Goal: Task Accomplishment & Management: Complete application form

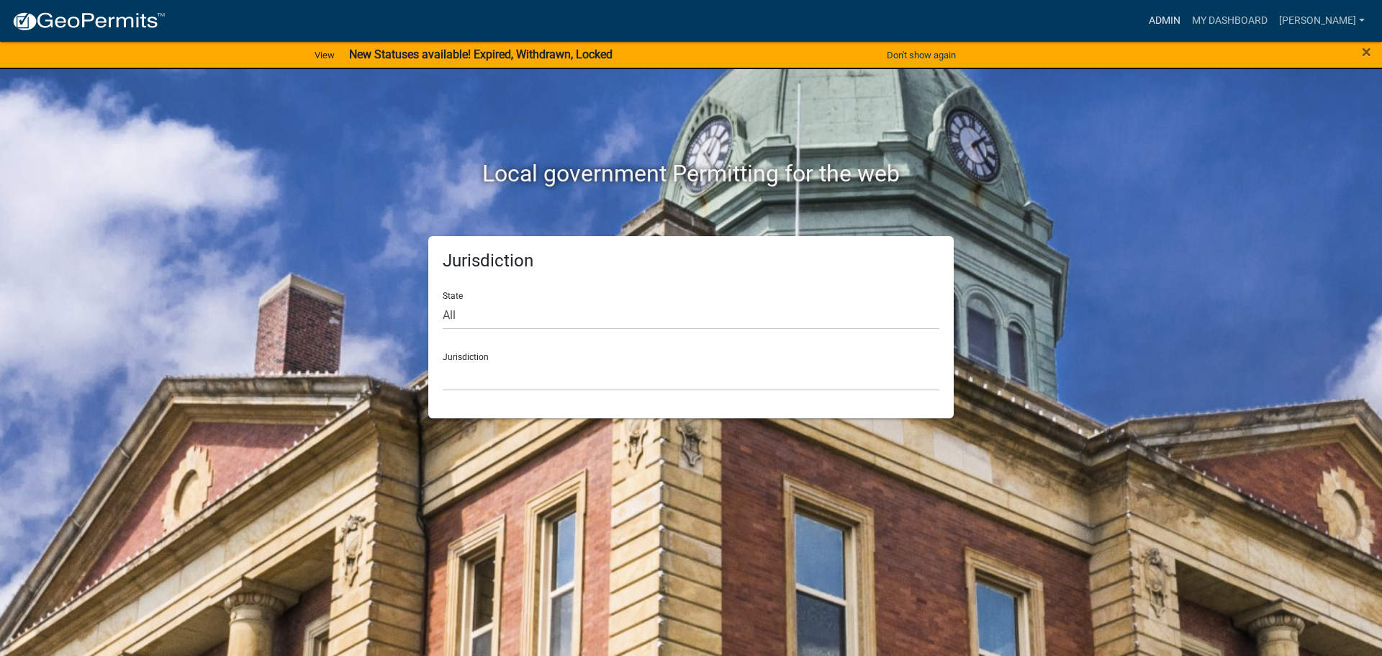
click at [1157, 22] on link "Admin" at bounding box center [1164, 20] width 43 height 27
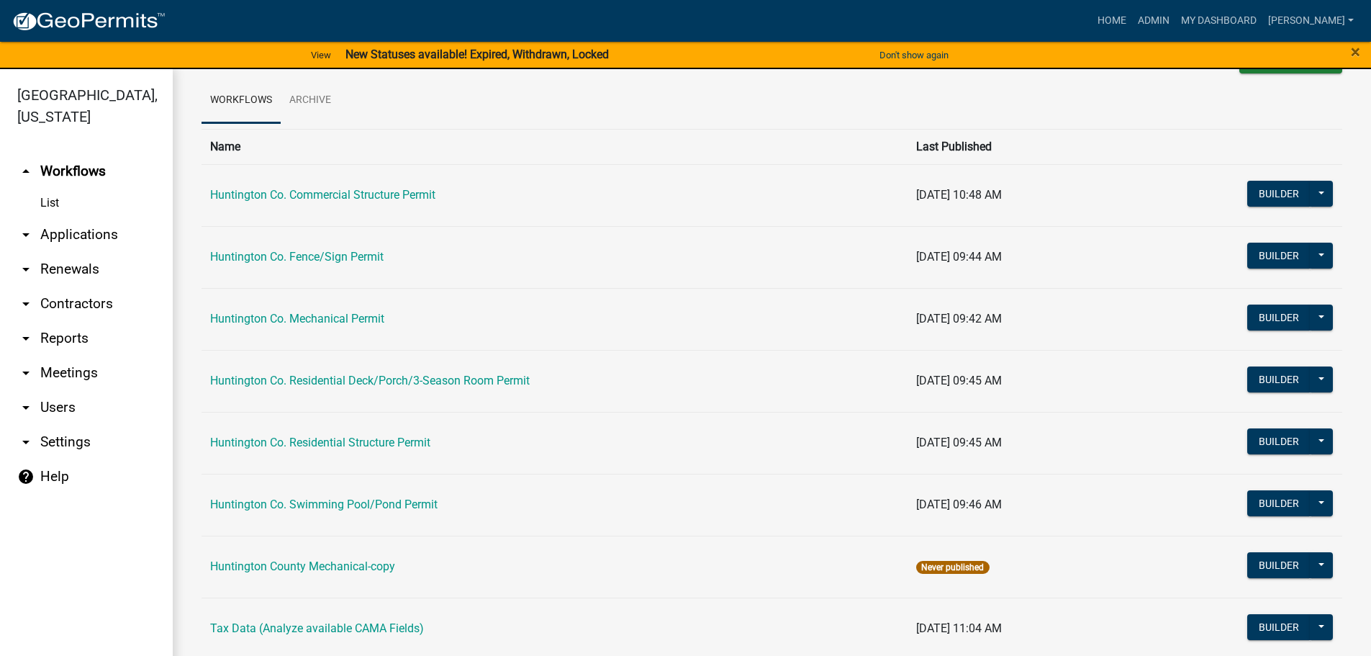
scroll to position [72, 0]
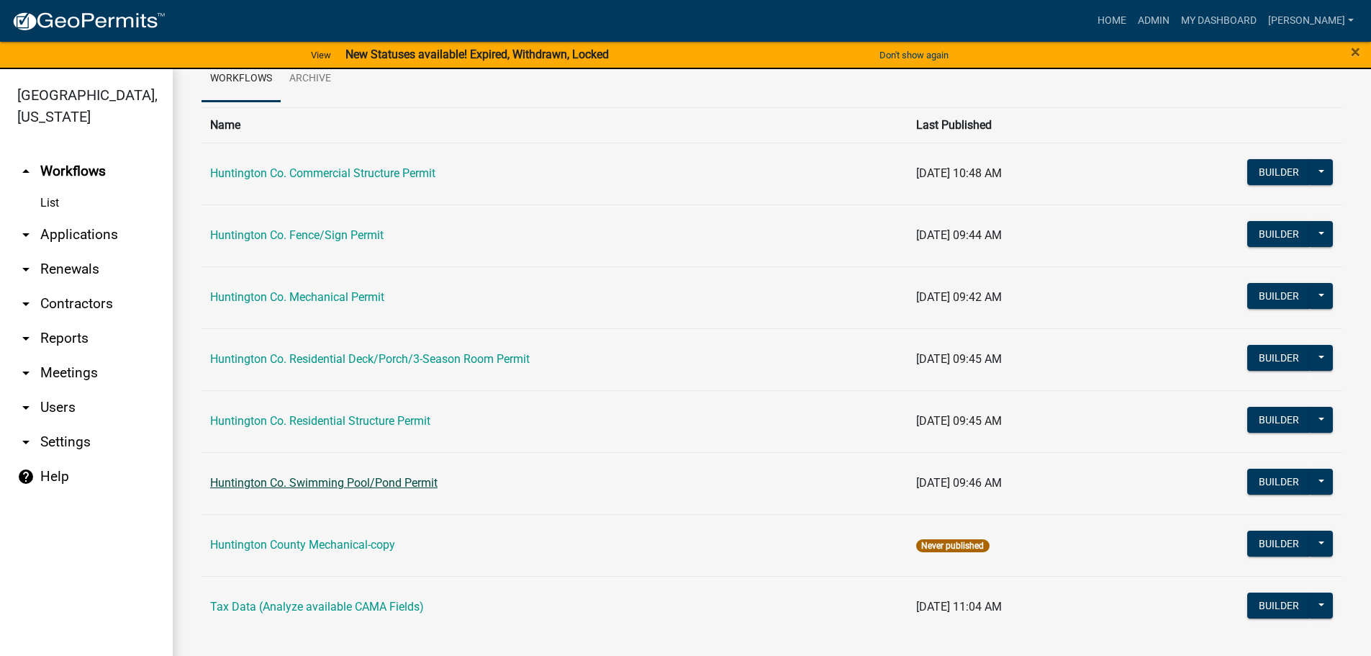
click at [310, 485] on link "Huntington Co. Swimming Pool/Pond Permit" at bounding box center [323, 483] width 227 height 14
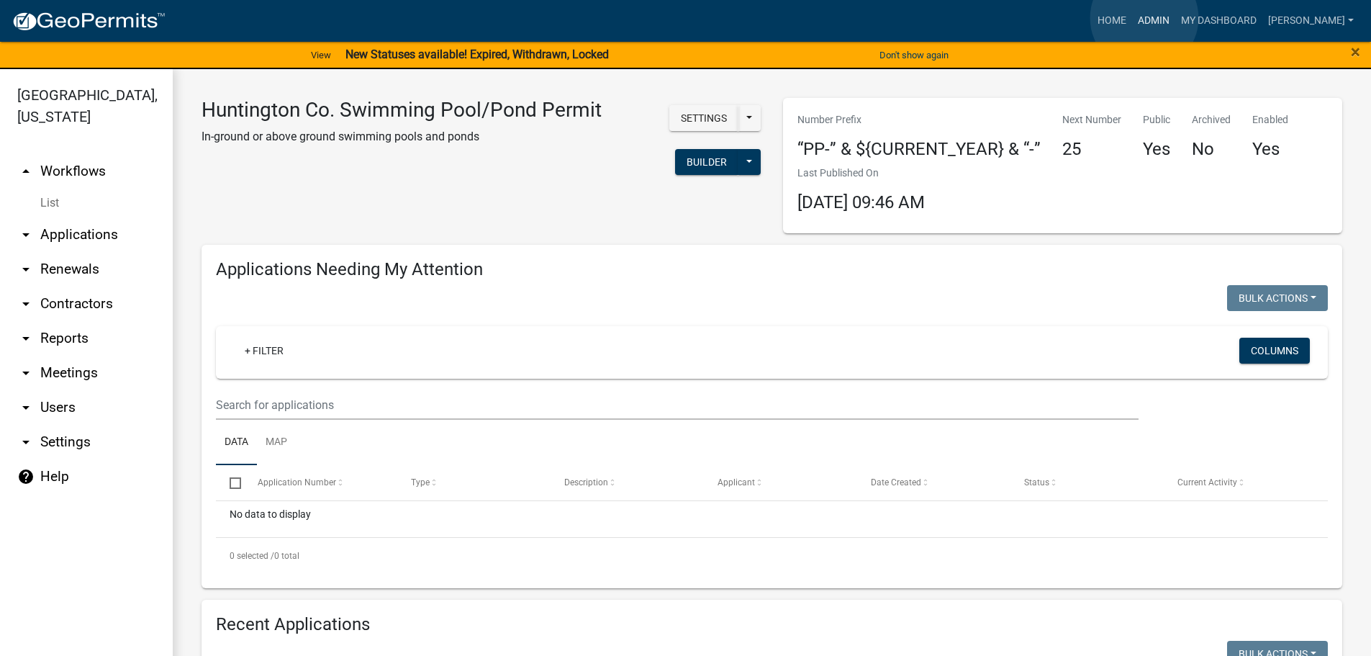
click at [1145, 18] on link "Admin" at bounding box center [1153, 20] width 43 height 27
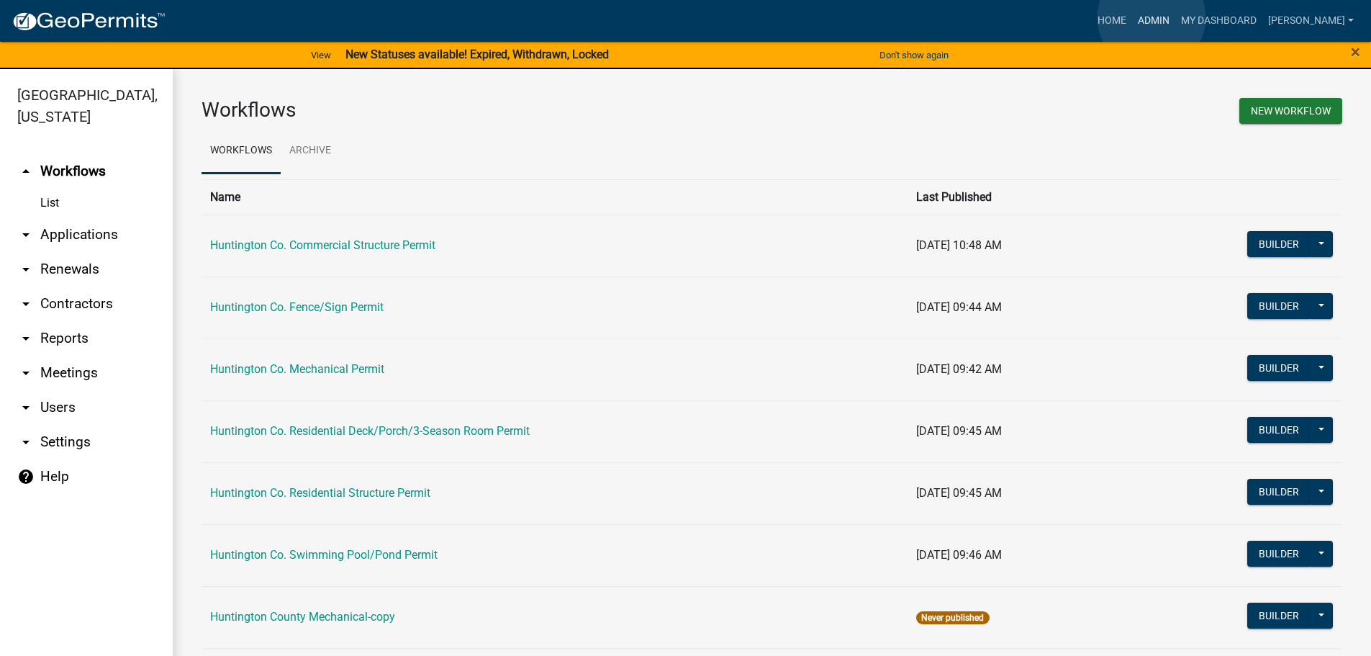
click at [1152, 17] on link "Admin" at bounding box center [1153, 20] width 43 height 27
click at [1115, 22] on link "Home" at bounding box center [1112, 20] width 40 height 27
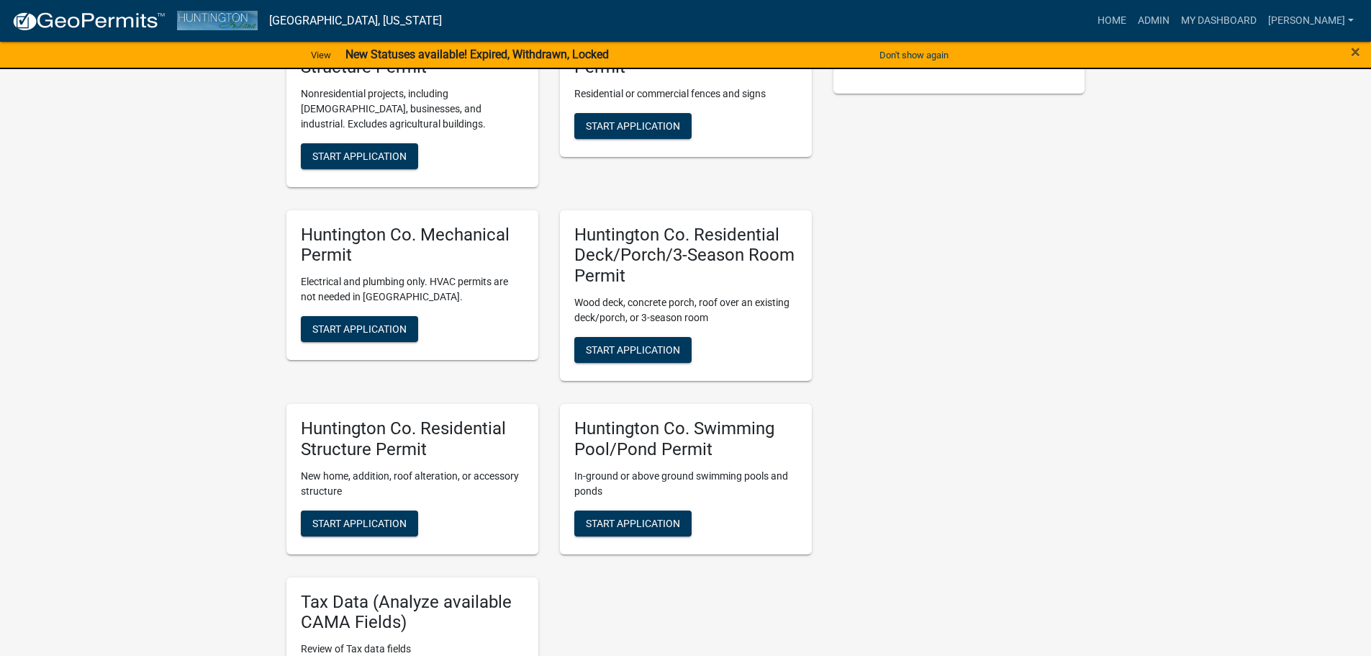
scroll to position [504, 0]
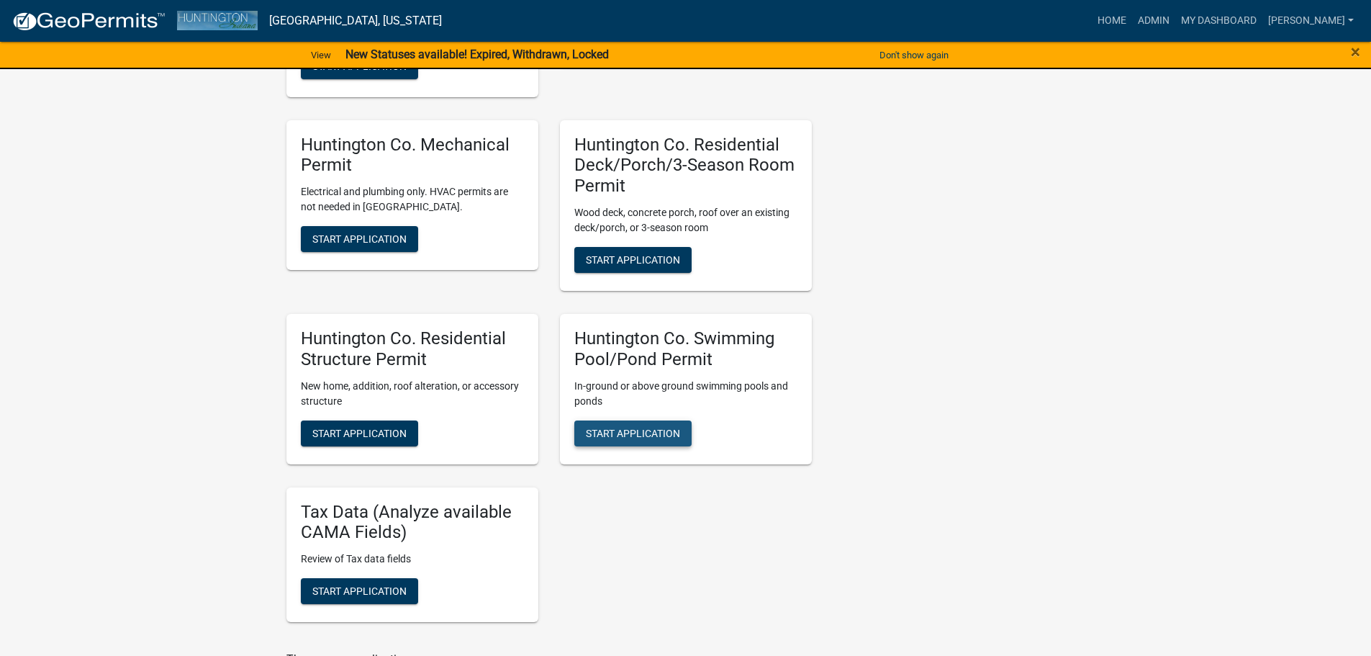
click at [610, 427] on span "Start Application" at bounding box center [633, 433] width 94 height 12
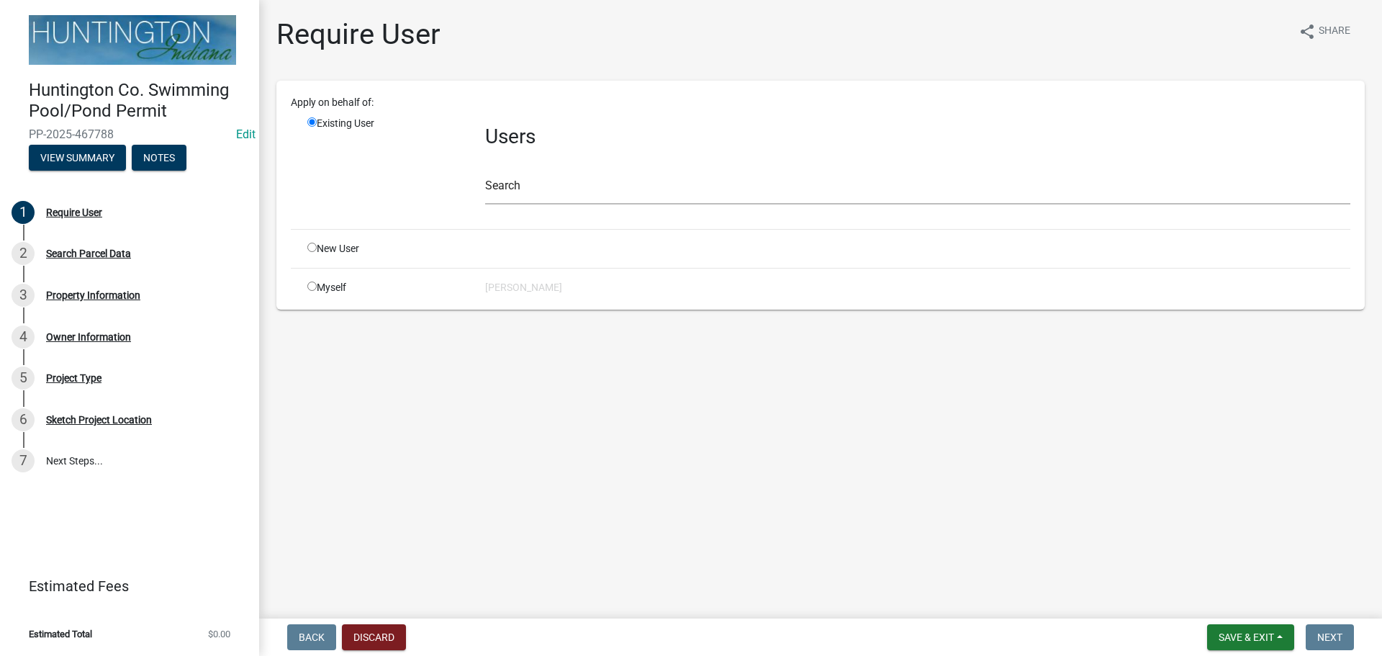
click at [312, 284] on input "radio" at bounding box center [311, 285] width 9 height 9
radio input "true"
radio input "false"
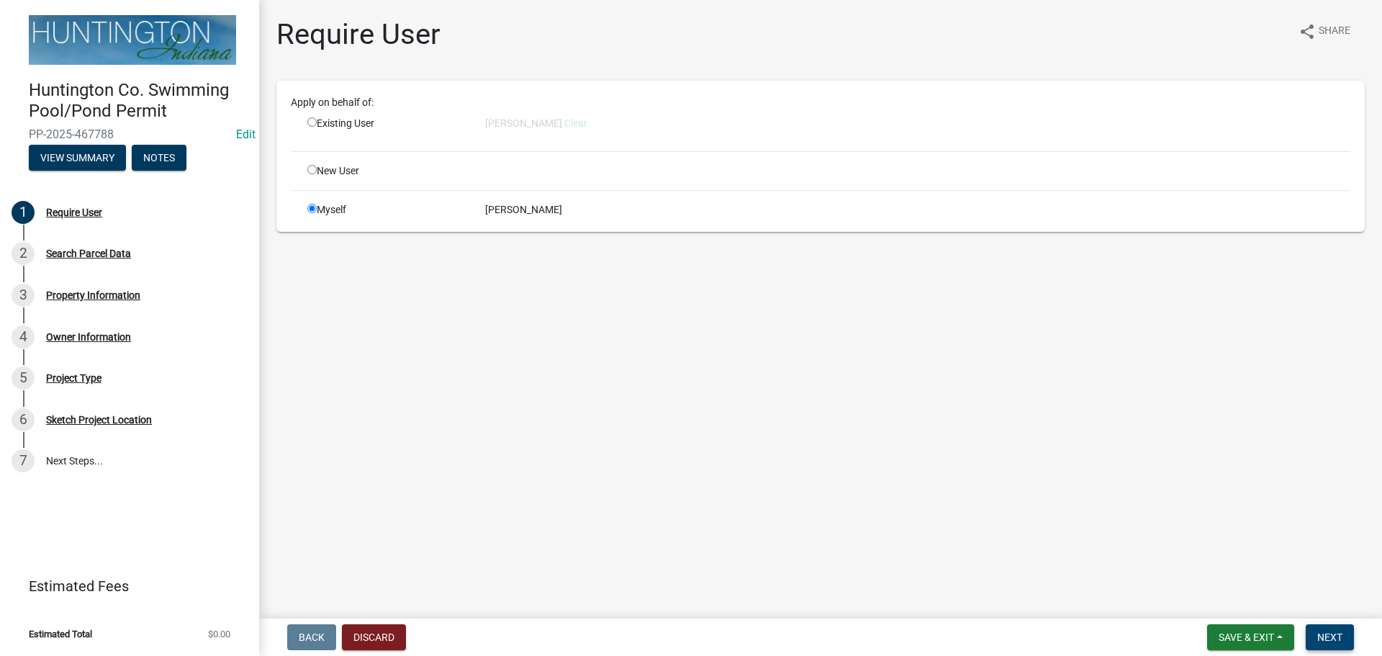
click at [1332, 631] on span "Next" at bounding box center [1329, 637] width 25 height 12
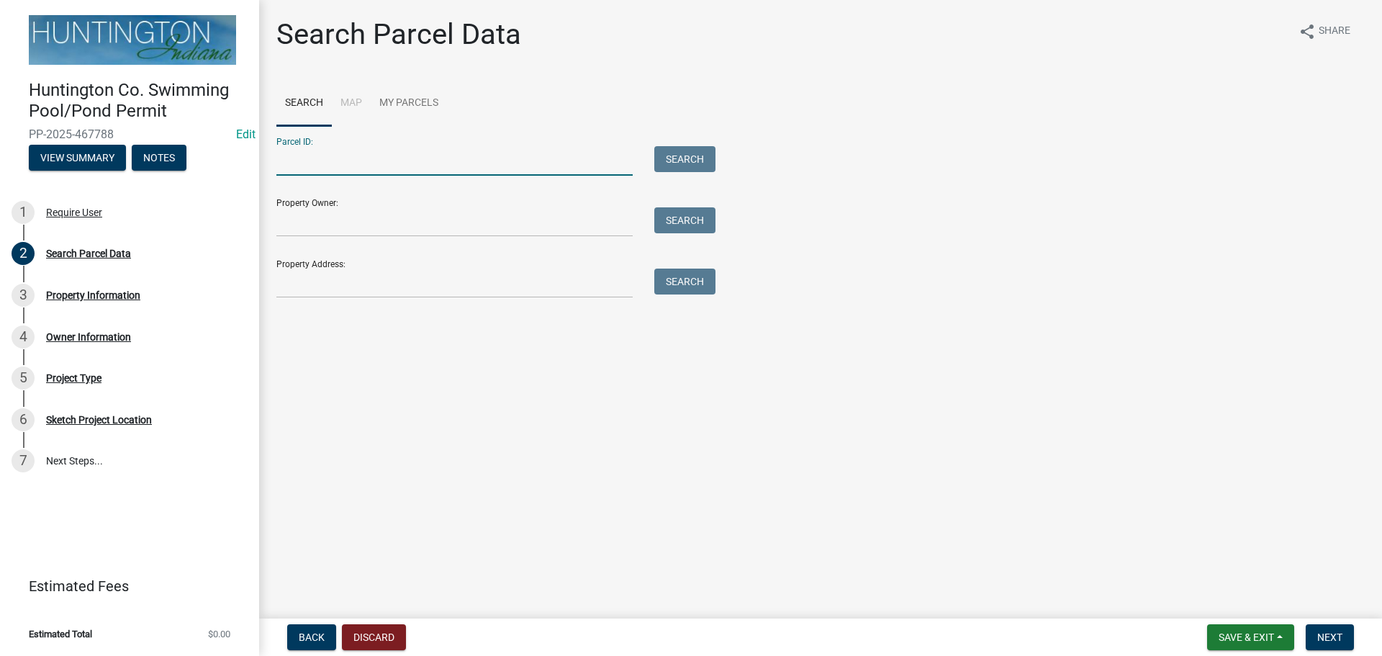
click at [373, 167] on input "Parcel ID:" at bounding box center [454, 161] width 356 height 30
type input "35-09-33-100-010.000-012"
click at [1327, 632] on span "Next" at bounding box center [1329, 637] width 25 height 12
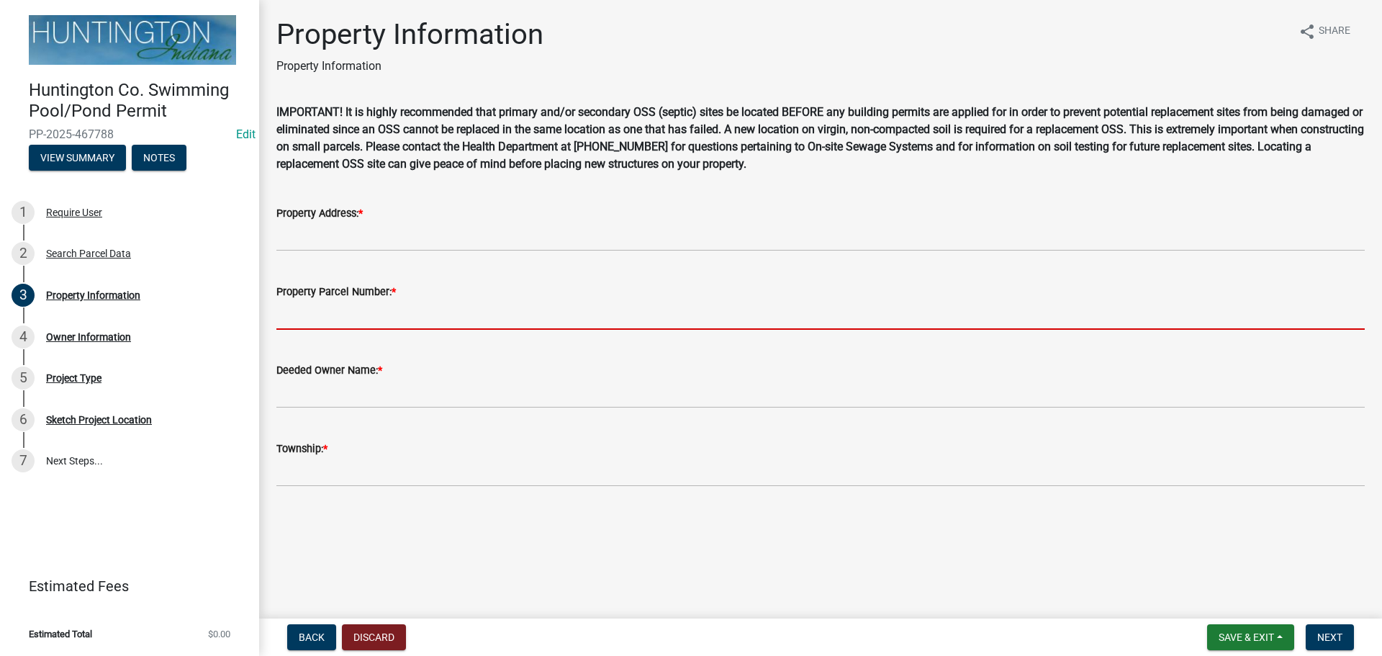
click at [303, 314] on input "Property Parcel Number: *" at bounding box center [820, 315] width 1088 height 30
click at [305, 639] on span "Back" at bounding box center [312, 637] width 26 height 12
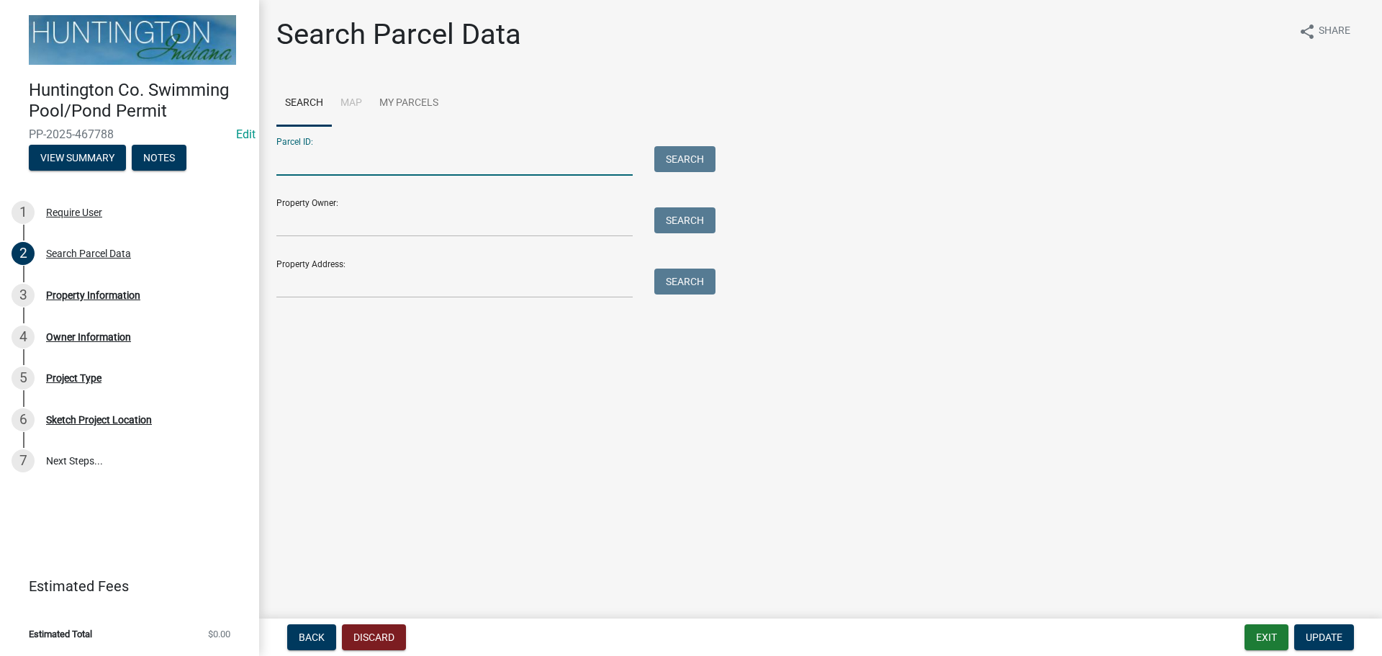
click at [305, 162] on input "Parcel ID:" at bounding box center [454, 161] width 356 height 30
type input "35-09-33-100-010.000-012"
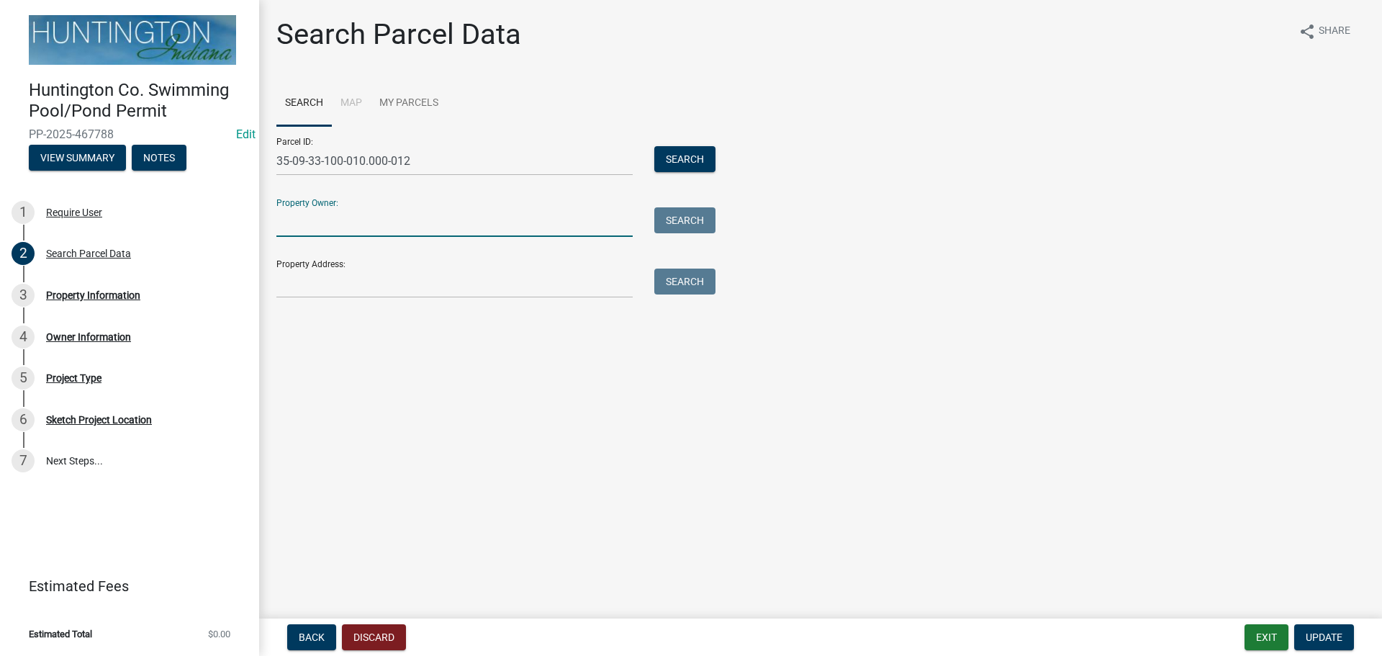
click at [326, 225] on input "Property Owner:" at bounding box center [454, 222] width 356 height 30
type input "C"
type input "[PERSON_NAME]"
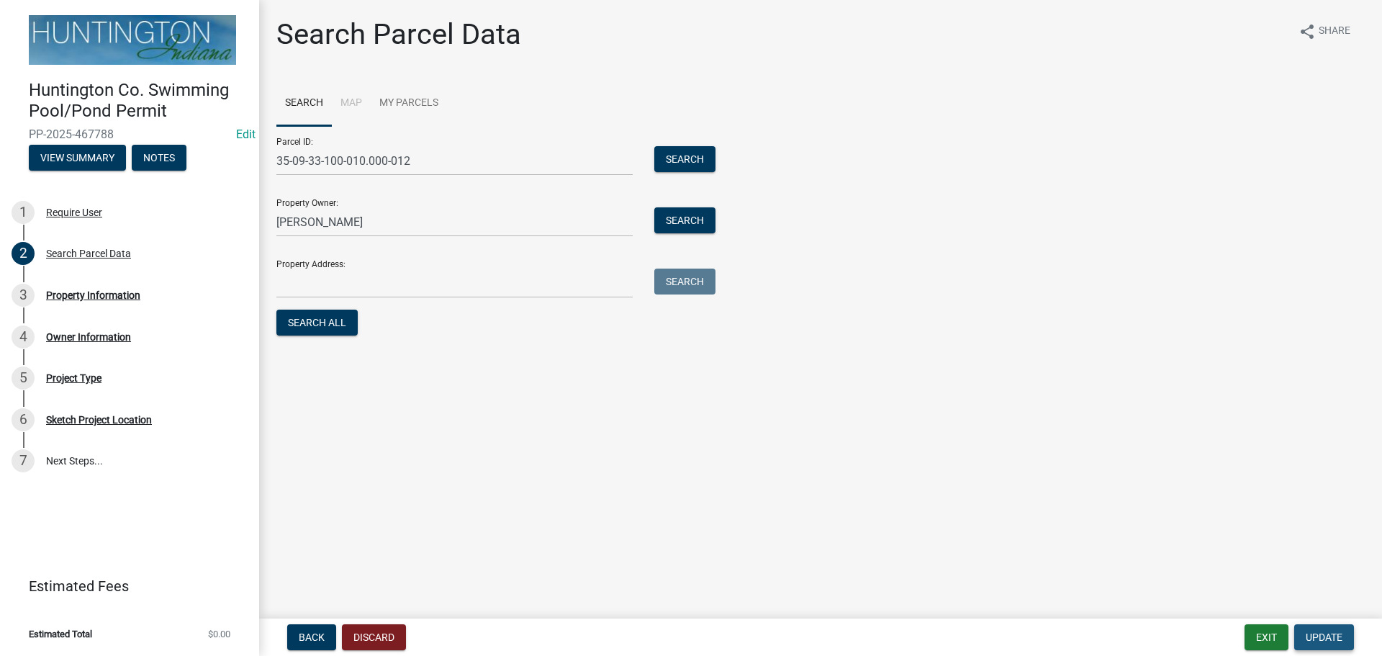
click at [1317, 641] on span "Update" at bounding box center [1324, 637] width 37 height 12
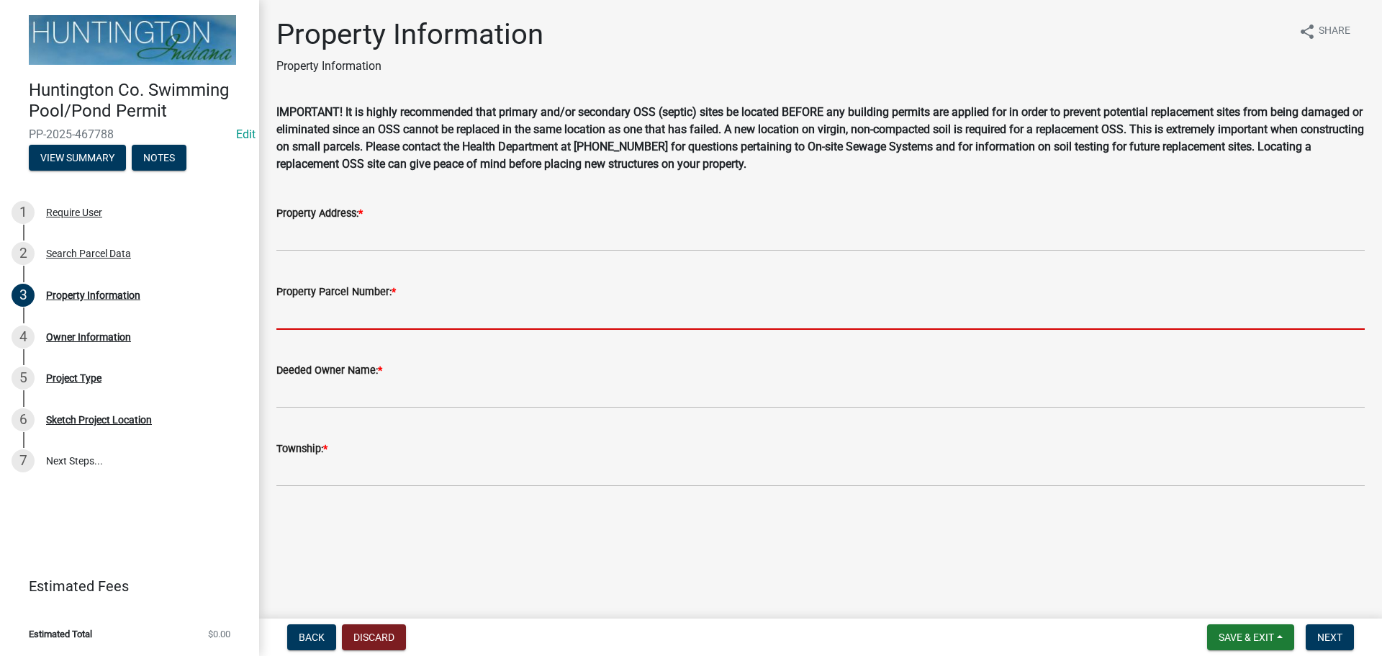
click at [289, 314] on input "Property Parcel Number: *" at bounding box center [820, 315] width 1088 height 30
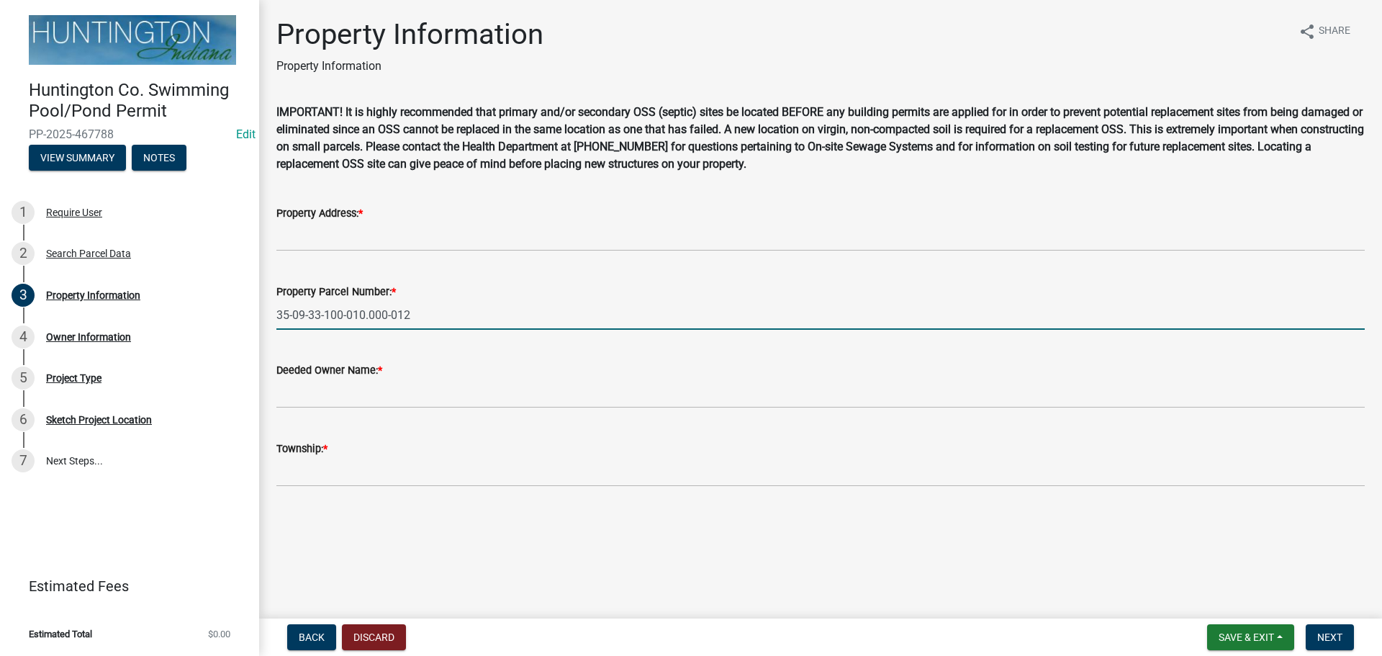
type input "35-09-33-100-010.000-012"
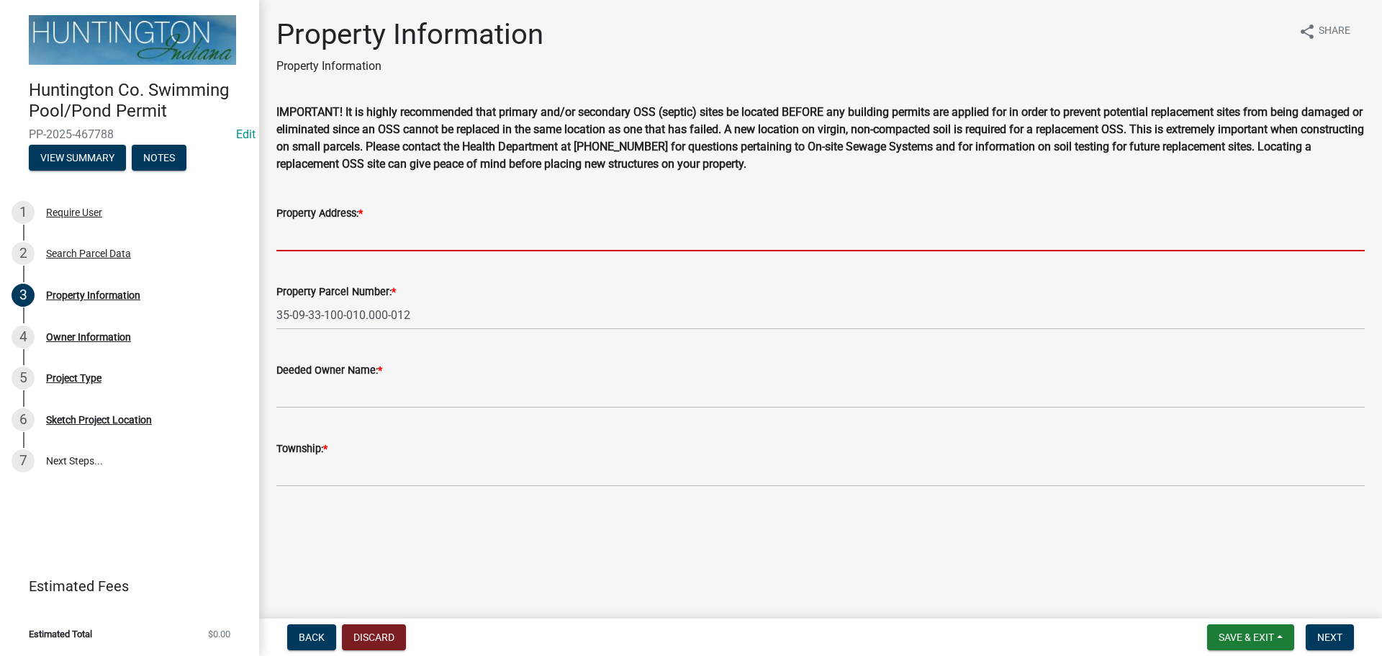
click at [299, 243] on input "Property Address: *" at bounding box center [820, 237] width 1088 height 30
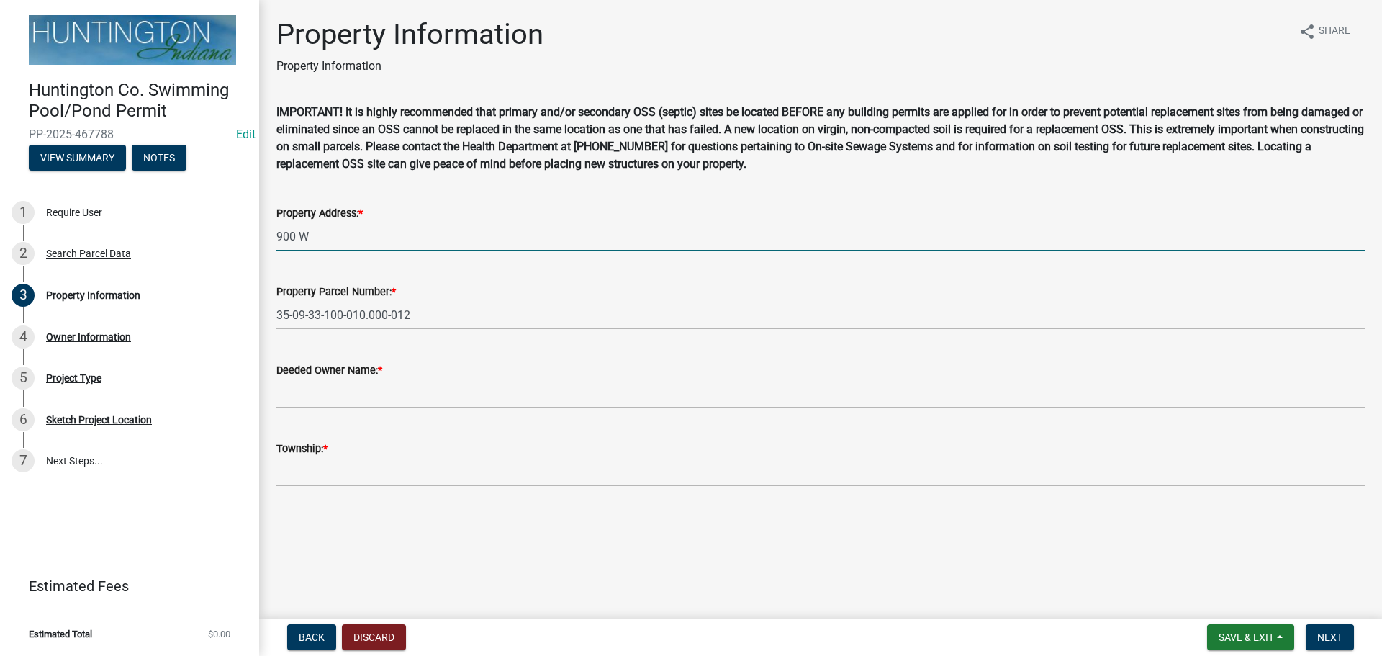
type input "900 W"
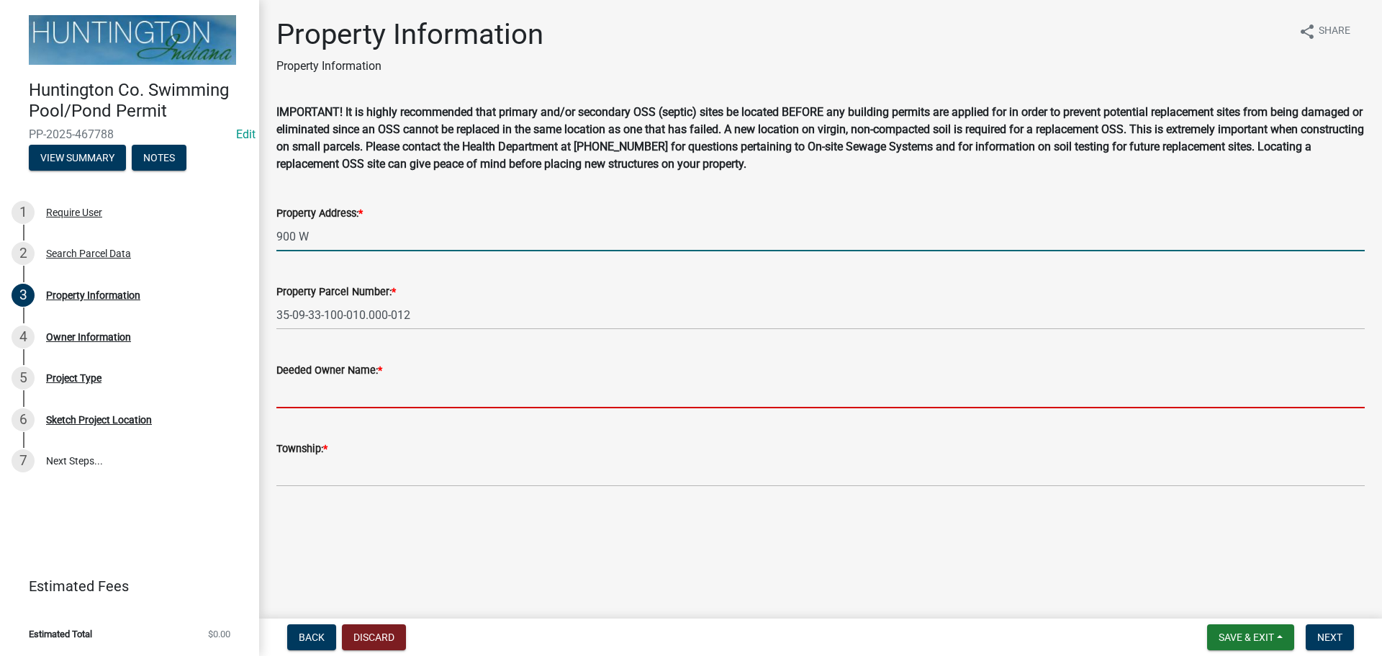
click at [295, 392] on input "Deeded Owner Name: *" at bounding box center [820, 394] width 1088 height 30
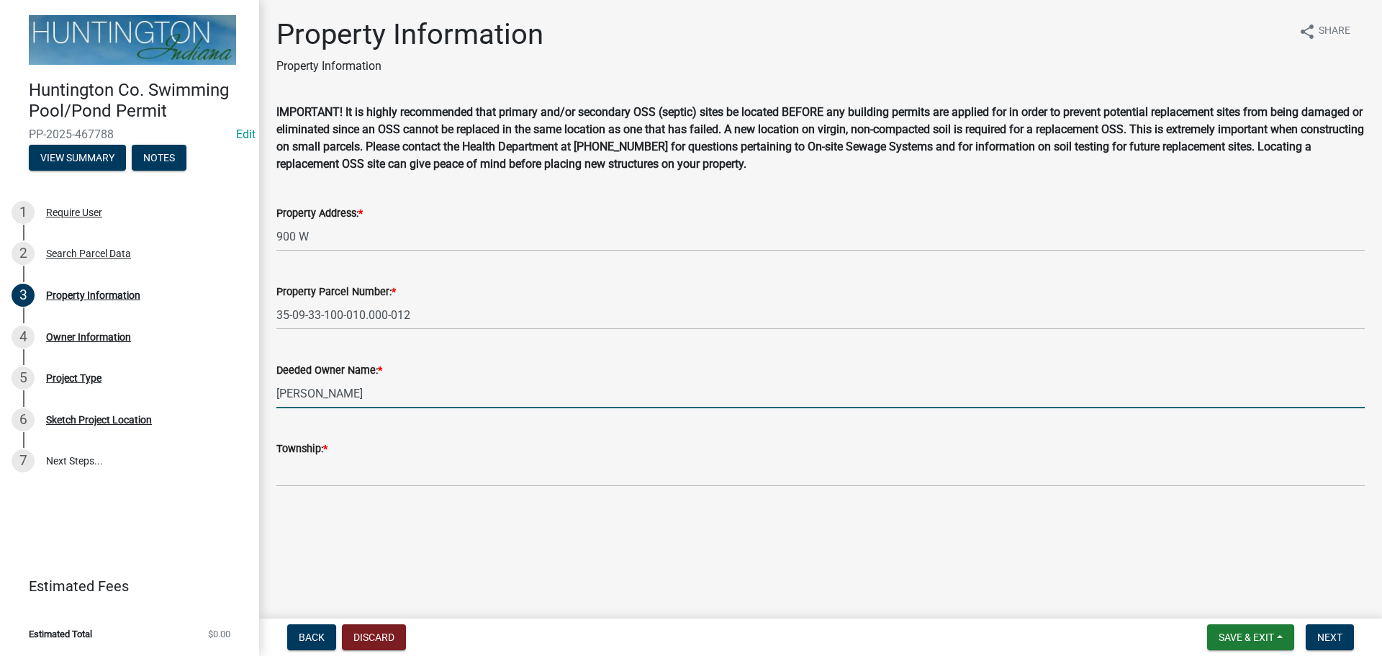
type input "[PERSON_NAME]"
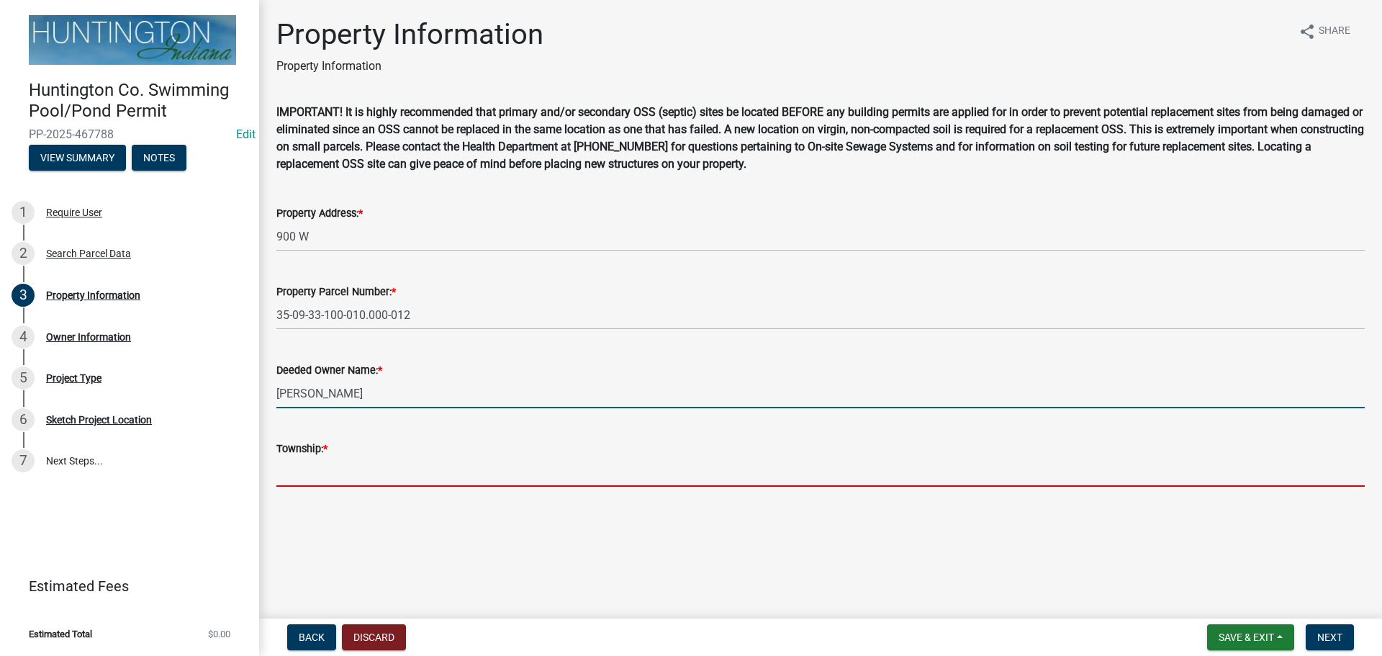
click at [344, 482] on input "Township: *" at bounding box center [820, 472] width 1088 height 30
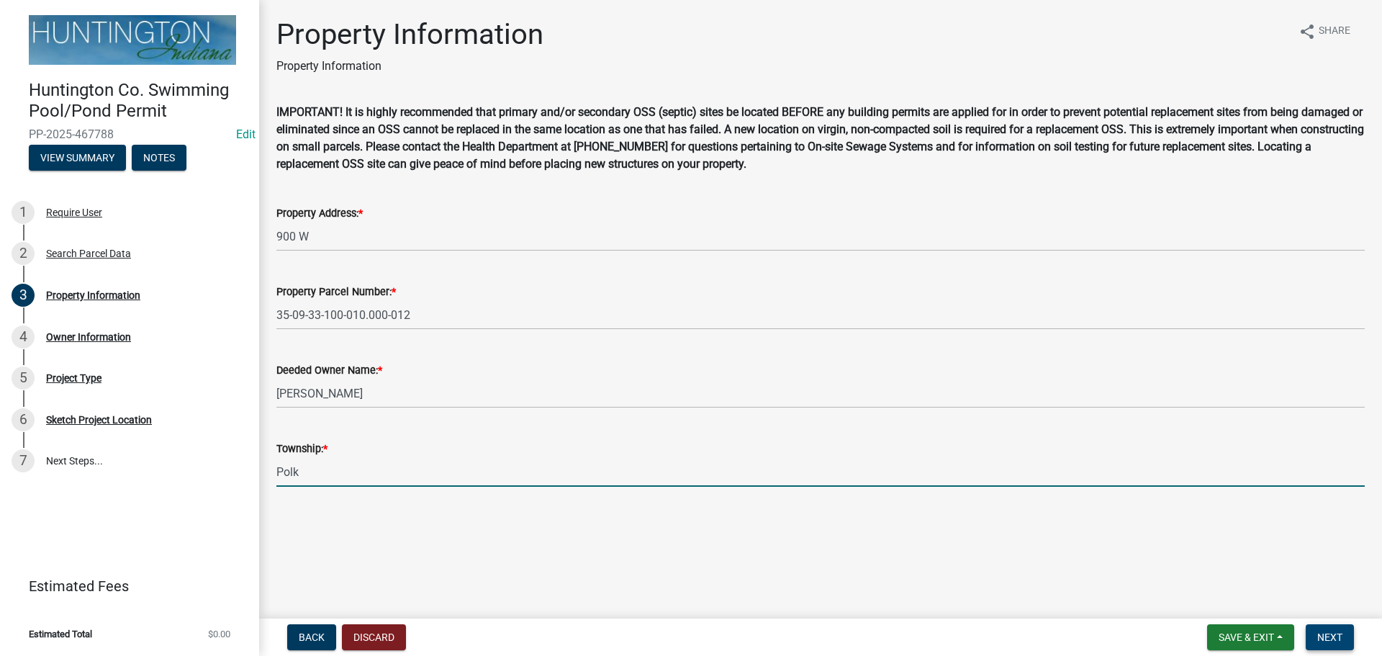
type input "Polk"
drag, startPoint x: 1325, startPoint y: 644, endPoint x: 1318, endPoint y: 642, distance: 7.5
click at [1323, 644] on button "Next" at bounding box center [1330, 637] width 48 height 26
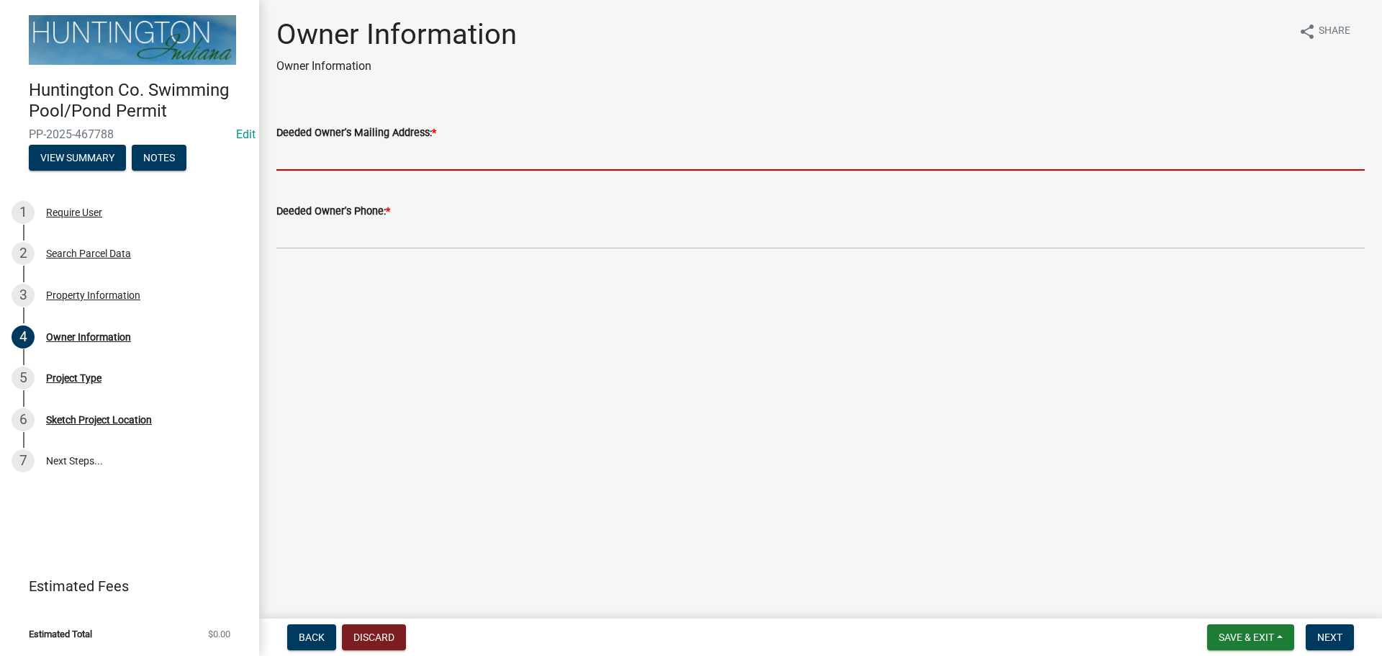
click at [325, 156] on input "Deeded Owner's Mailing Address: *" at bounding box center [820, 156] width 1088 height 30
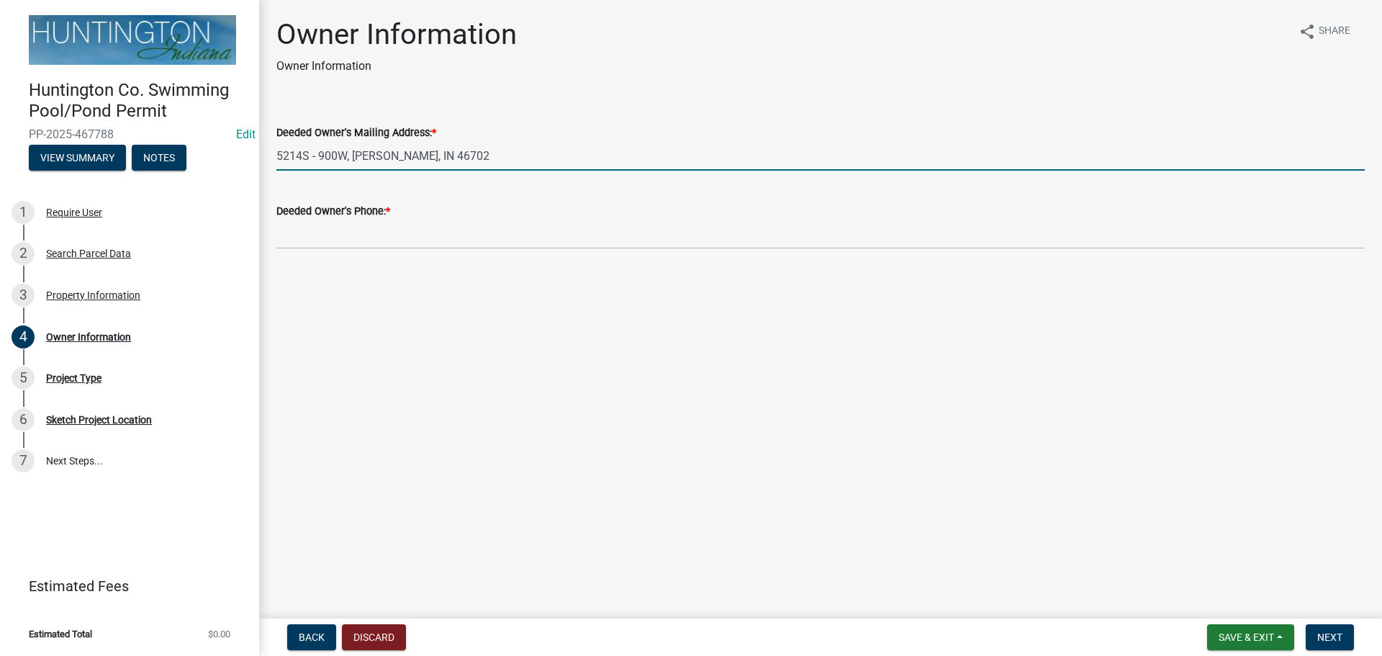
type input "5214S - 900W, [PERSON_NAME], IN 46702"
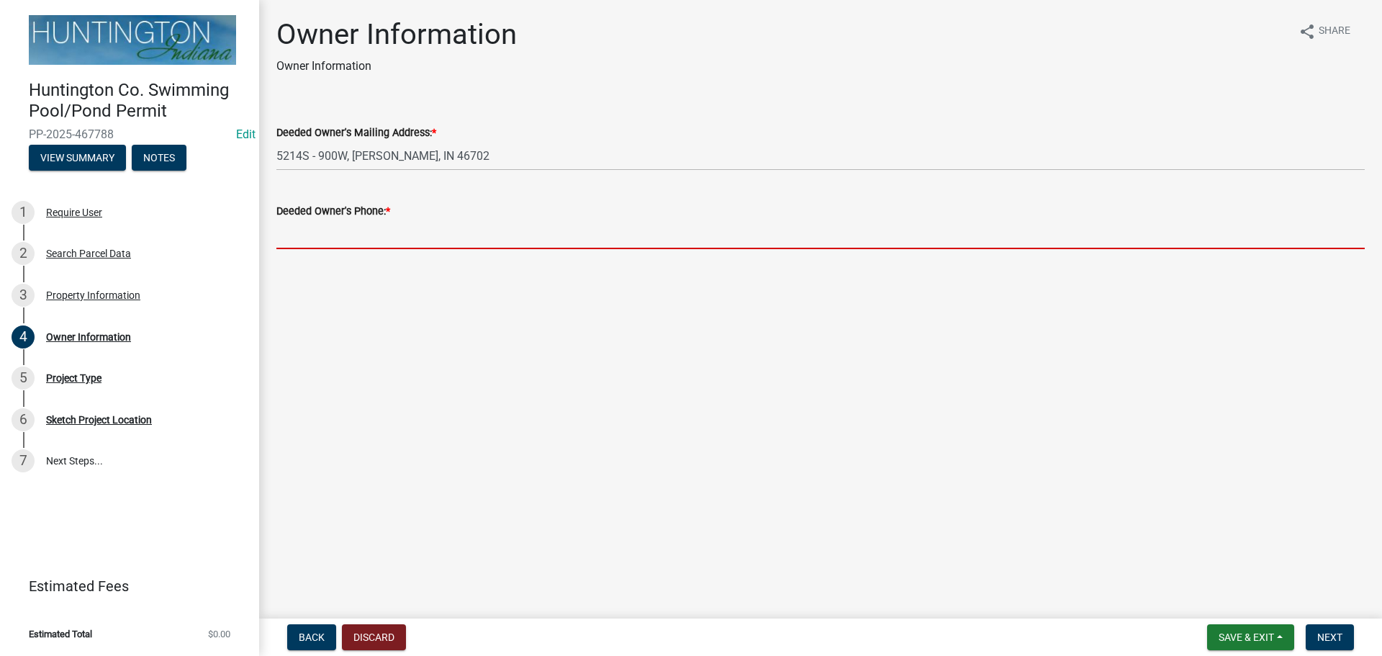
click at [309, 235] on input "Deeded Owner's Phone: *" at bounding box center [820, 235] width 1088 height 30
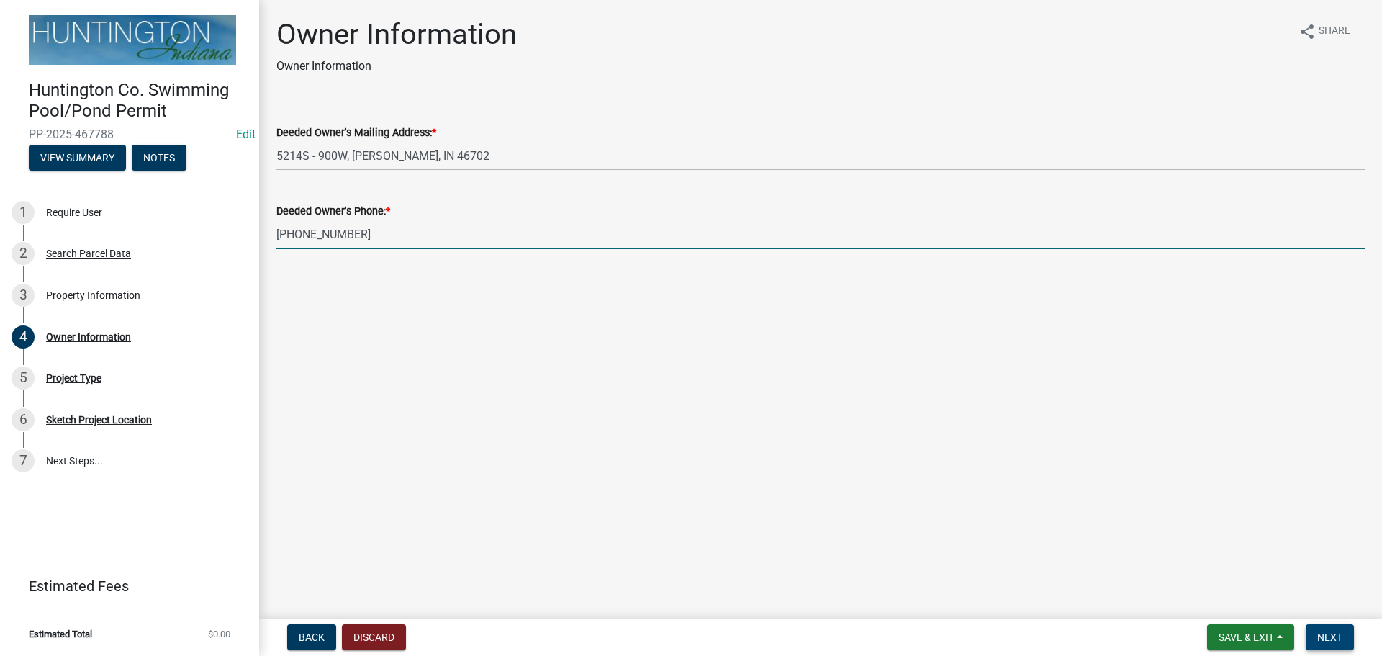
type input "[PHONE_NUMBER]"
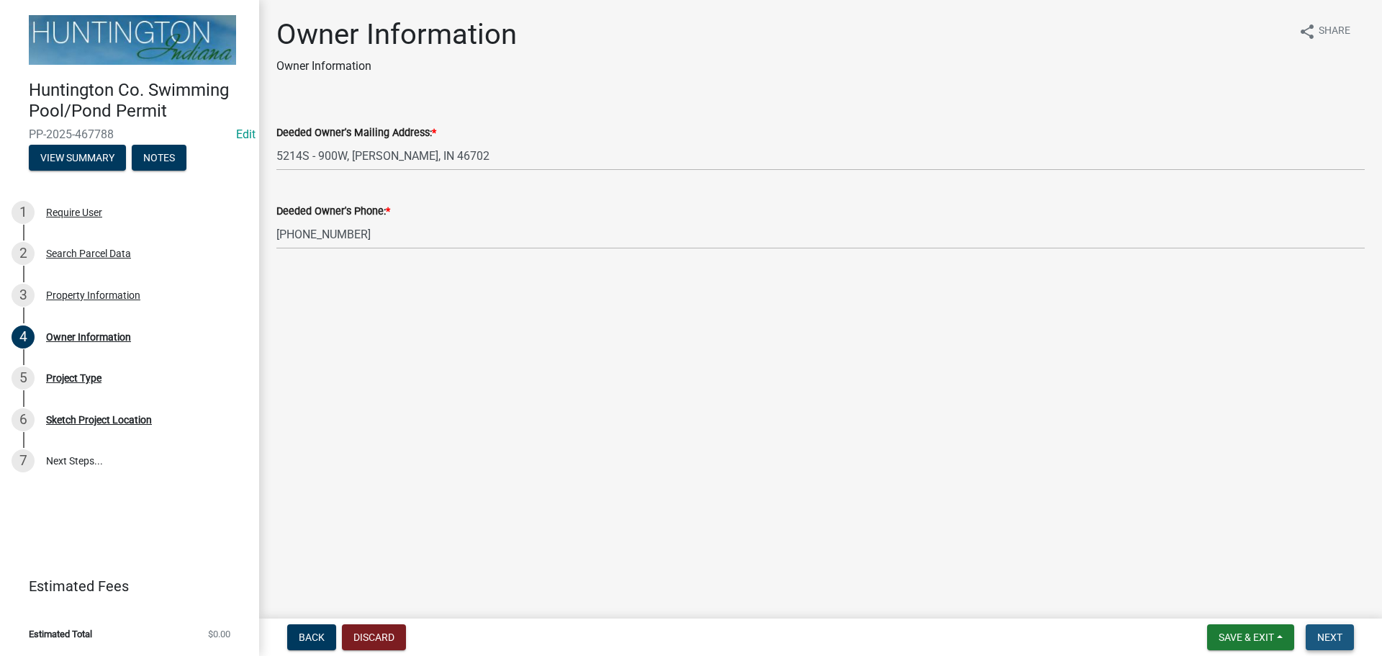
click at [1326, 636] on span "Next" at bounding box center [1329, 637] width 25 height 12
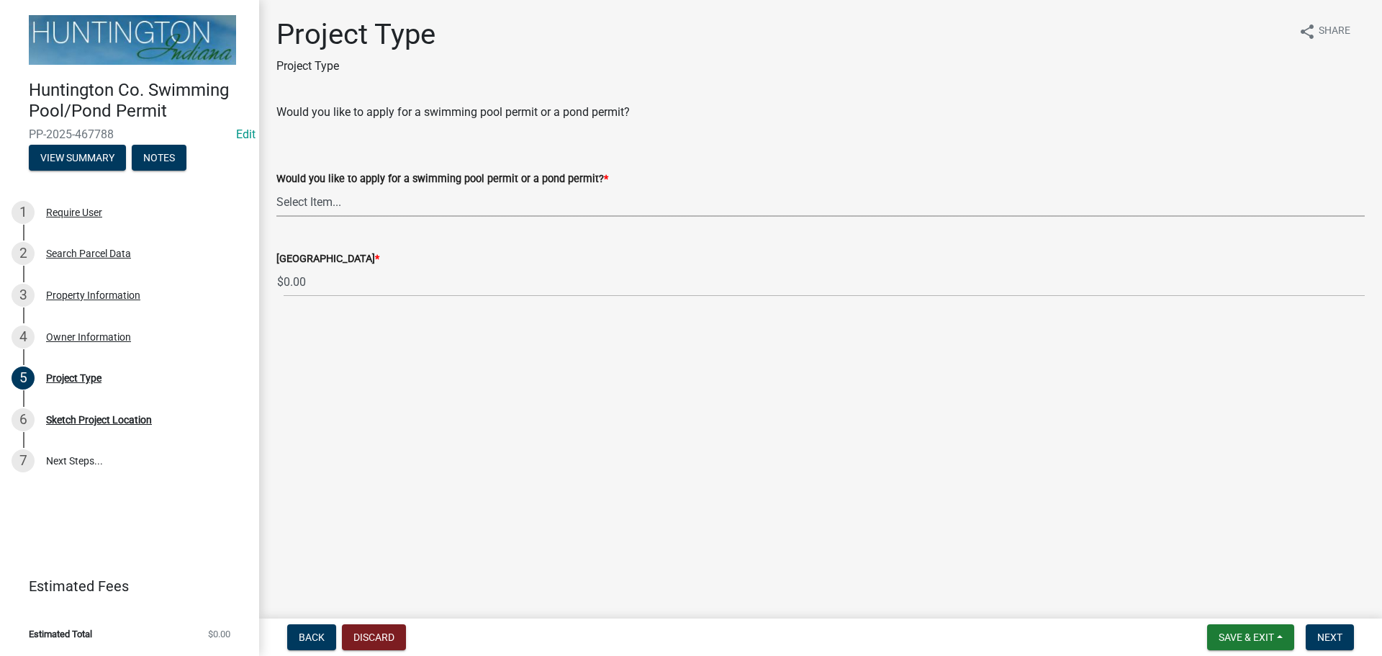
click at [406, 197] on select "Select Item... Swimming Pool Pond" at bounding box center [820, 202] width 1088 height 30
click at [276, 187] on select "Select Item... Swimming Pool Pond" at bounding box center [820, 202] width 1088 height 30
select select "25c1ad1d-474a-4384-9630-[DATE]a93b"
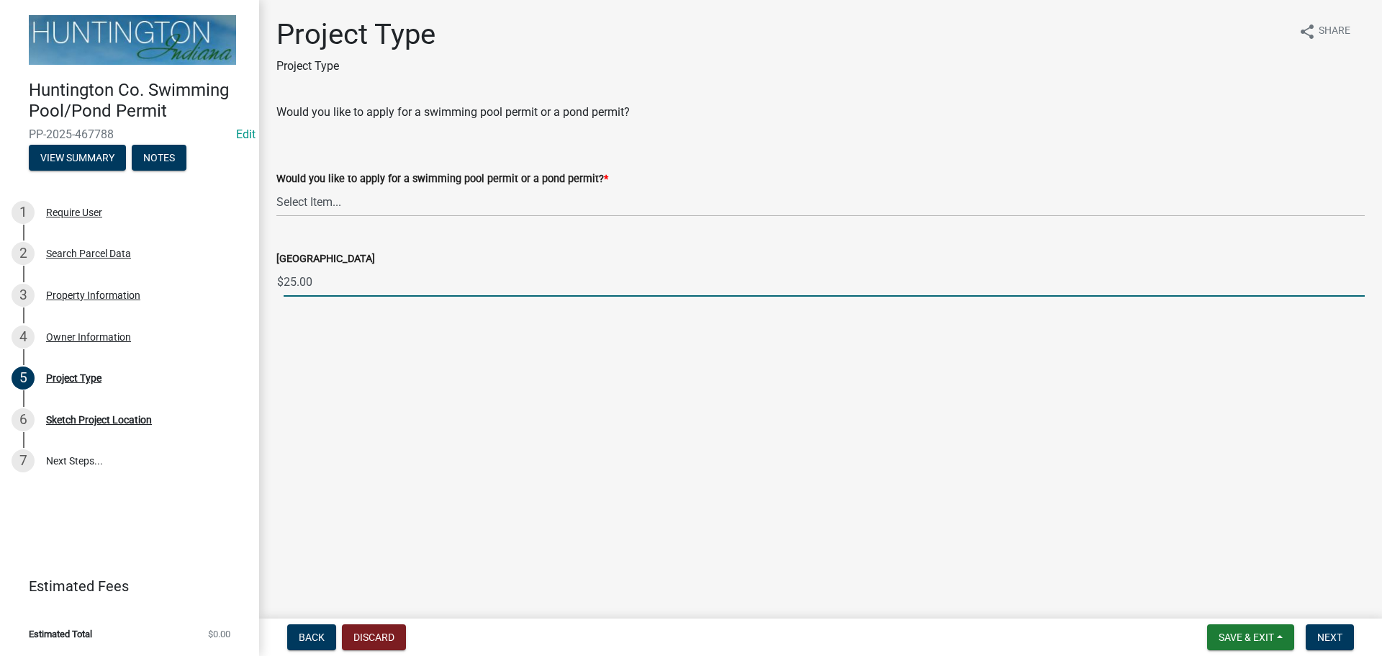
click at [324, 280] on input "25.00" at bounding box center [824, 282] width 1081 height 30
type input "2"
type input "0.00"
click at [1316, 641] on button "Next" at bounding box center [1330, 637] width 48 height 26
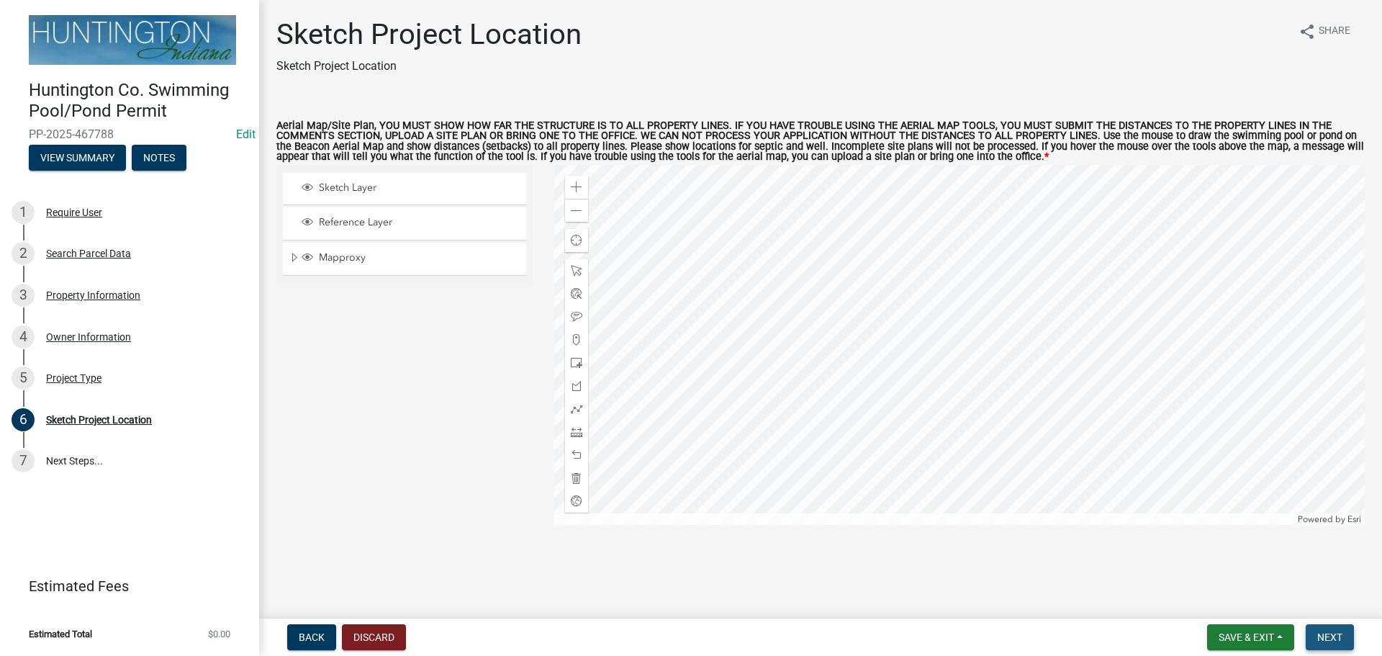
click at [1319, 639] on span "Next" at bounding box center [1329, 637] width 25 height 12
click at [319, 639] on span "Back" at bounding box center [312, 637] width 26 height 12
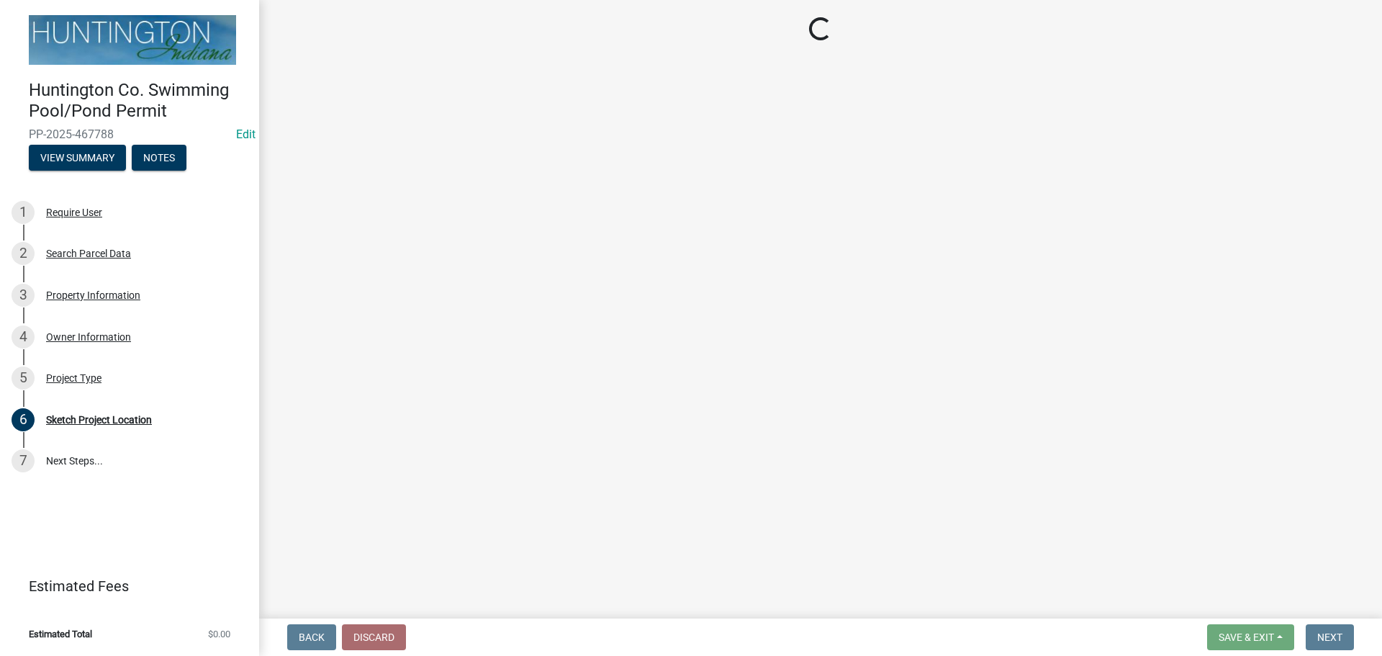
select select "25c1ad1d-474a-4384-9630-[DATE]a93b"
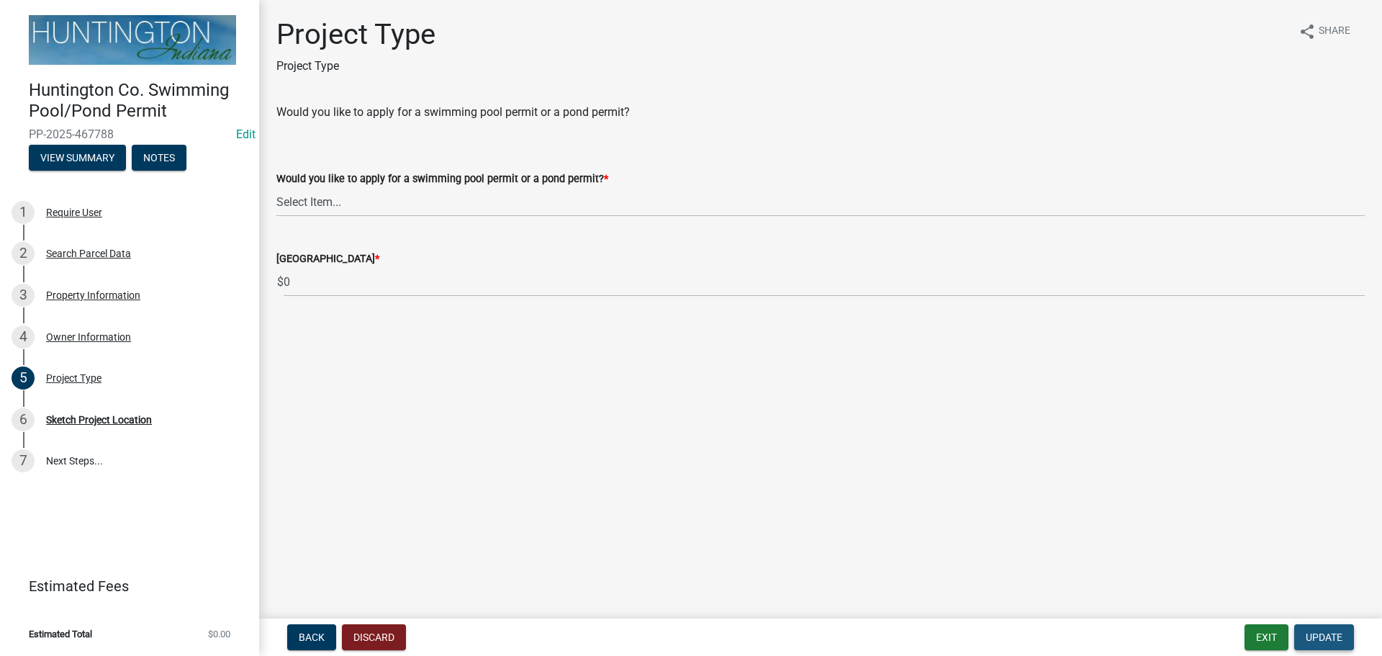
click at [1330, 635] on span "Update" at bounding box center [1324, 637] width 37 height 12
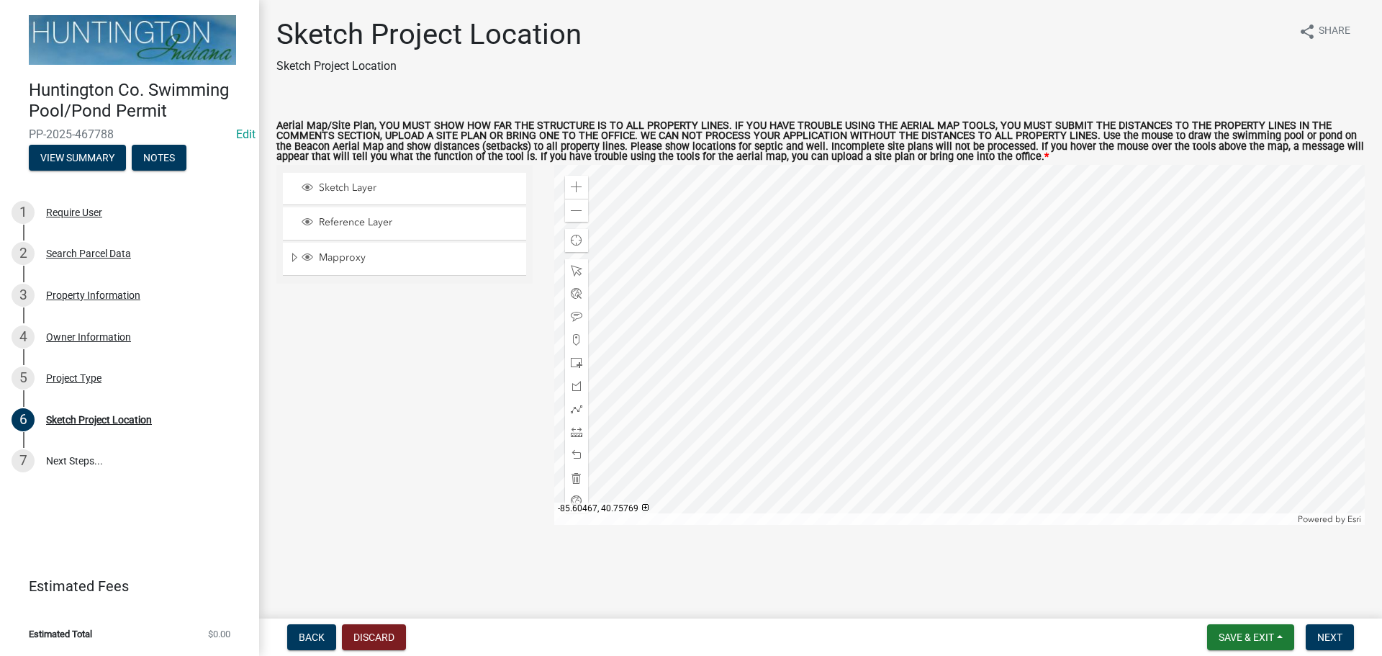
click at [864, 418] on div at bounding box center [959, 345] width 811 height 360
click at [852, 353] on div at bounding box center [959, 345] width 811 height 360
click at [850, 301] on div at bounding box center [959, 345] width 811 height 360
click at [888, 448] on div at bounding box center [959, 345] width 811 height 360
click at [876, 398] on div at bounding box center [959, 345] width 811 height 360
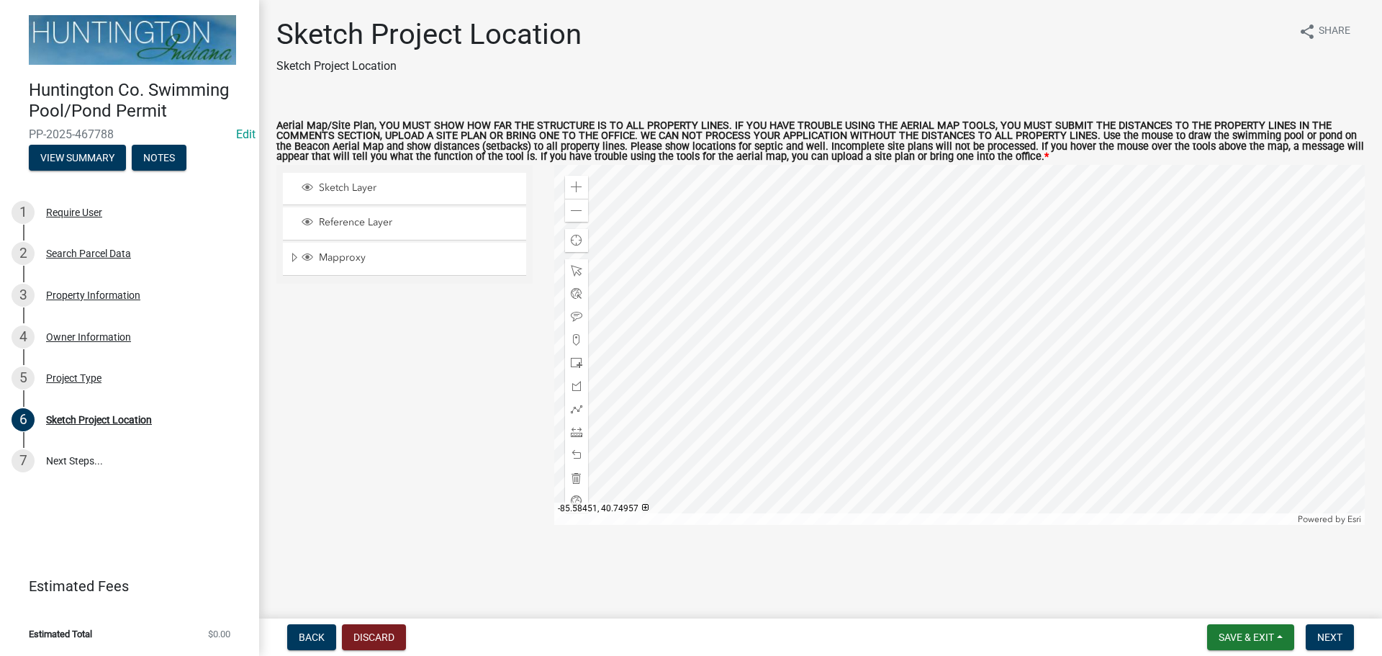
click at [860, 337] on div at bounding box center [959, 345] width 811 height 360
click at [943, 293] on div at bounding box center [959, 345] width 811 height 360
click at [934, 364] on div at bounding box center [959, 345] width 811 height 360
click at [1004, 427] on div at bounding box center [959, 345] width 811 height 360
click at [1004, 396] on div at bounding box center [959, 345] width 811 height 360
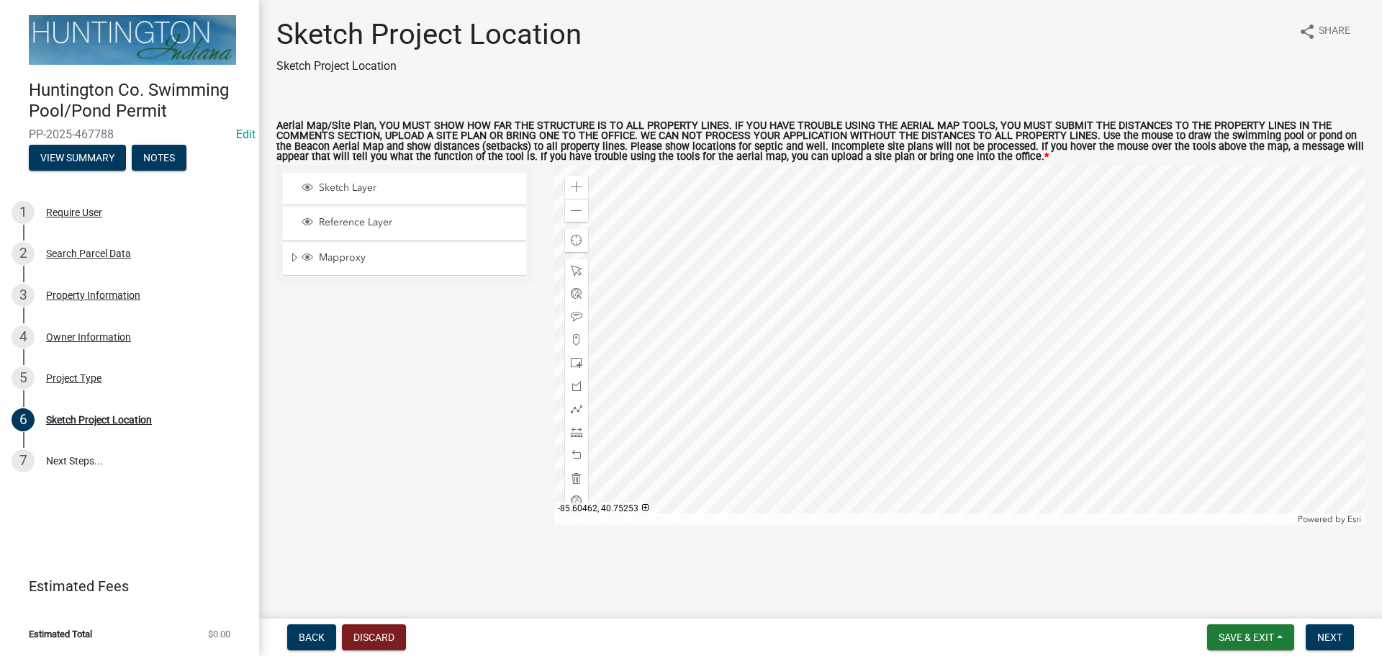
click at [1104, 389] on div at bounding box center [959, 345] width 811 height 360
click at [924, 333] on div at bounding box center [959, 345] width 811 height 360
click at [852, 379] on div at bounding box center [959, 345] width 811 height 360
click at [916, 383] on div at bounding box center [959, 345] width 811 height 360
click at [578, 363] on span at bounding box center [577, 363] width 12 height 12
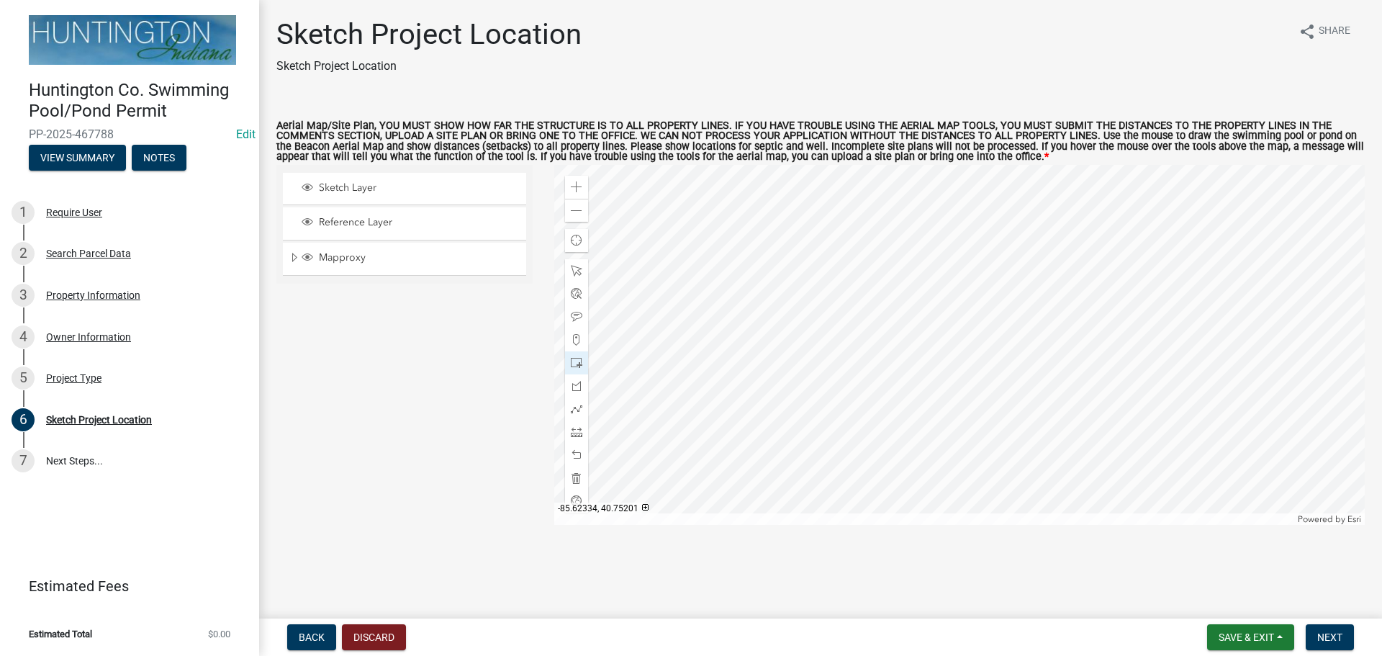
click at [969, 428] on div at bounding box center [959, 345] width 811 height 360
click at [1319, 632] on span "Next" at bounding box center [1329, 637] width 25 height 12
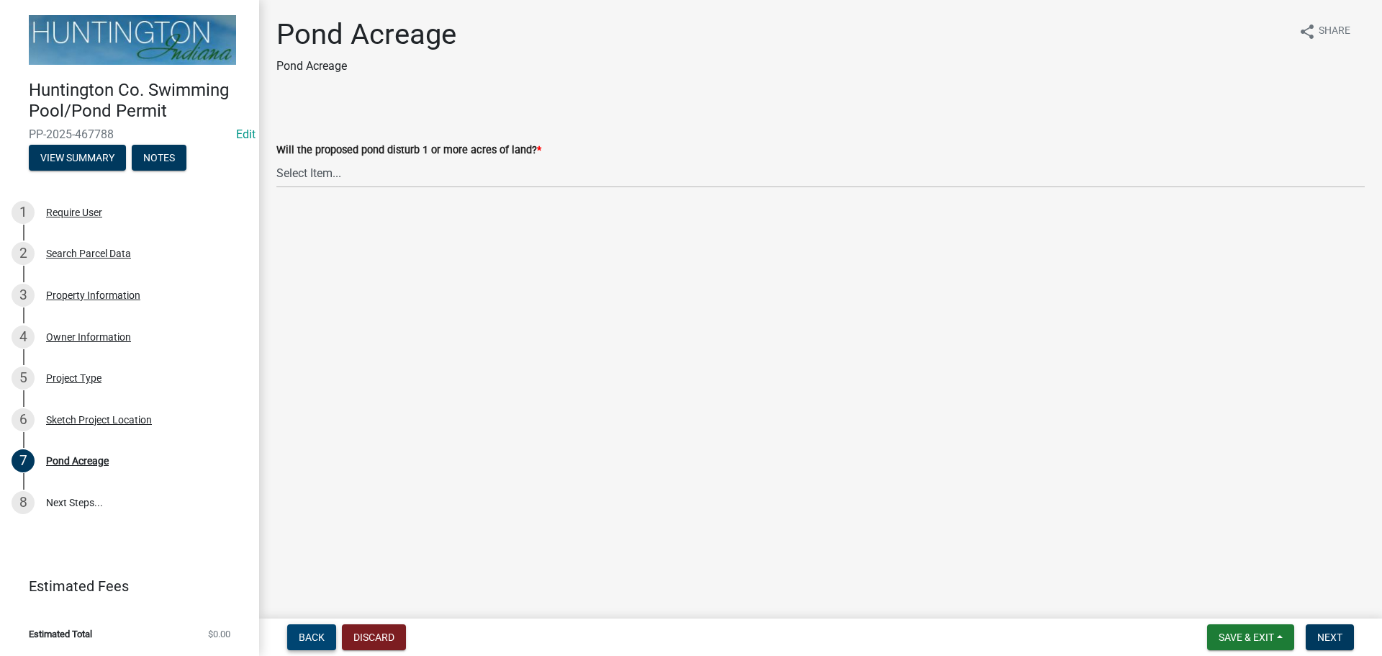
click at [302, 631] on span "Back" at bounding box center [312, 637] width 26 height 12
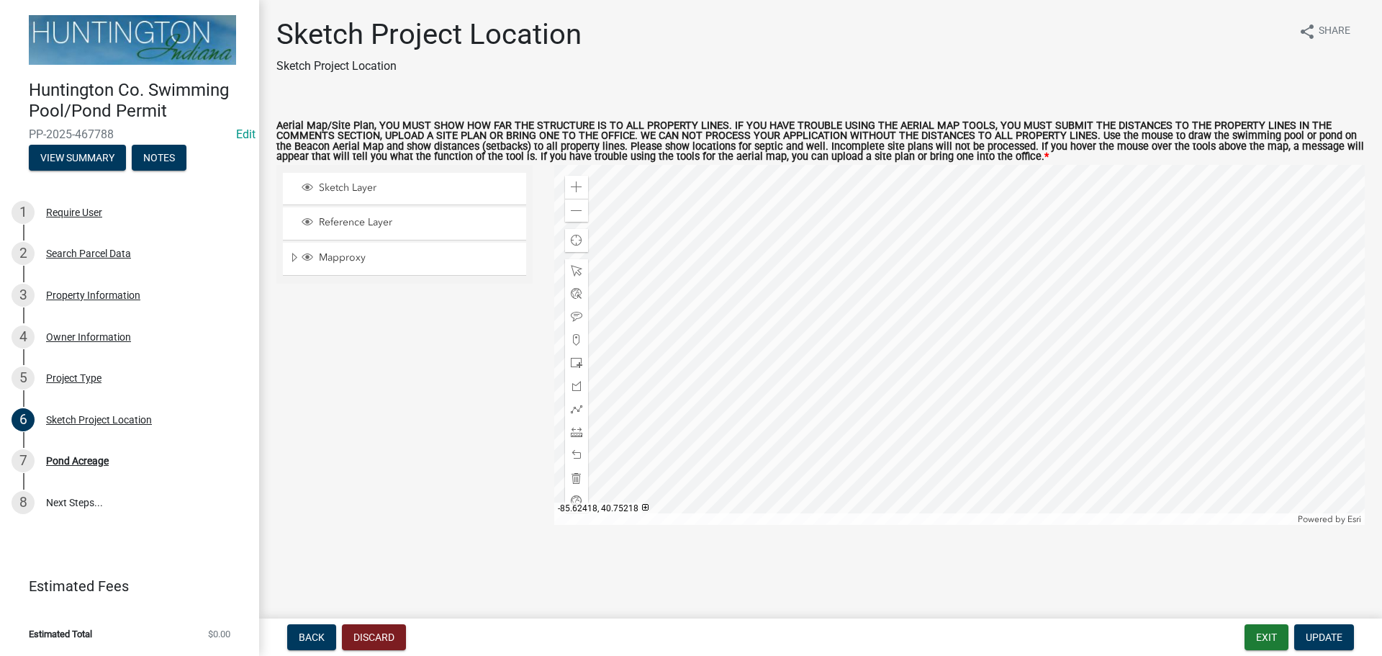
click at [769, 391] on div at bounding box center [959, 345] width 811 height 360
click at [904, 310] on span "Close" at bounding box center [906, 311] width 12 height 12
drag, startPoint x: 574, startPoint y: 430, endPoint x: 630, endPoint y: 433, distance: 56.2
click at [574, 428] on span at bounding box center [577, 432] width 12 height 12
click at [814, 451] on div at bounding box center [959, 345] width 811 height 360
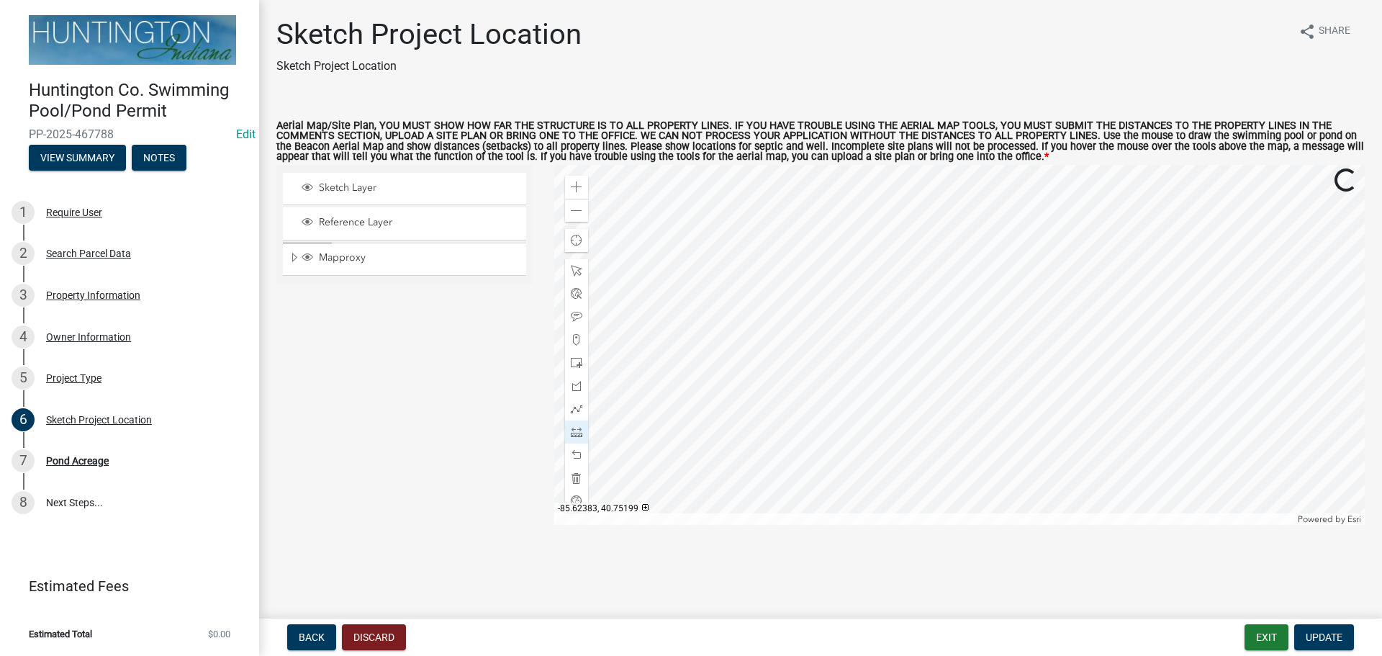
click at [811, 451] on div at bounding box center [959, 345] width 811 height 360
click at [816, 456] on div at bounding box center [959, 345] width 811 height 360
click at [816, 500] on div at bounding box center [959, 345] width 811 height 360
click at [577, 430] on span at bounding box center [577, 432] width 12 height 12
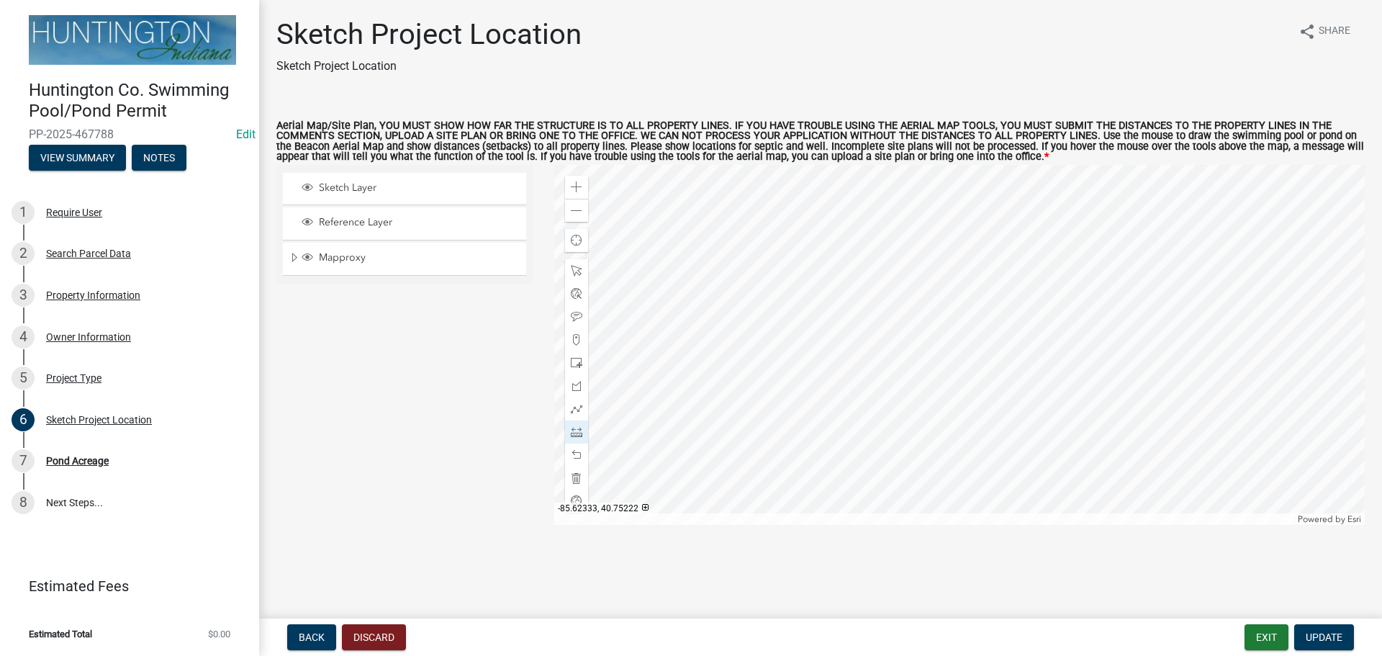
click at [933, 428] on div at bounding box center [959, 345] width 811 height 360
click at [934, 430] on div at bounding box center [959, 345] width 811 height 360
click at [1046, 442] on div at bounding box center [959, 345] width 811 height 360
click at [1047, 443] on div at bounding box center [959, 345] width 811 height 360
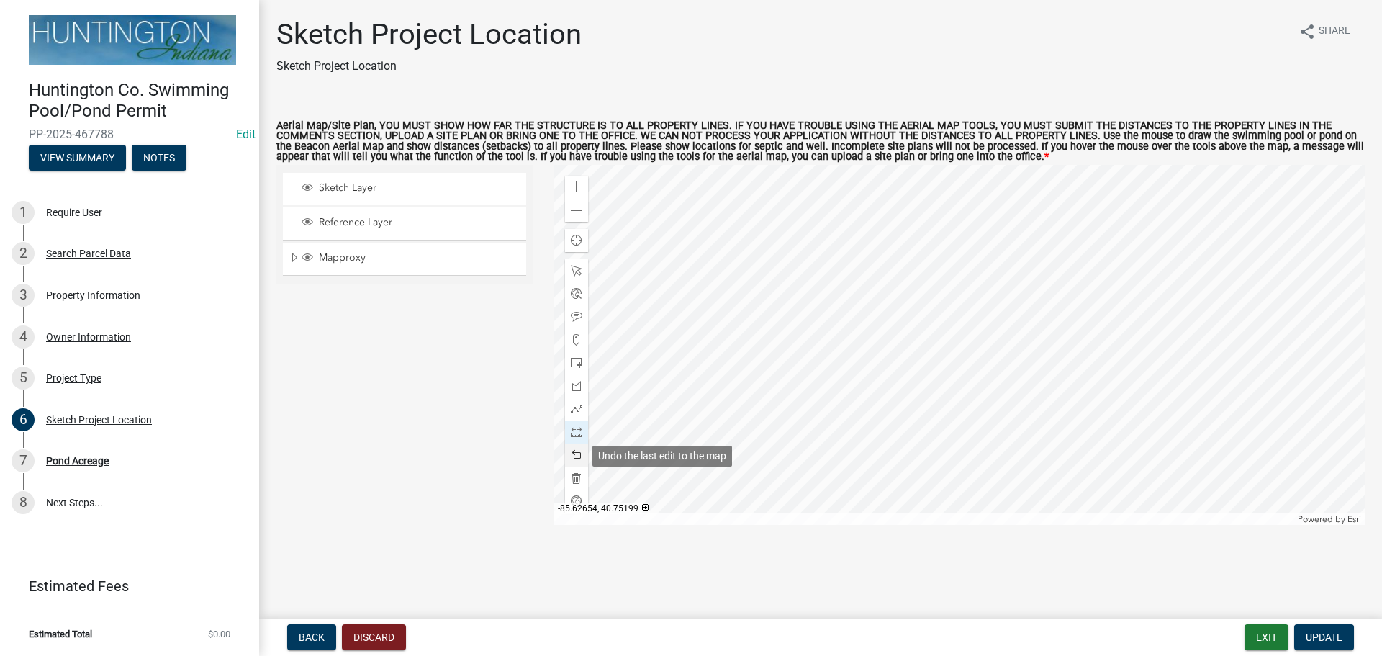
click at [580, 459] on span at bounding box center [577, 455] width 12 height 12
click at [1327, 633] on span "Update" at bounding box center [1324, 637] width 37 height 12
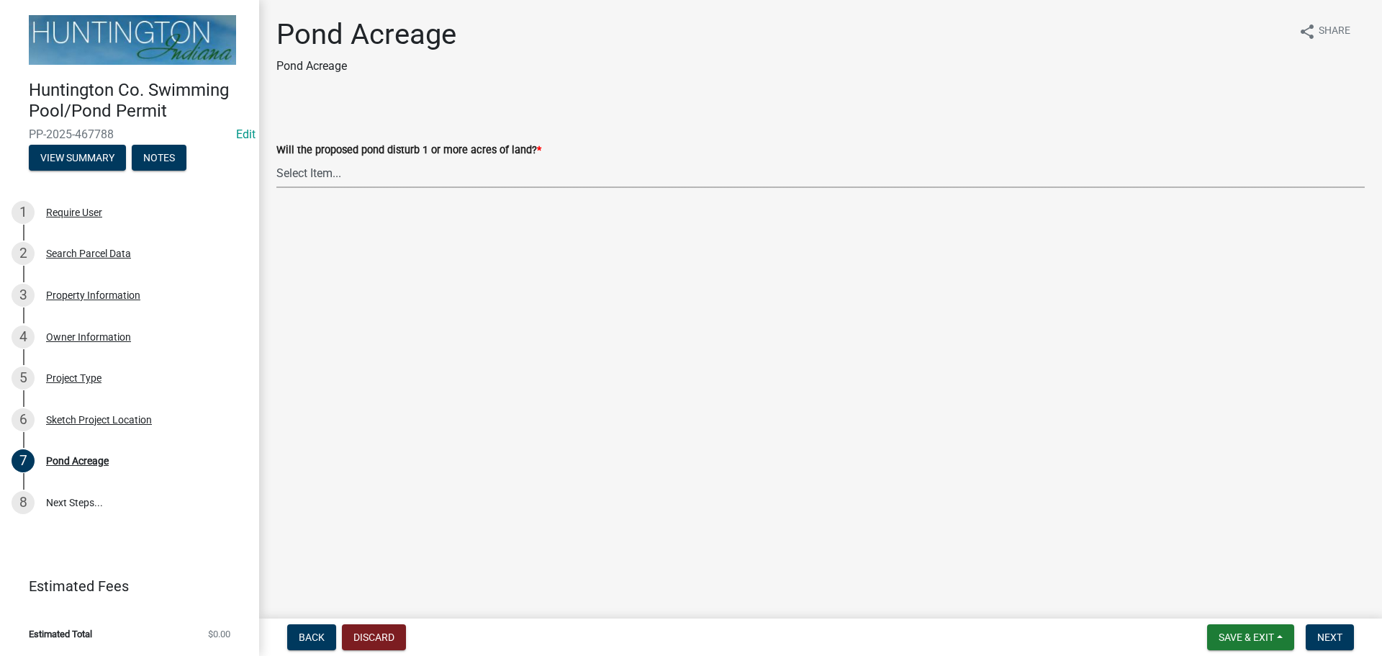
click at [304, 171] on select "Select Item... Yes No" at bounding box center [820, 173] width 1088 height 30
click at [276, 158] on select "Select Item... Yes No" at bounding box center [820, 173] width 1088 height 30
select select "61ca5297-bd12-434f-ad7c-d4bcd7dc4dd2"
drag, startPoint x: 1328, startPoint y: 638, endPoint x: 1286, endPoint y: 615, distance: 47.3
click at [1327, 638] on span "Next" at bounding box center [1329, 637] width 25 height 12
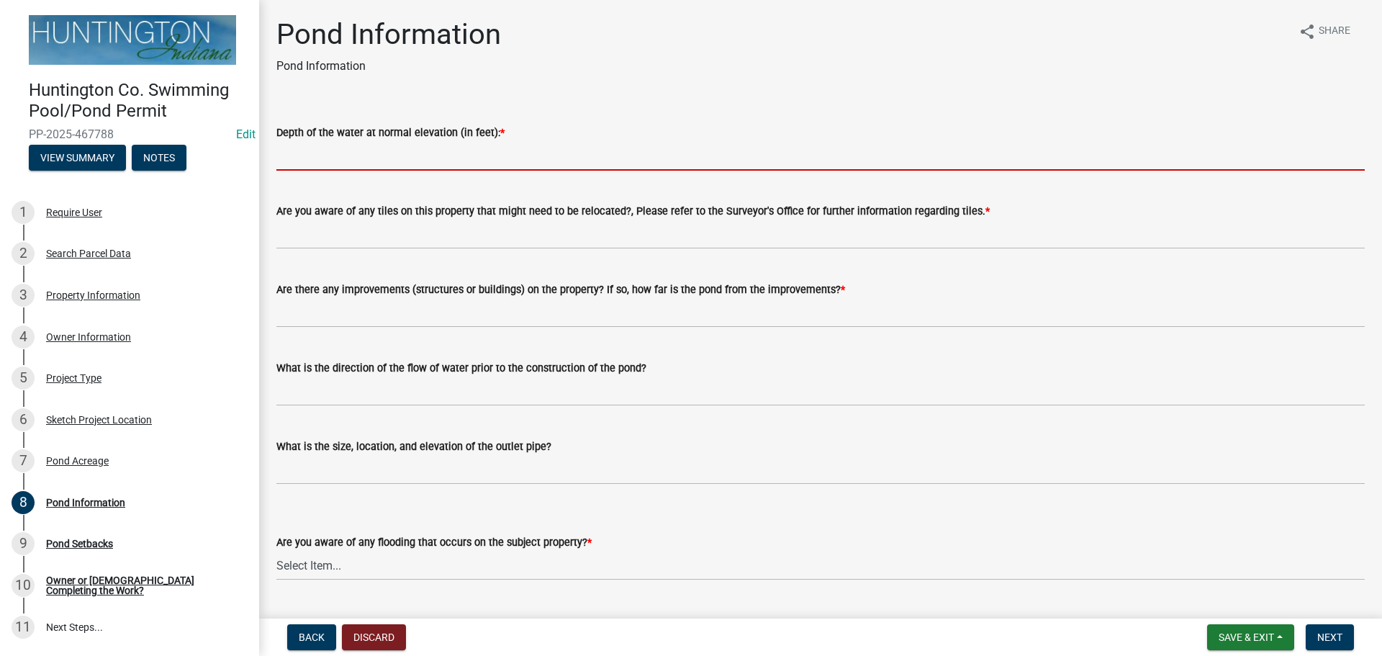
click at [313, 154] on input "Depth of the water at normal elevation (in feet): *" at bounding box center [820, 156] width 1088 height 30
drag, startPoint x: 320, startPoint y: 104, endPoint x: 325, endPoint y: 113, distance: 9.7
click at [325, 113] on div "Depth of the water at normal elevation (in feet): *" at bounding box center [820, 137] width 1088 height 67
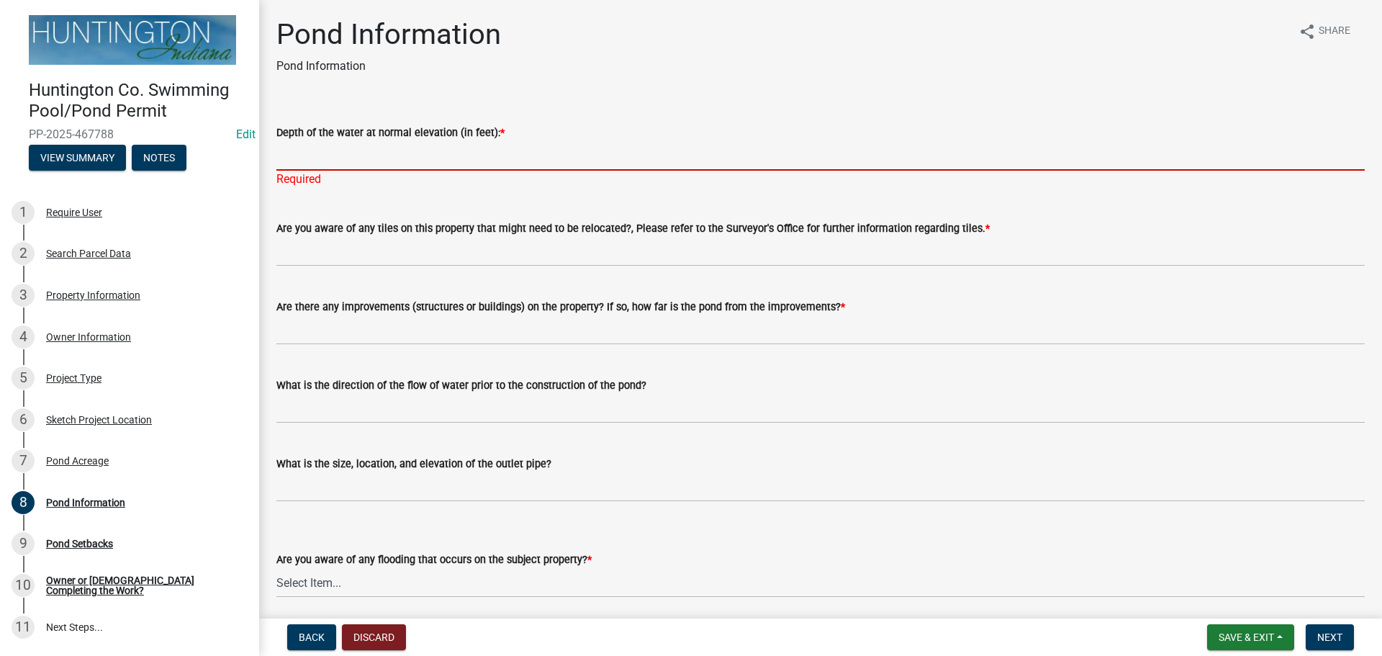
click at [309, 153] on input "Depth of the water at normal elevation (in feet): *" at bounding box center [820, 156] width 1088 height 30
drag, startPoint x: 310, startPoint y: 152, endPoint x: 435, endPoint y: 175, distance: 127.4
click at [312, 150] on input "Depth of the water at normal elevation (in feet): *" at bounding box center [820, 156] width 1088 height 30
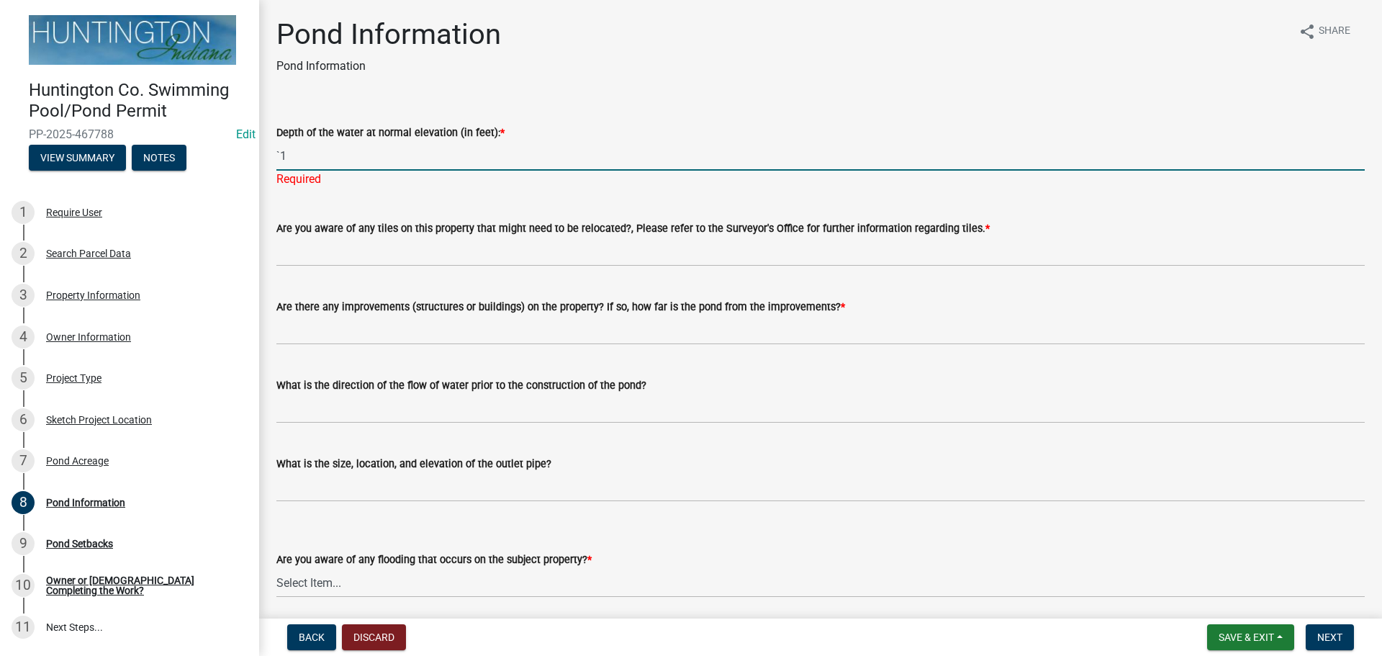
type input "`"
type input "15'"
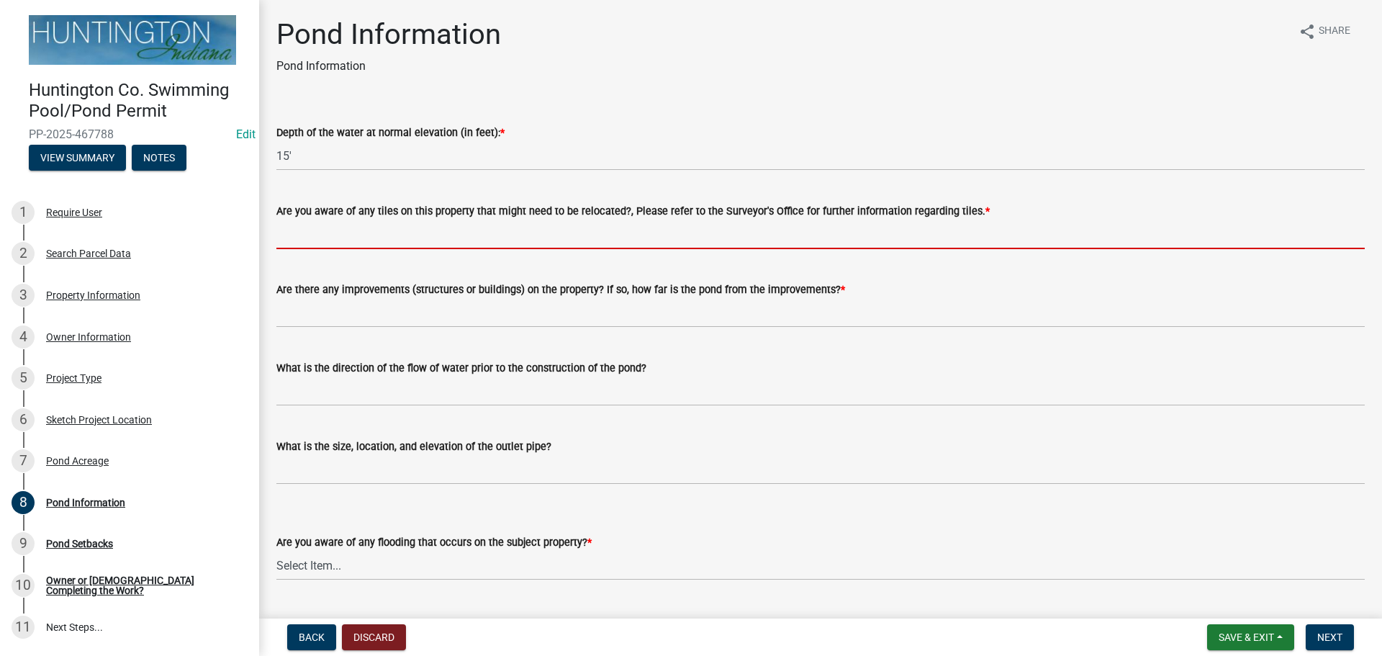
click at [312, 261] on wm-data-entity-input-list "Depth of the water at normal elevation (in feet): * 15' Are you aware of any ti…" at bounding box center [820, 407] width 1088 height 606
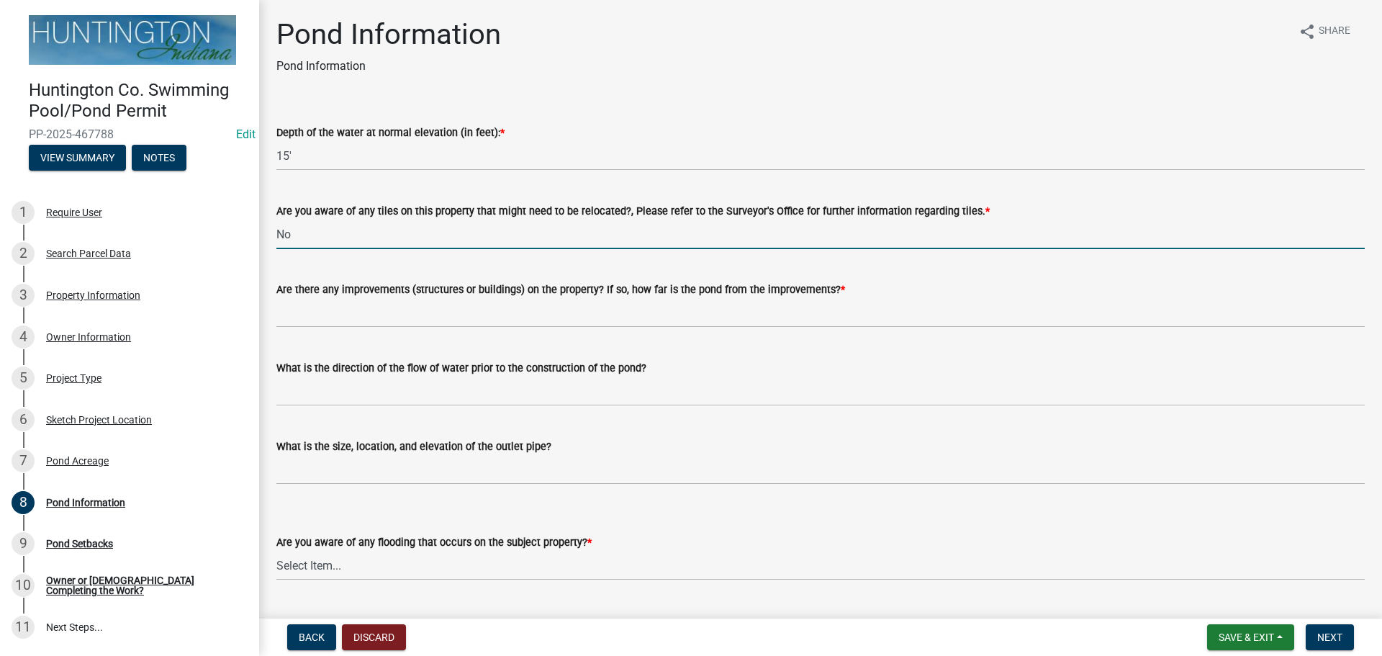
type input "No"
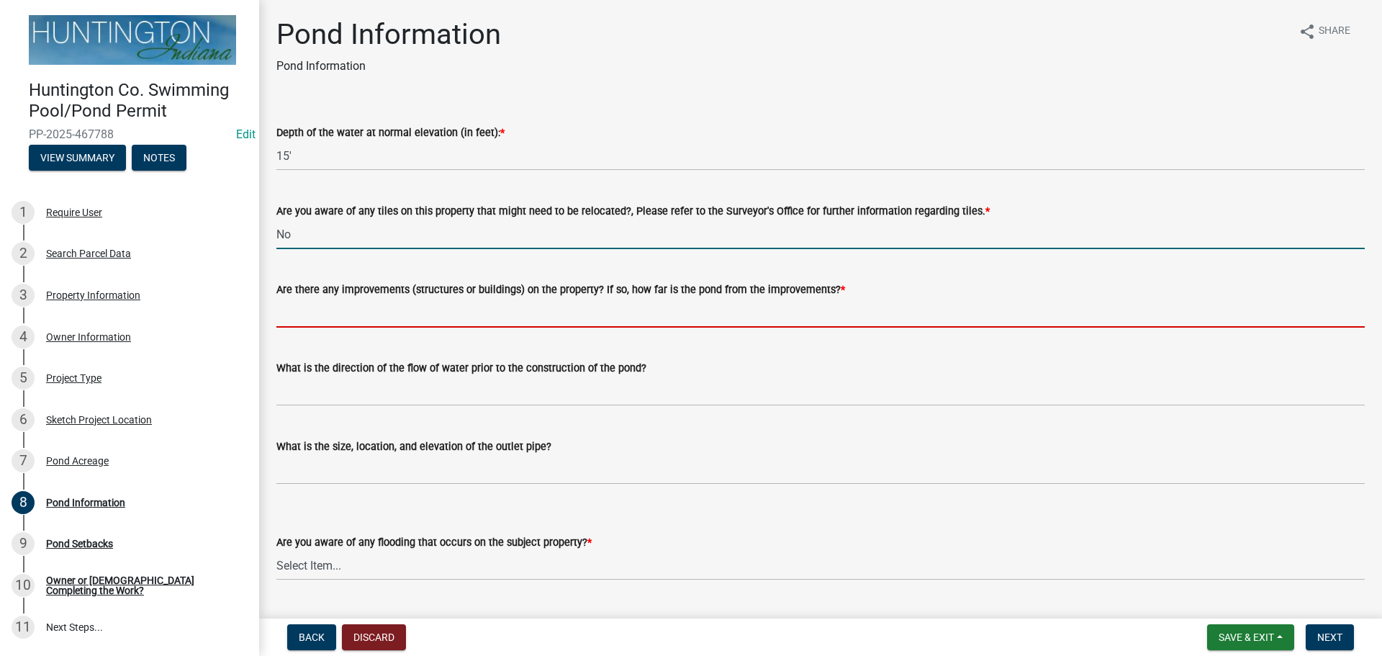
click at [322, 310] on input "Are there any improvements (structures or buildings) on the property? If so, ho…" at bounding box center [820, 313] width 1088 height 30
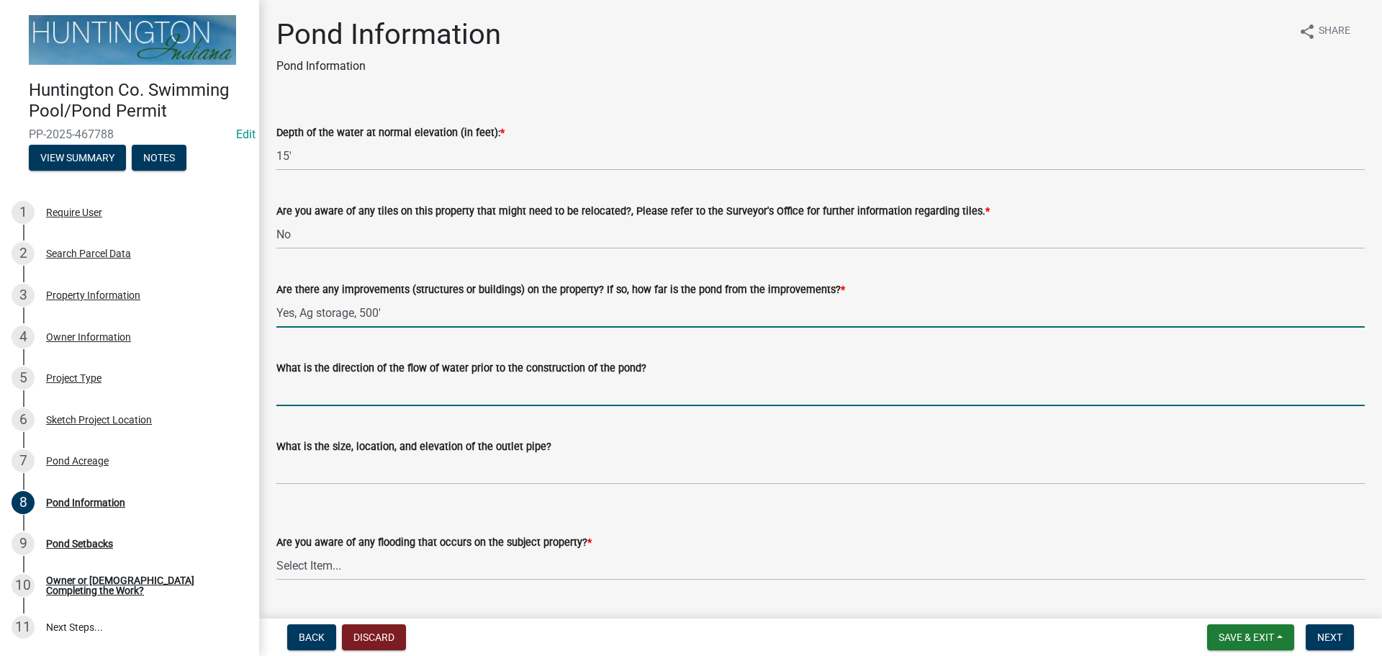
drag, startPoint x: 397, startPoint y: 320, endPoint x: 462, endPoint y: 312, distance: 66.1
click at [399, 318] on input "Yes, Ag storage, 500'" at bounding box center [820, 313] width 1088 height 30
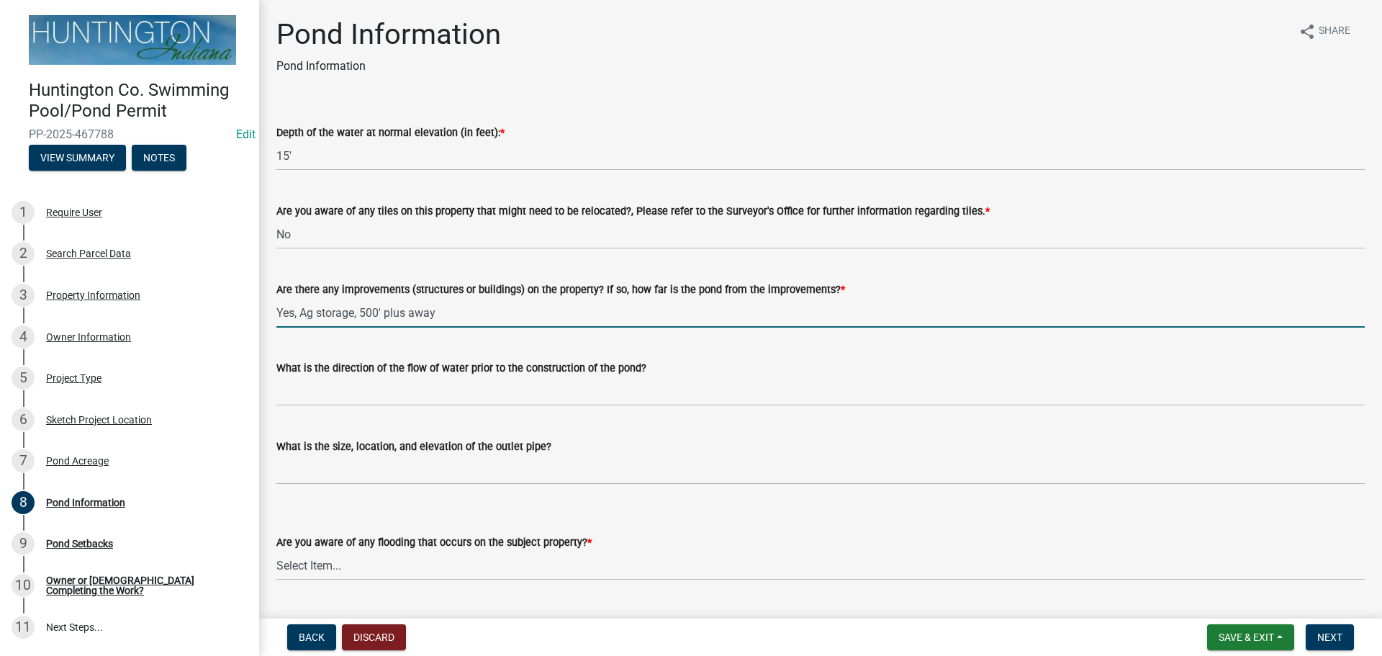
type input "Yes, Ag storage, 500' plus away"
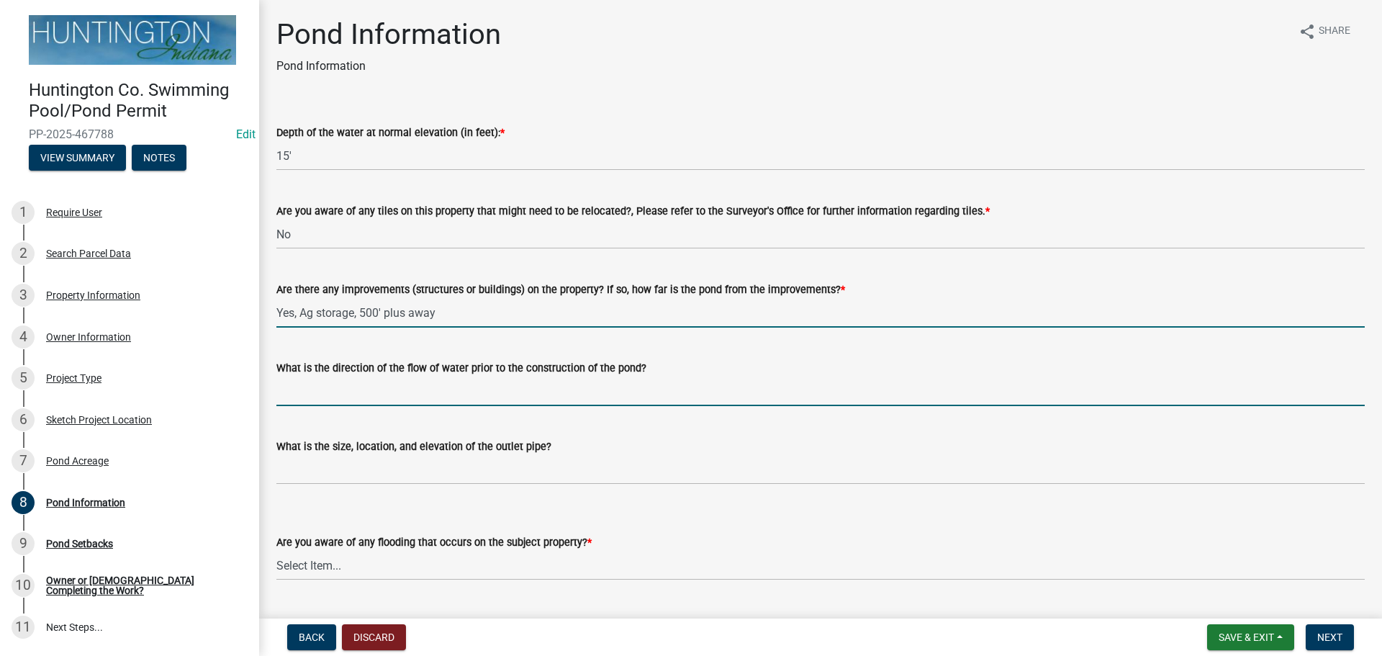
click at [416, 389] on input "What is the direction of the flow of water prior to the construction of the pon…" at bounding box center [820, 391] width 1088 height 30
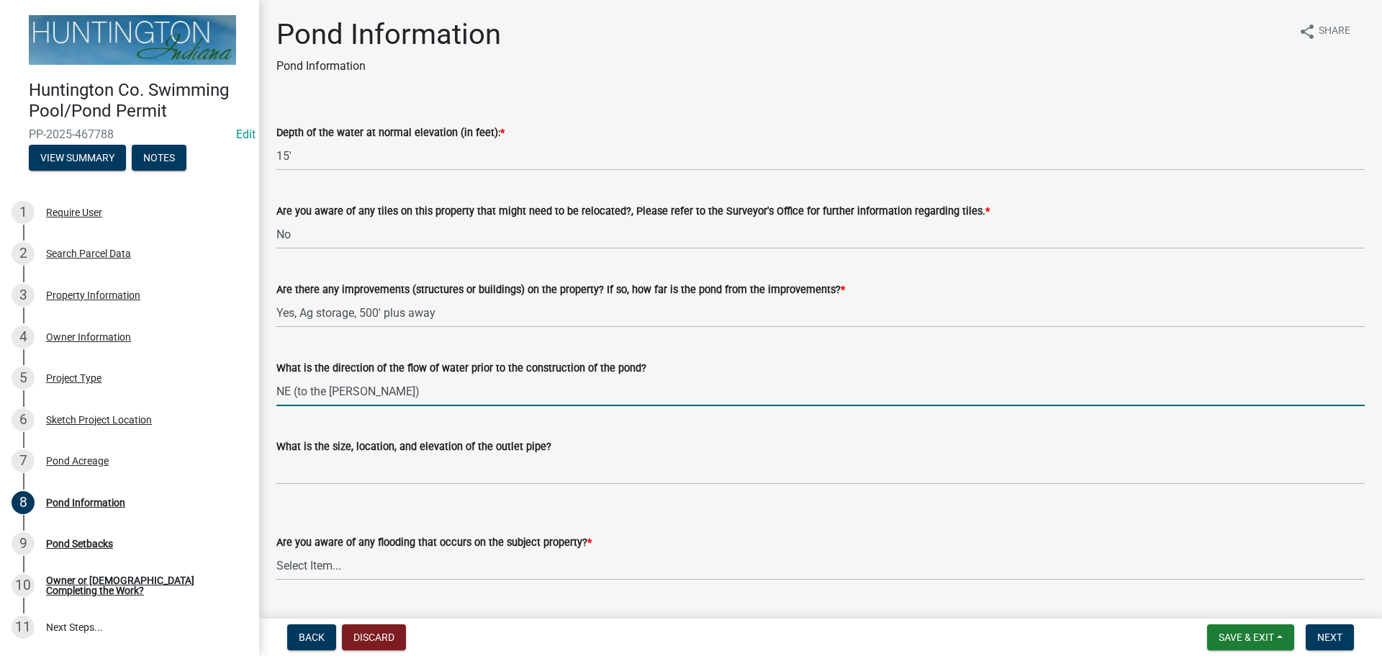
type input "NE (to the [PERSON_NAME])"
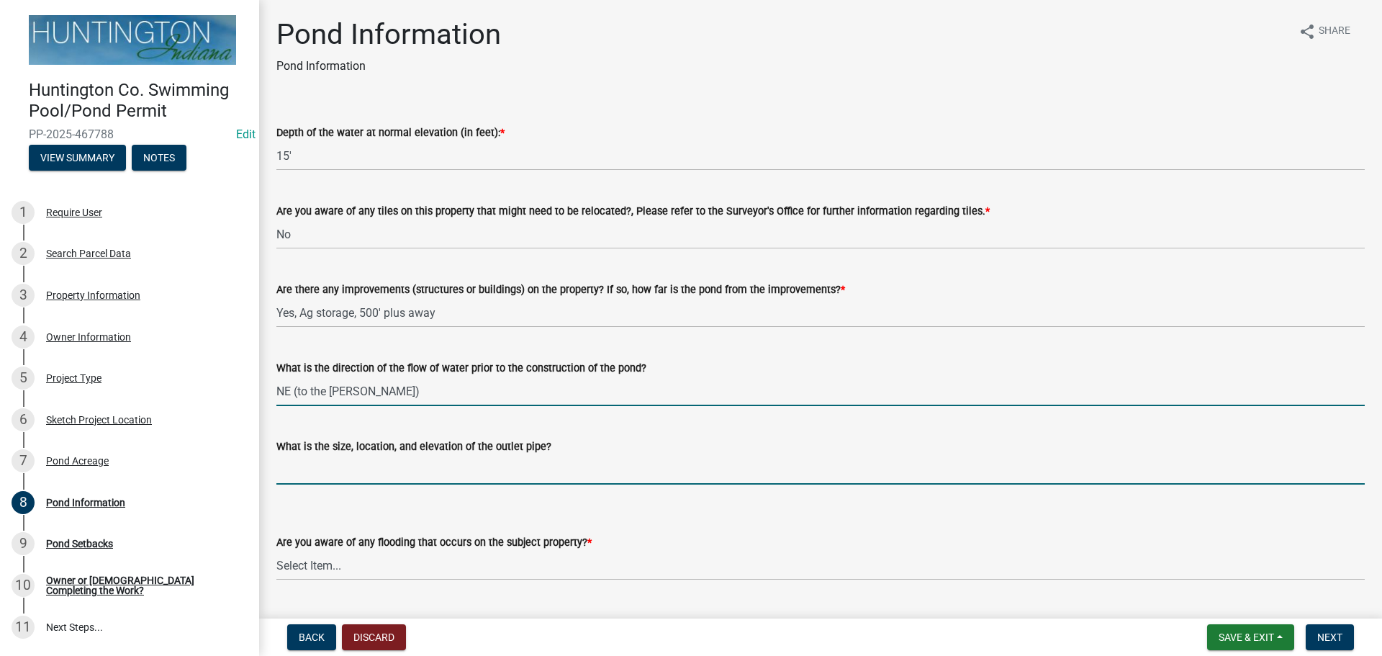
click at [307, 473] on input "What is the size, location, and elevation of the outlet pipe?" at bounding box center [820, 470] width 1088 height 30
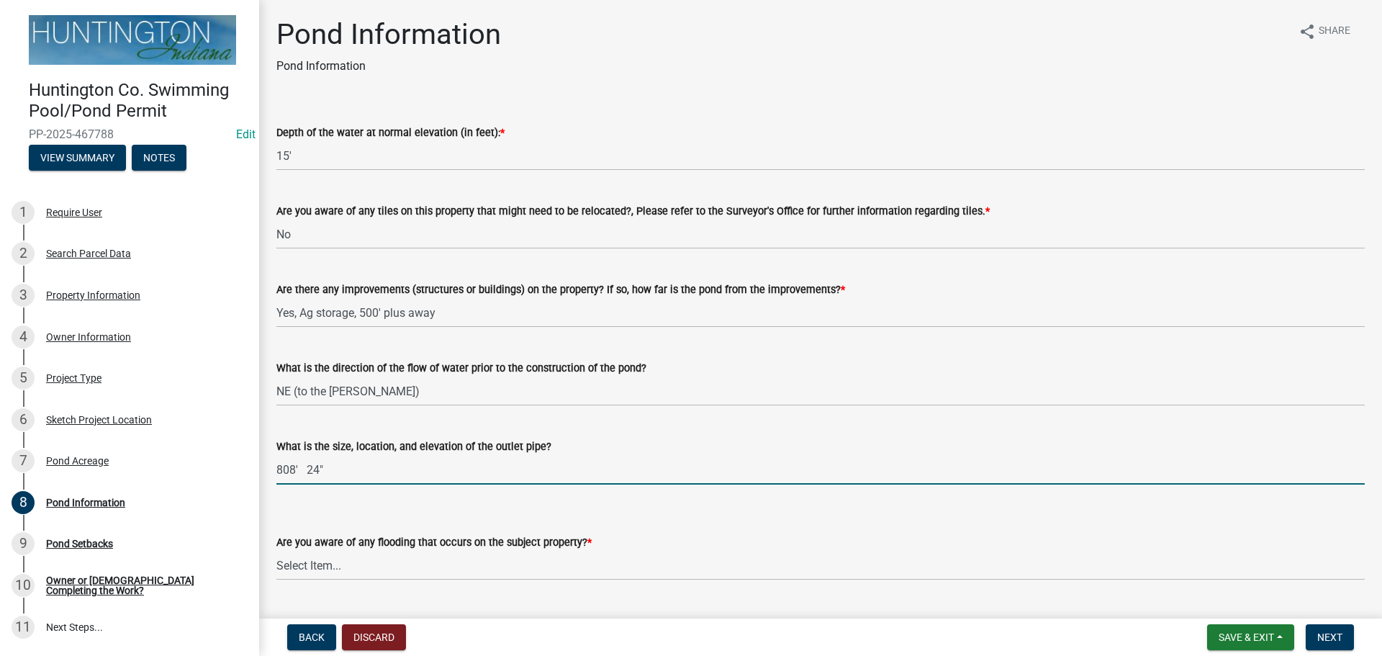
type input "808' 24""
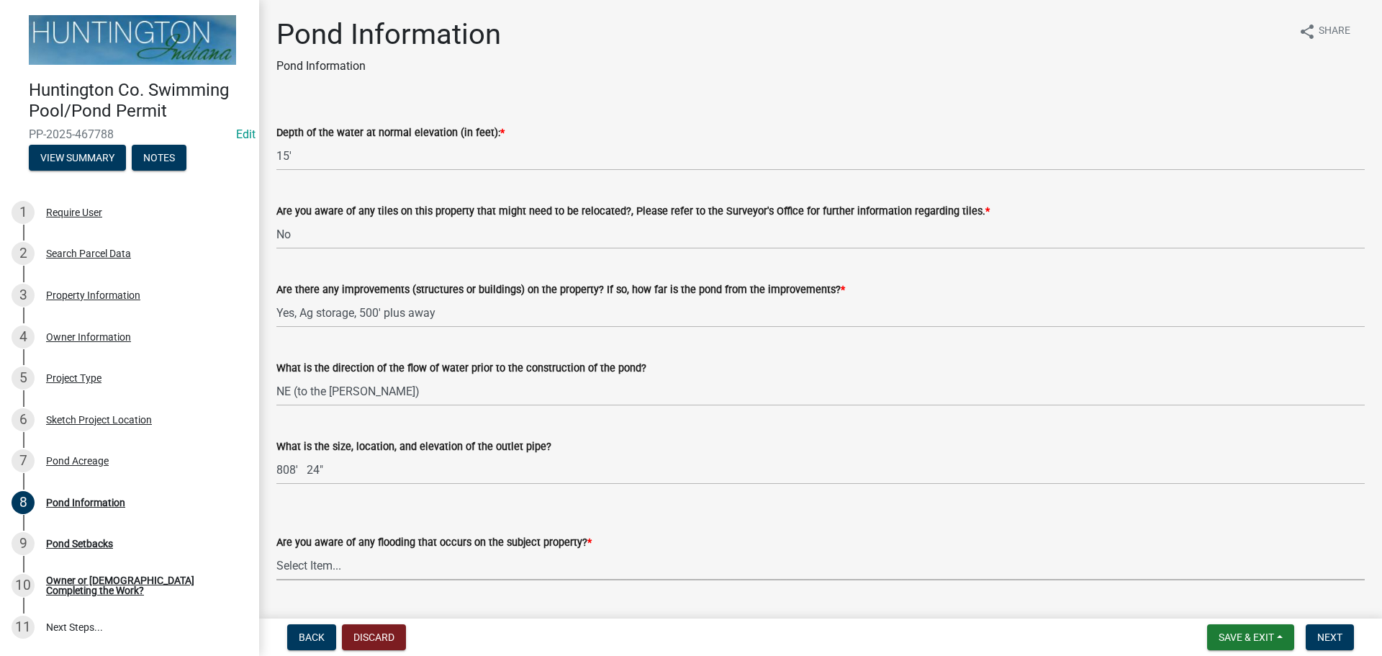
click at [298, 551] on select "Select Item... Yes No" at bounding box center [820, 566] width 1088 height 30
click at [276, 551] on select "Select Item... Yes No" at bounding box center [820, 566] width 1088 height 30
select select "01a62ece-8de3-4500-8186-91b0e2e89832"
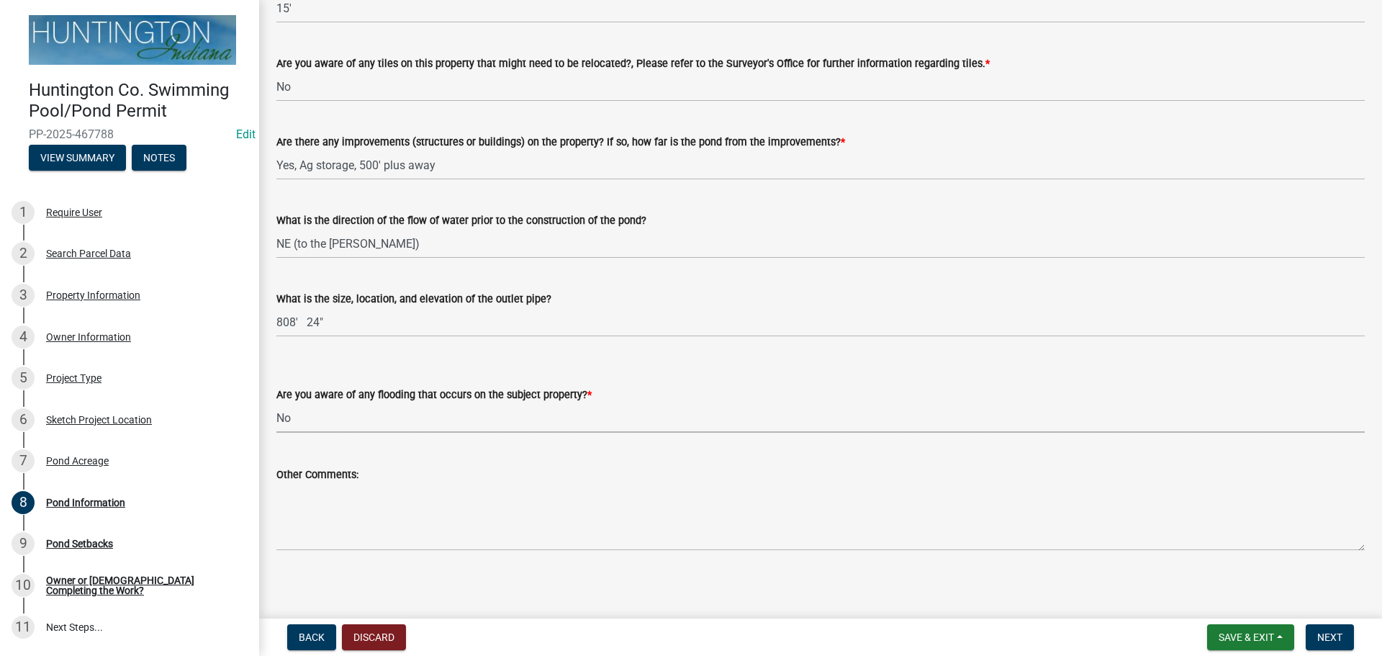
scroll to position [153, 0]
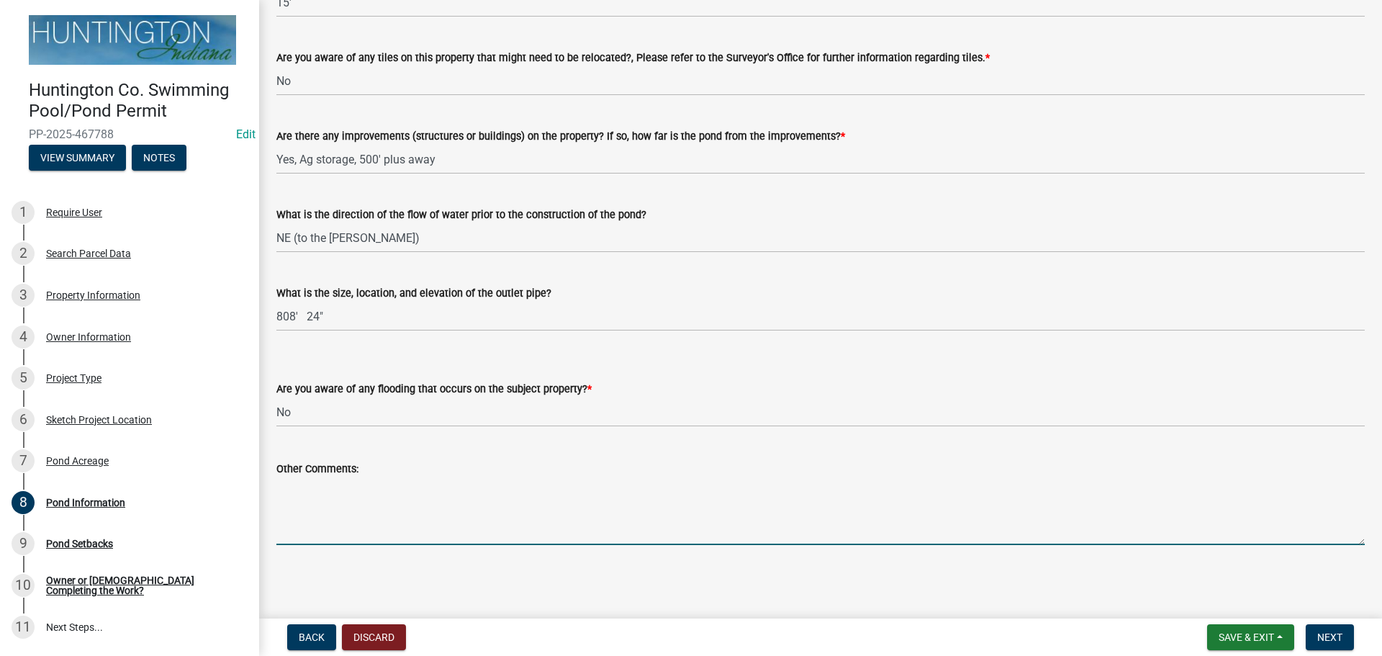
click at [335, 502] on textarea "Other Comments:" at bounding box center [820, 511] width 1088 height 68
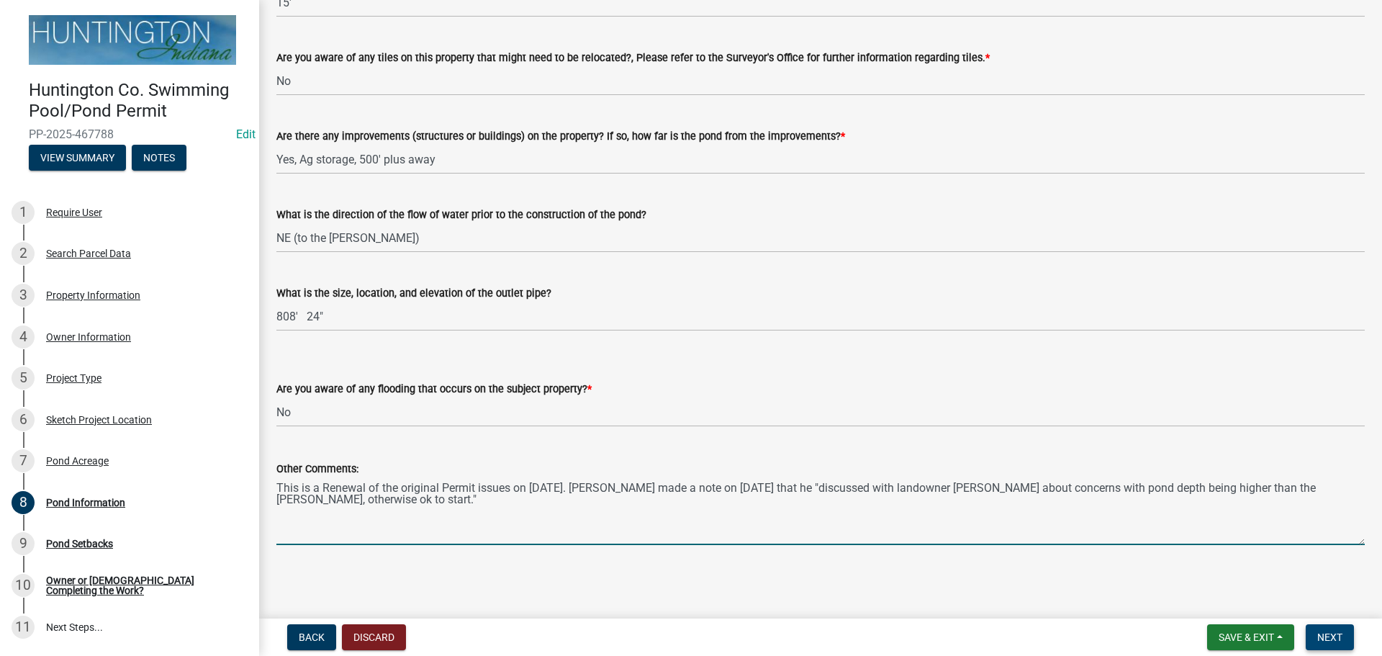
type textarea "This is a Renewal of the original Permit issues on [DATE]. [PERSON_NAME] made a…"
click at [1328, 639] on span "Next" at bounding box center [1329, 637] width 25 height 12
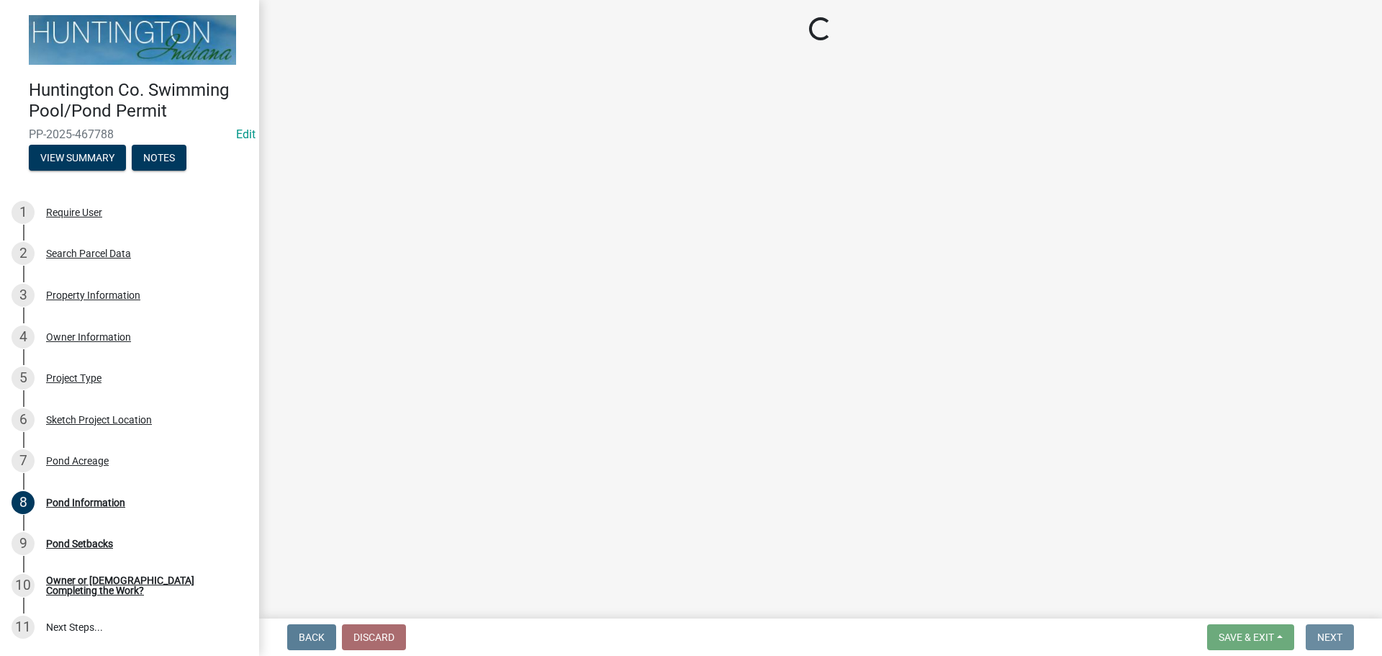
scroll to position [0, 0]
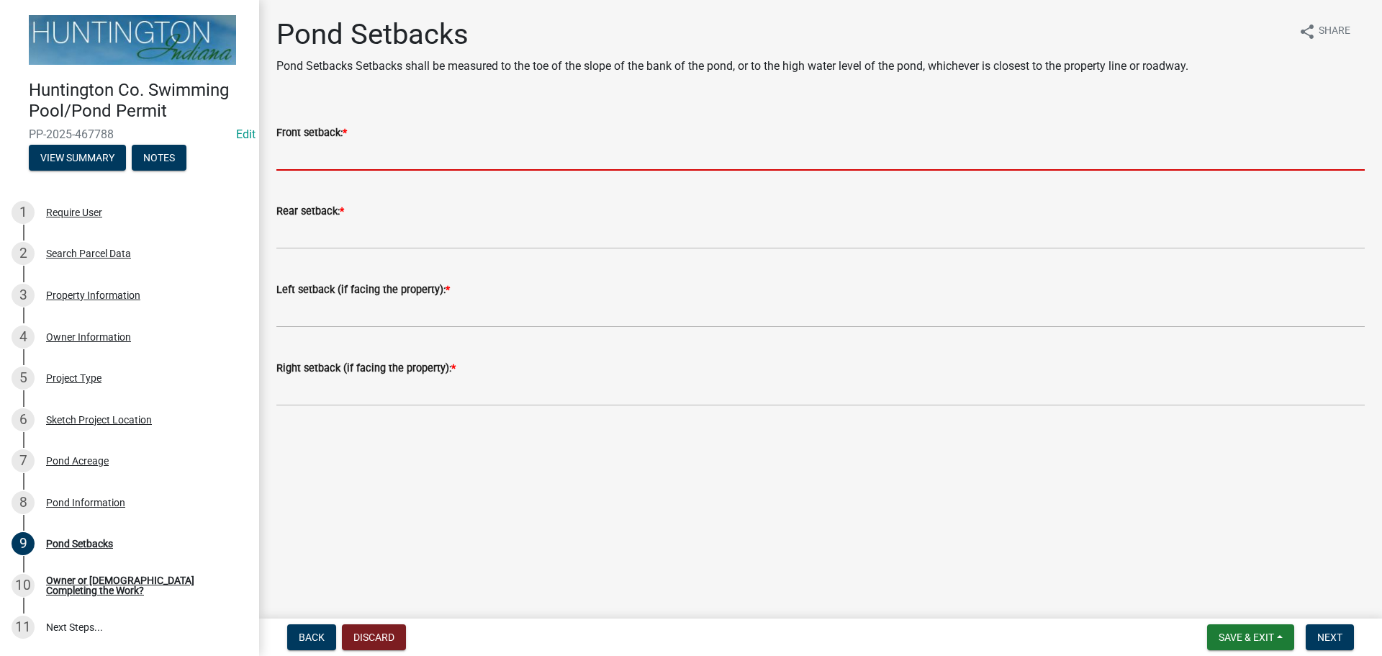
click at [315, 154] on input "Front setback: *" at bounding box center [820, 156] width 1088 height 30
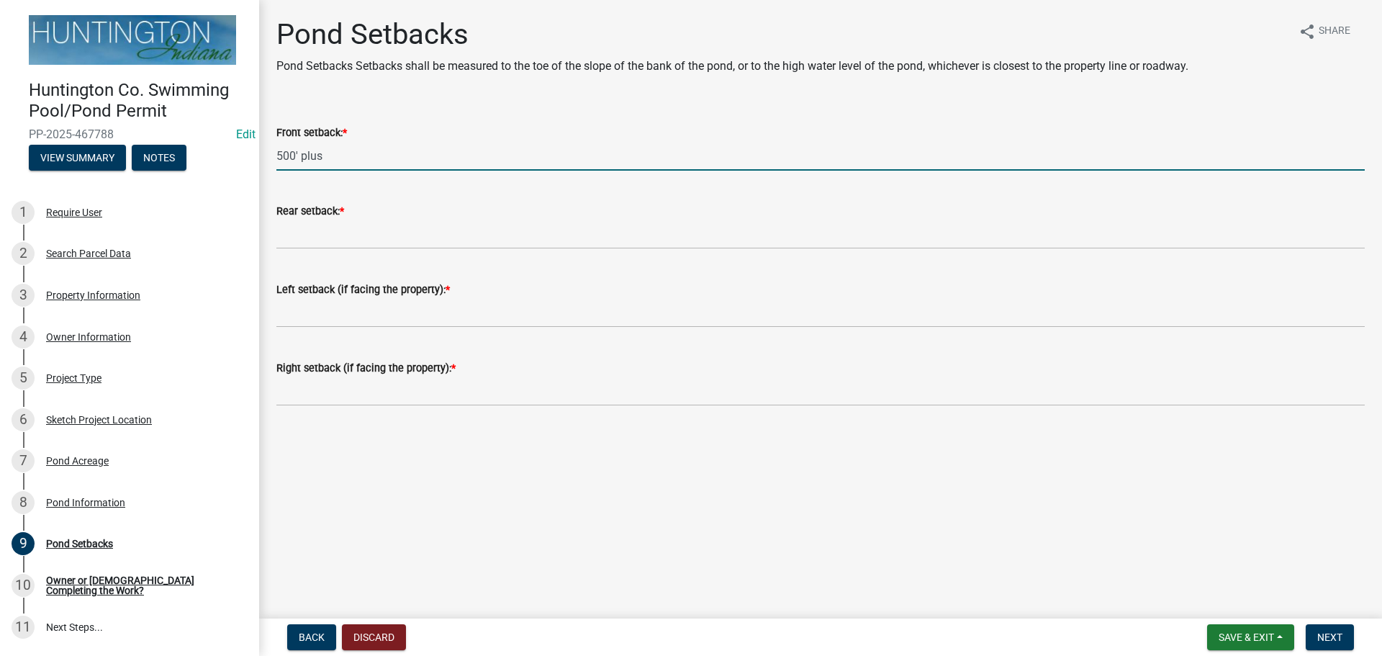
type input "500' plus"
click at [357, 248] on wm-data-entity-input "Rear setback: *" at bounding box center [820, 221] width 1088 height 78
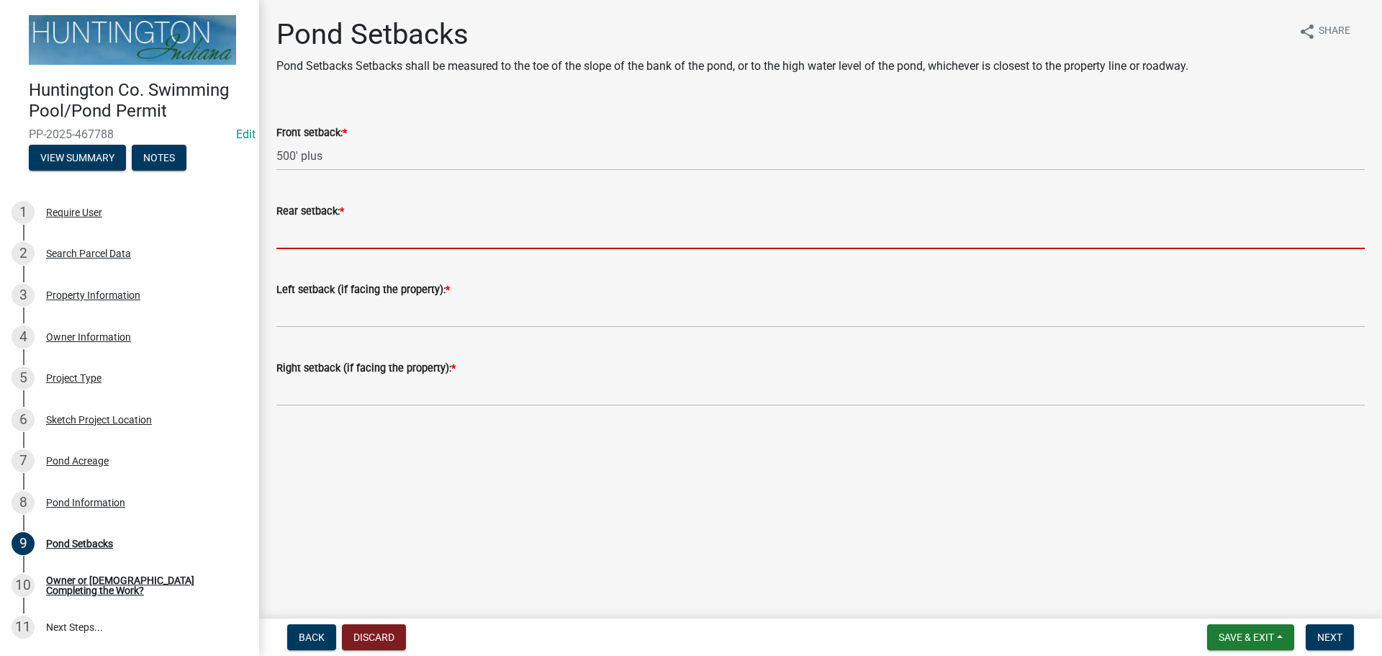
click at [359, 237] on input "Rear setback: *" at bounding box center [820, 235] width 1088 height 30
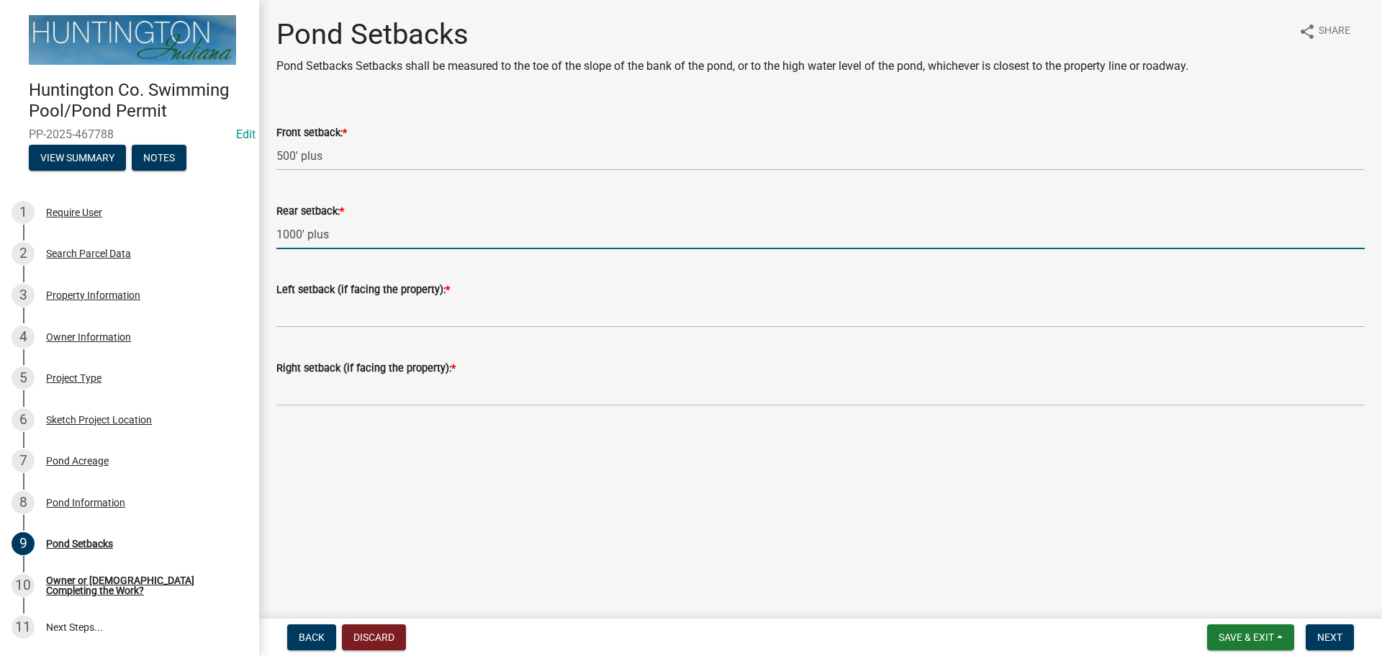
type input "1000' plus"
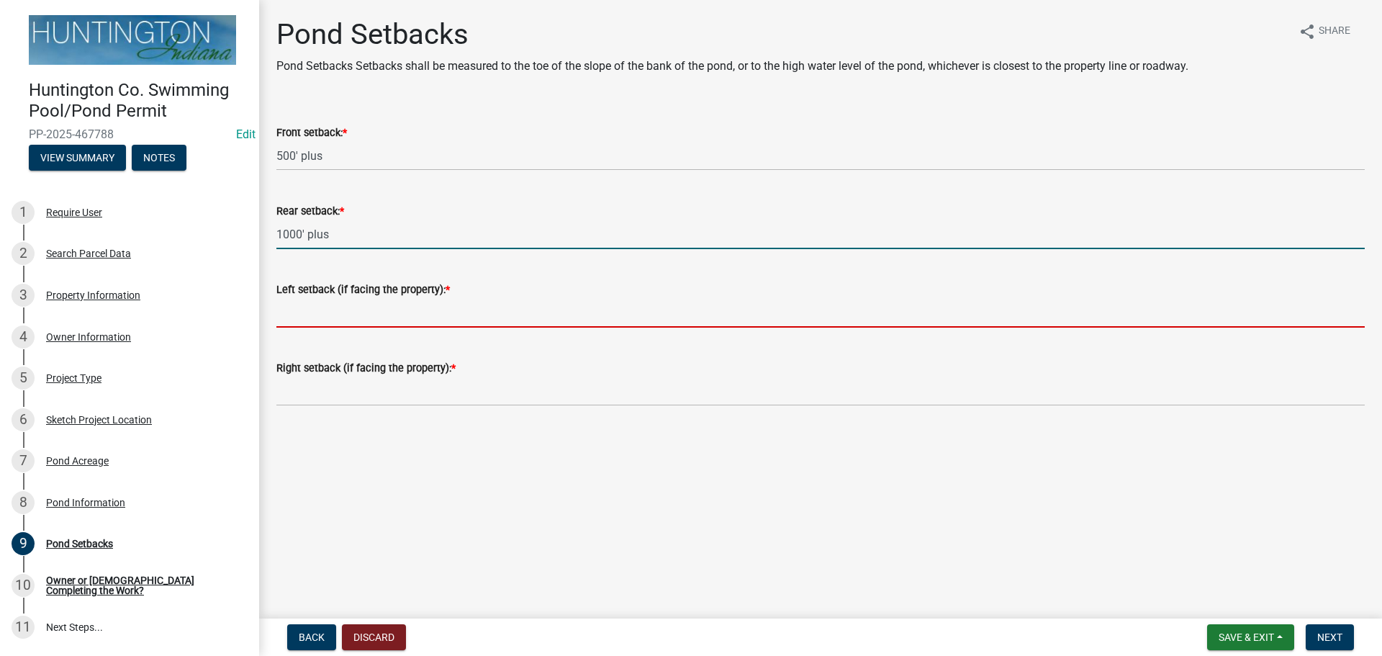
click at [356, 314] on input "Left setback (if facing the property): *" at bounding box center [820, 313] width 1088 height 30
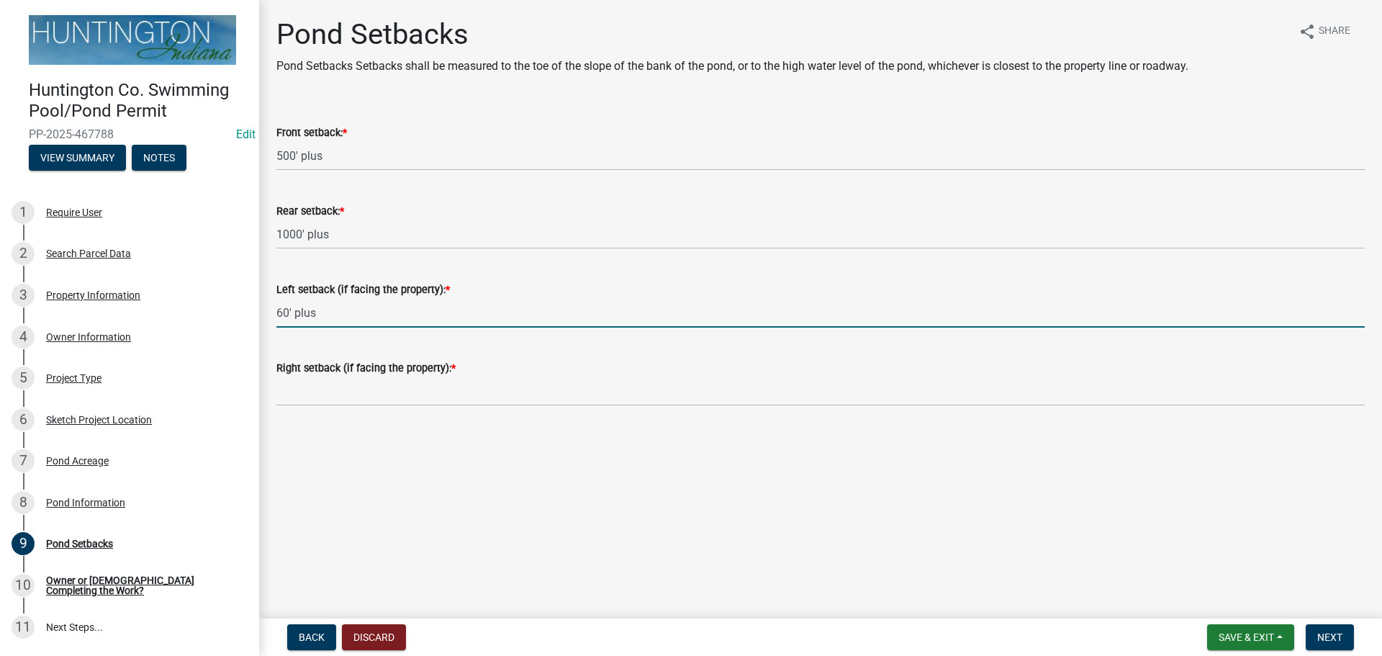
type input "60' plus"
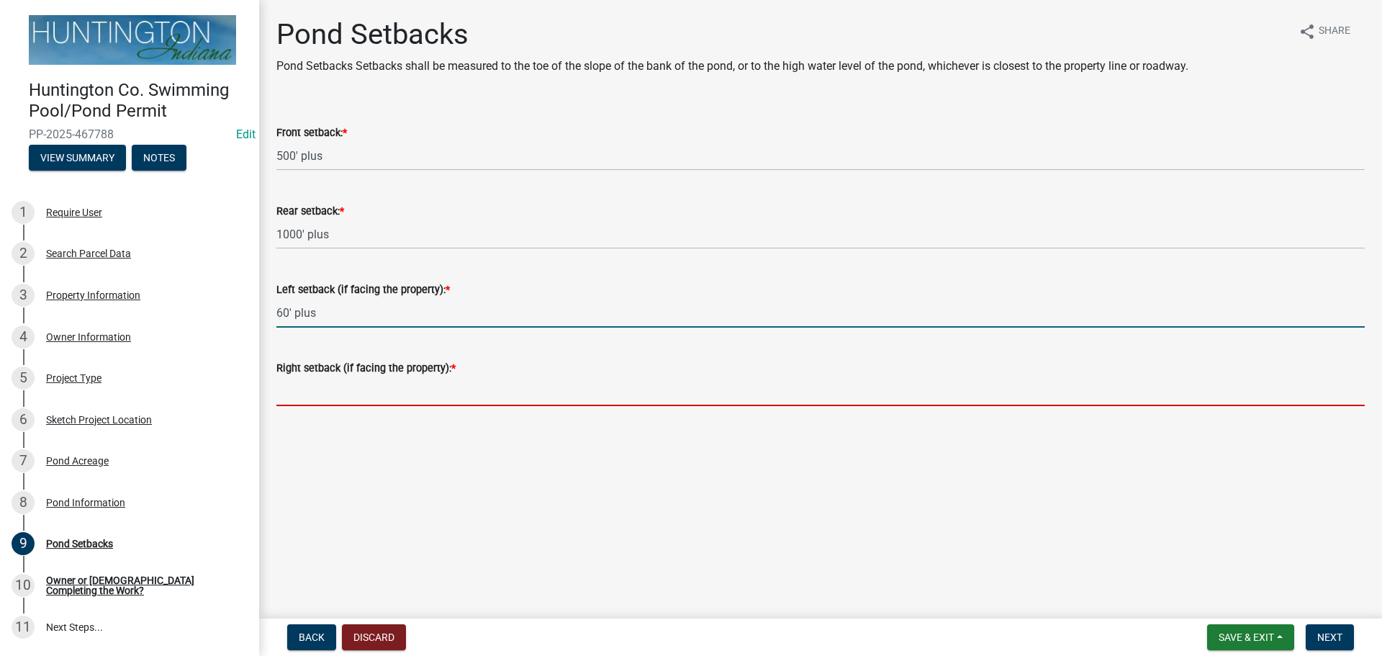
click at [293, 394] on input "Right setback (if facing the property): *" at bounding box center [820, 391] width 1088 height 30
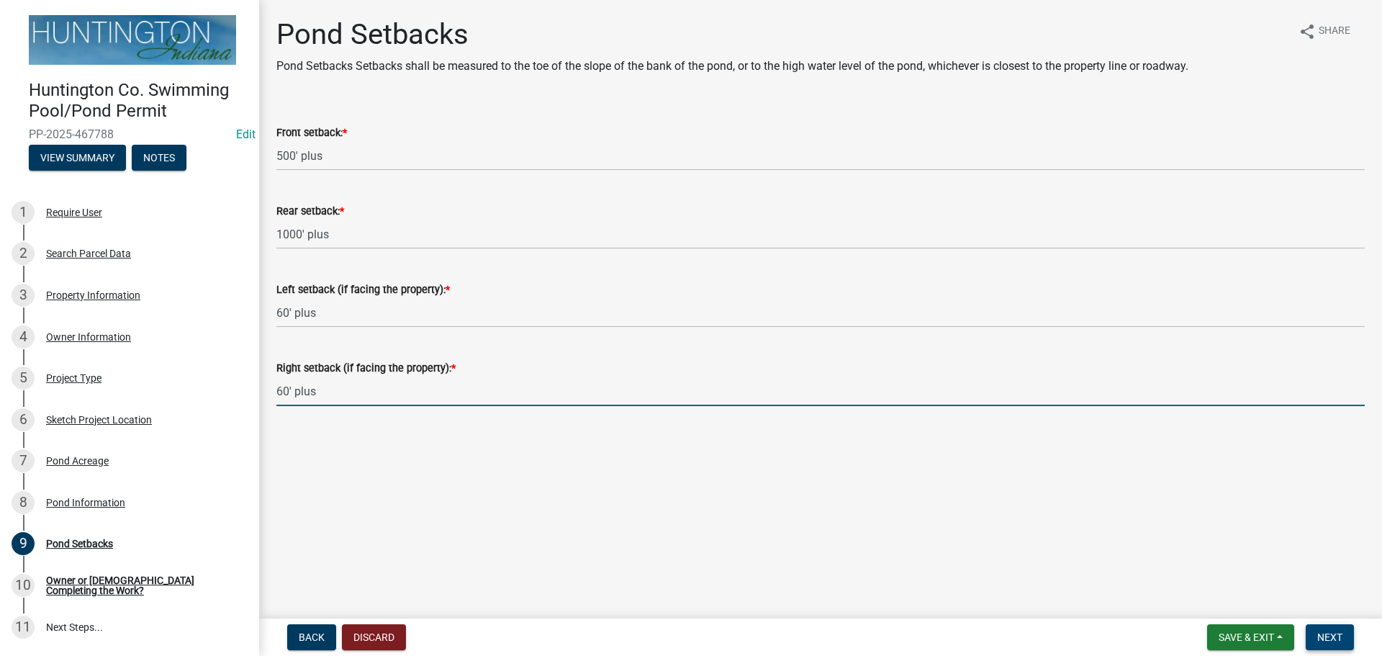
type input "60' plus"
click at [1335, 635] on span "Next" at bounding box center [1329, 637] width 25 height 12
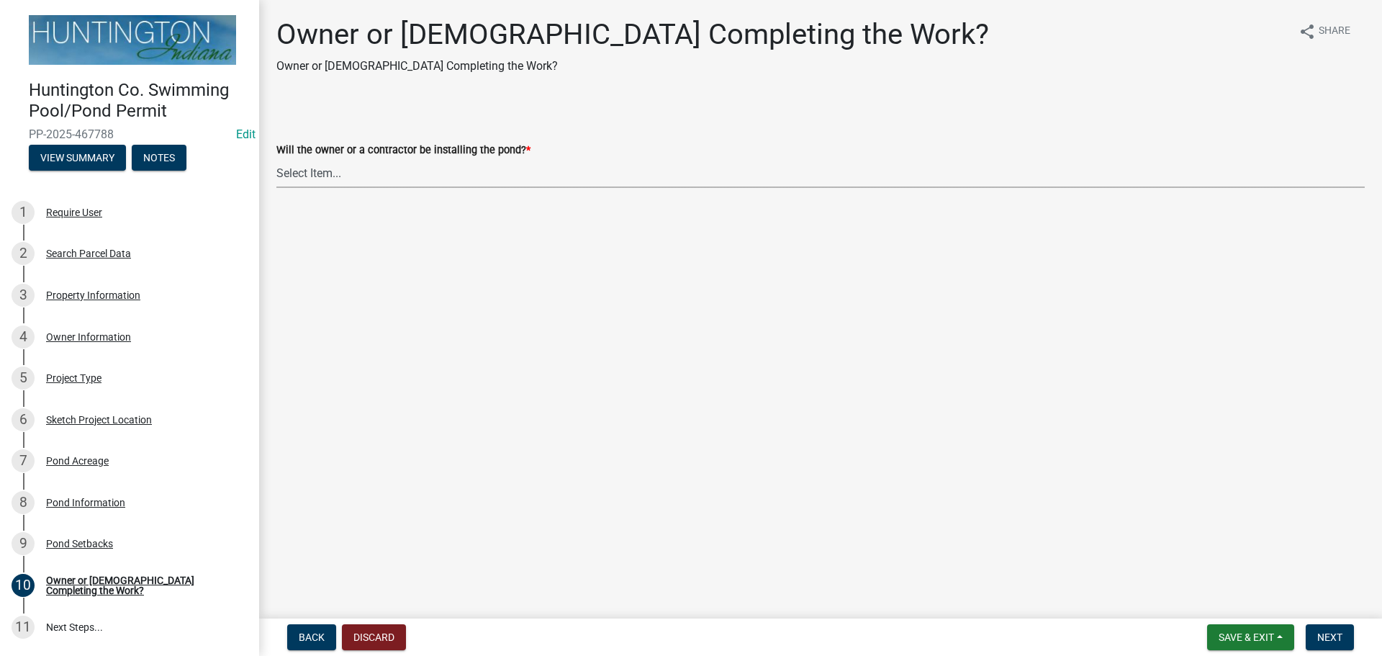
click at [338, 173] on select "Select Item... Owner Contractor" at bounding box center [820, 173] width 1088 height 30
click at [276, 158] on select "Select Item... Owner Contractor" at bounding box center [820, 173] width 1088 height 30
select select "7f2b2453-616e-4296-9f03-9acf1b24a8f8"
click at [390, 178] on select "Select Item... Owner Contractor" at bounding box center [820, 173] width 1088 height 30
click at [276, 158] on select "Select Item... Owner Contractor" at bounding box center [820, 173] width 1088 height 30
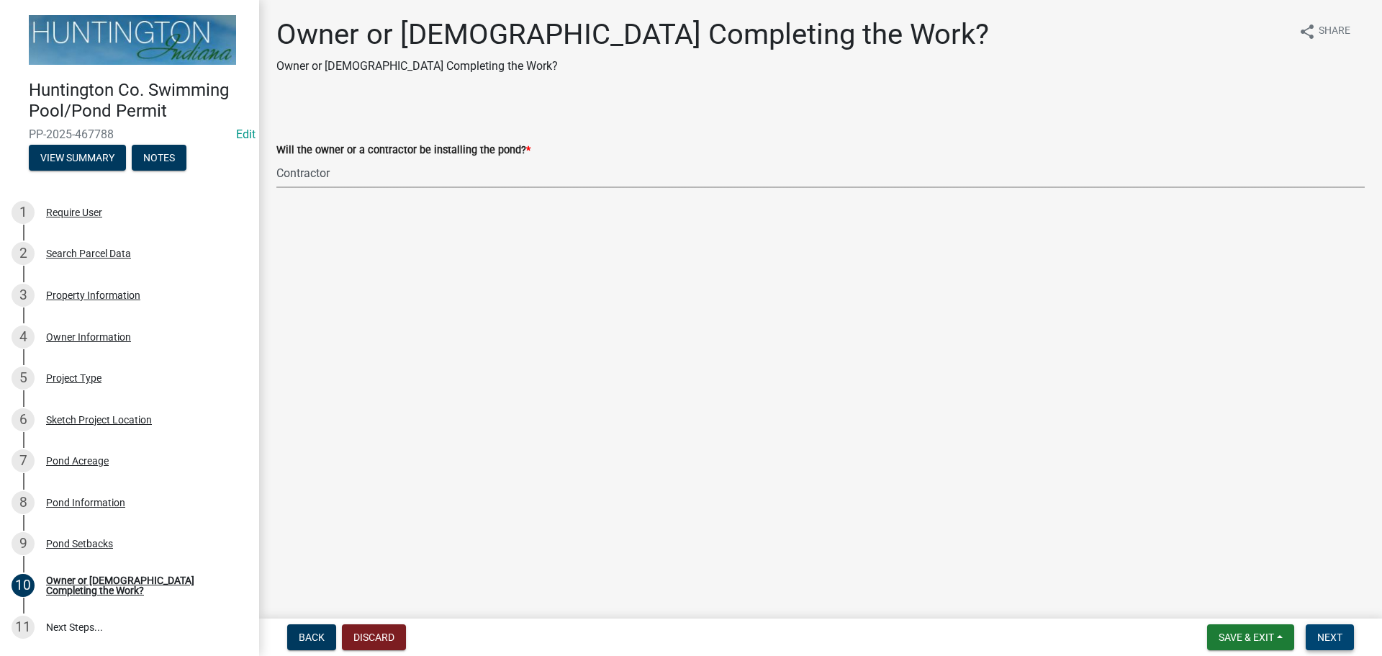
drag, startPoint x: 1333, startPoint y: 635, endPoint x: 1009, endPoint y: 456, distance: 369.9
click at [1332, 635] on span "Next" at bounding box center [1329, 637] width 25 height 12
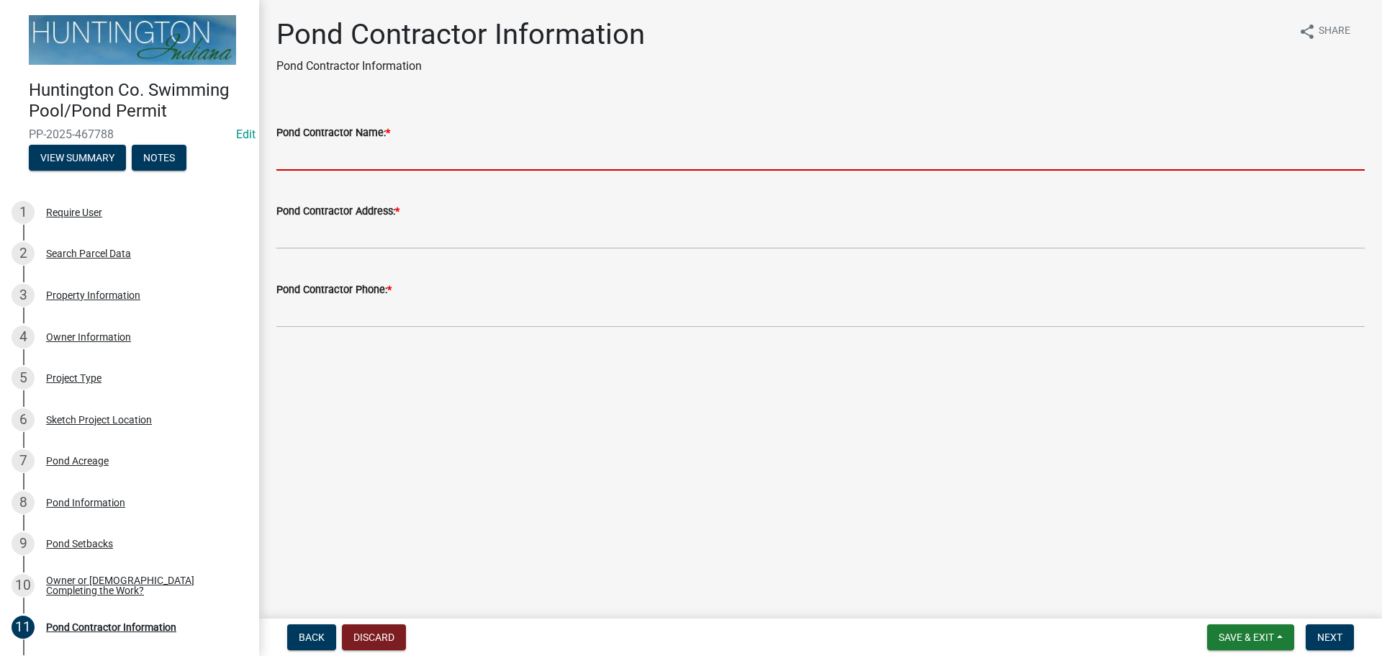
click at [338, 161] on input "Pond Contractor Name: *" at bounding box center [820, 156] width 1088 height 30
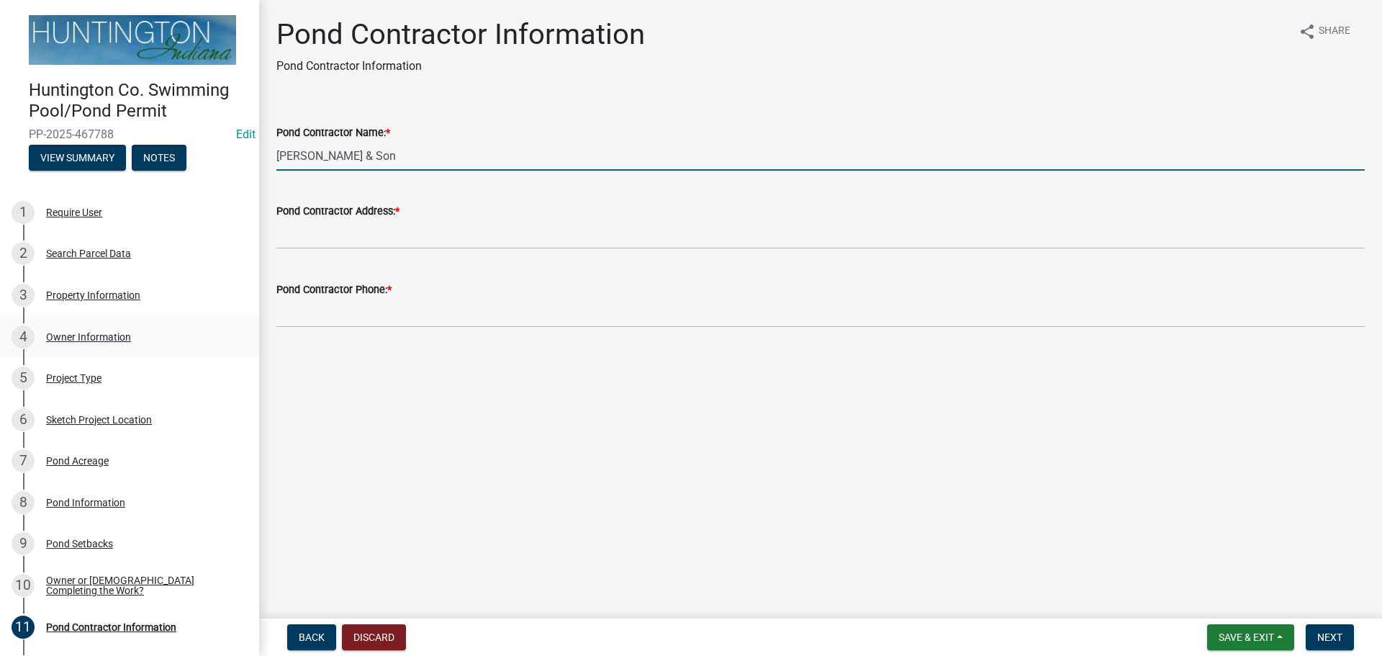
type input "[PERSON_NAME] & Son"
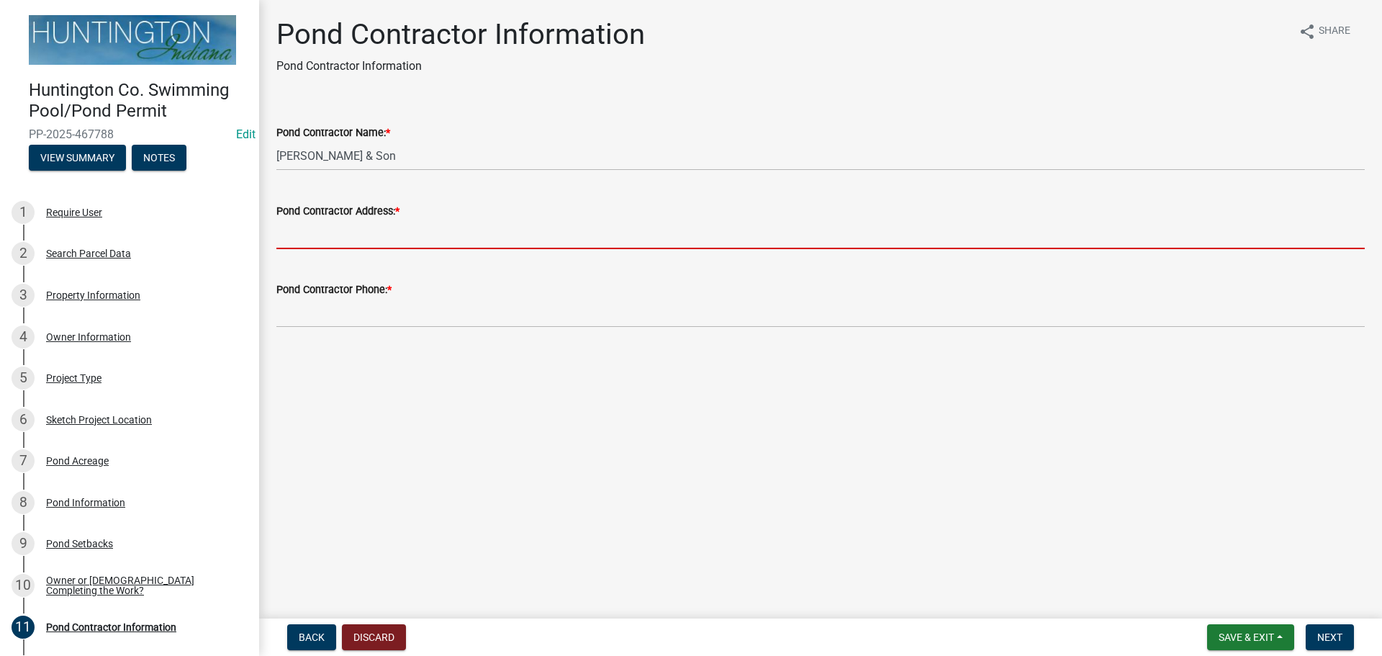
drag, startPoint x: 310, startPoint y: 235, endPoint x: 947, endPoint y: 330, distance: 643.4
click at [310, 235] on input "Pond Contractor Address: *" at bounding box center [820, 235] width 1088 height 30
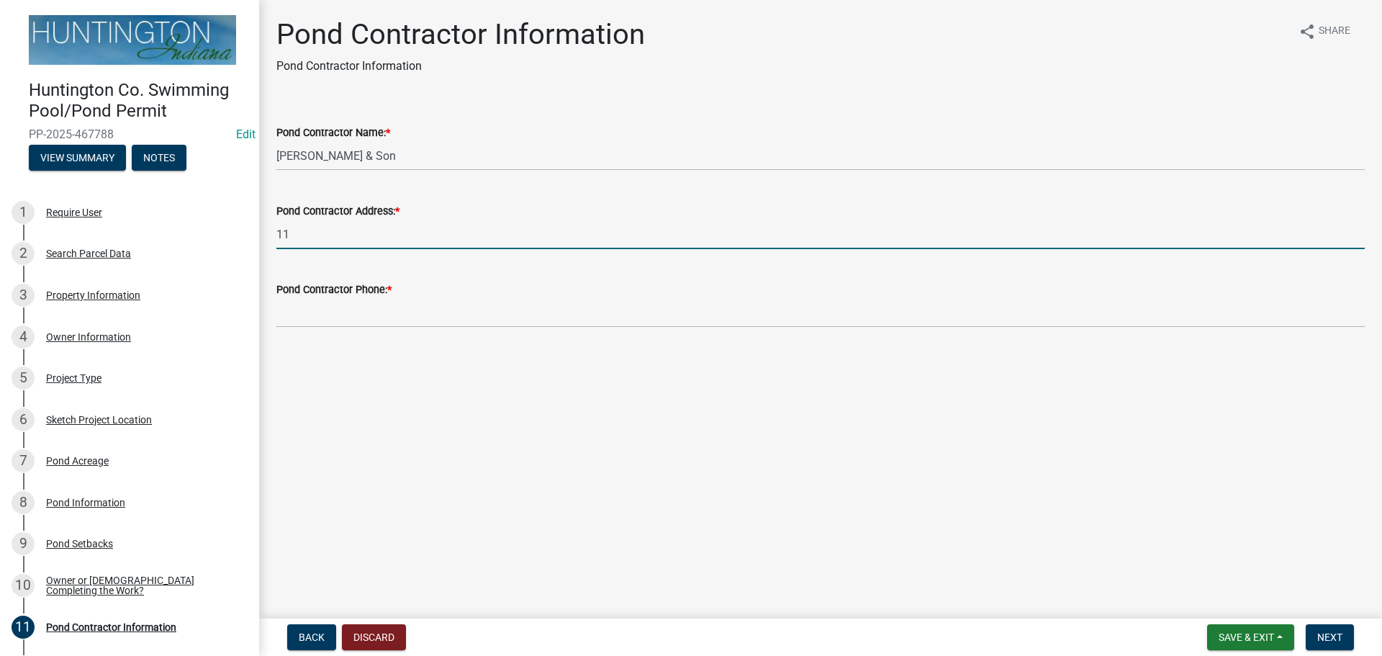
type input "1"
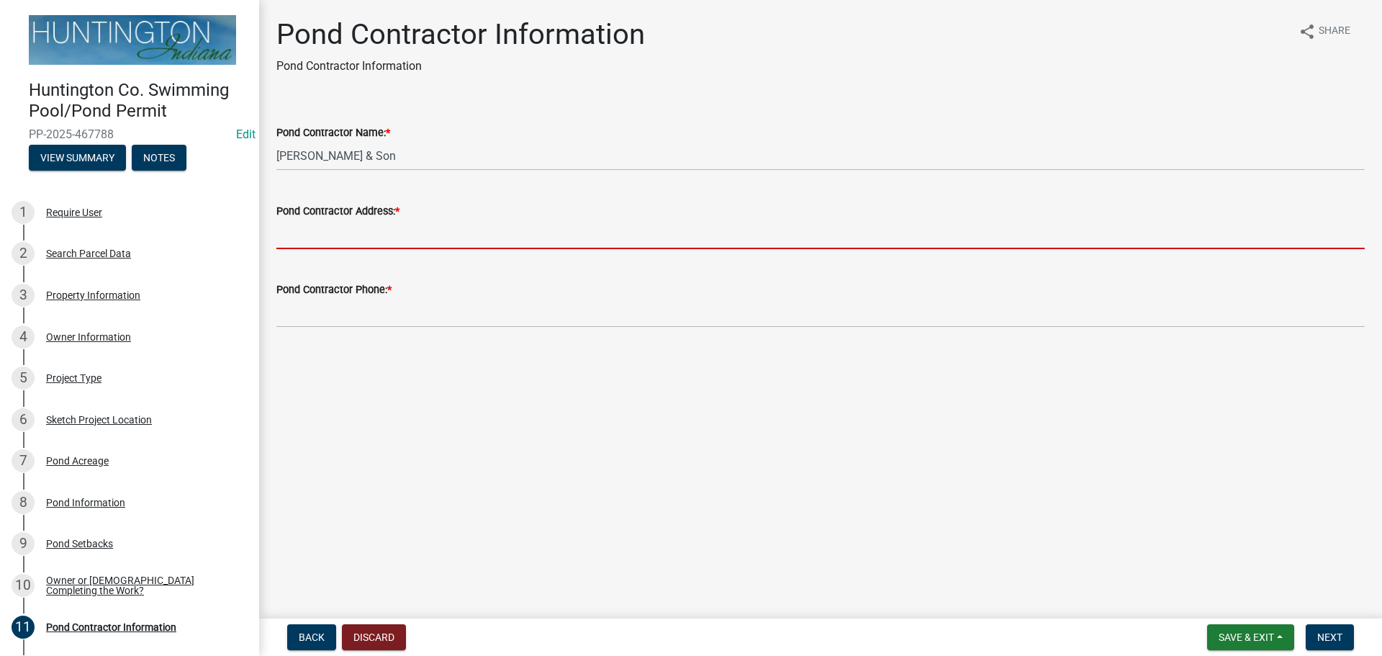
type input "3"
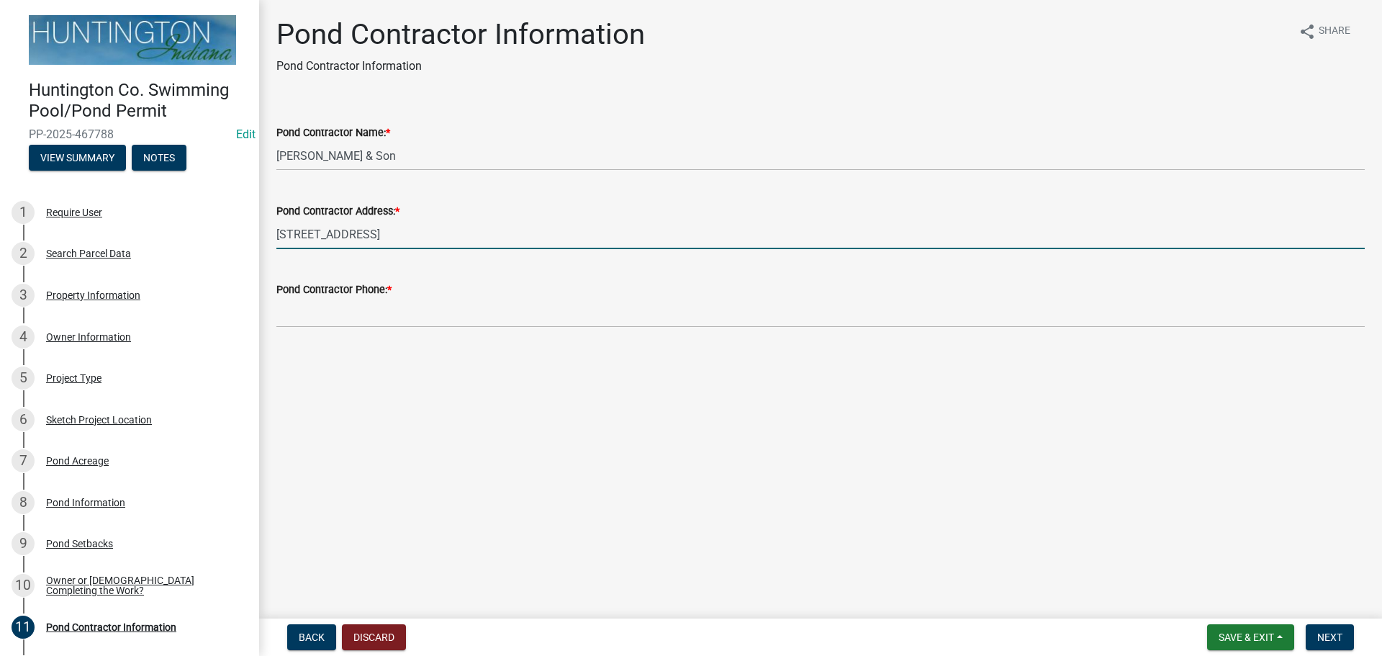
type input "[STREET_ADDRESS]"
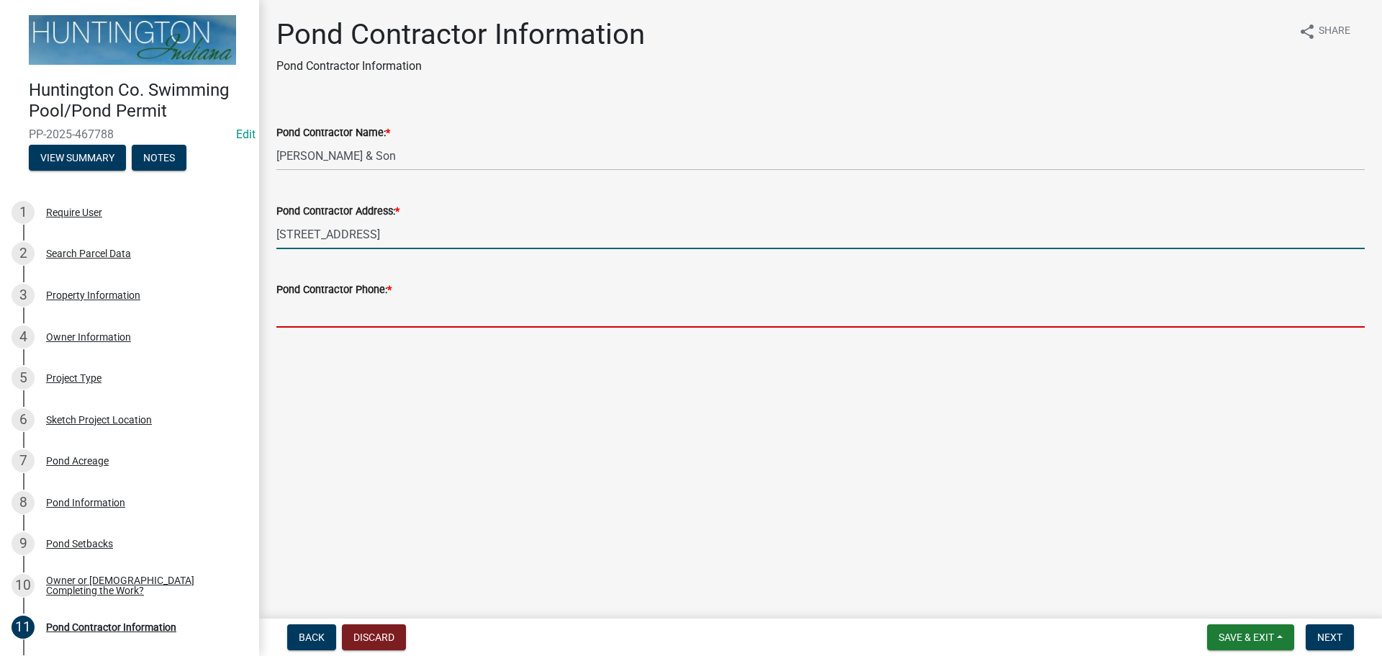
click at [328, 305] on input "Pond Contractor Phone: *" at bounding box center [820, 313] width 1088 height 30
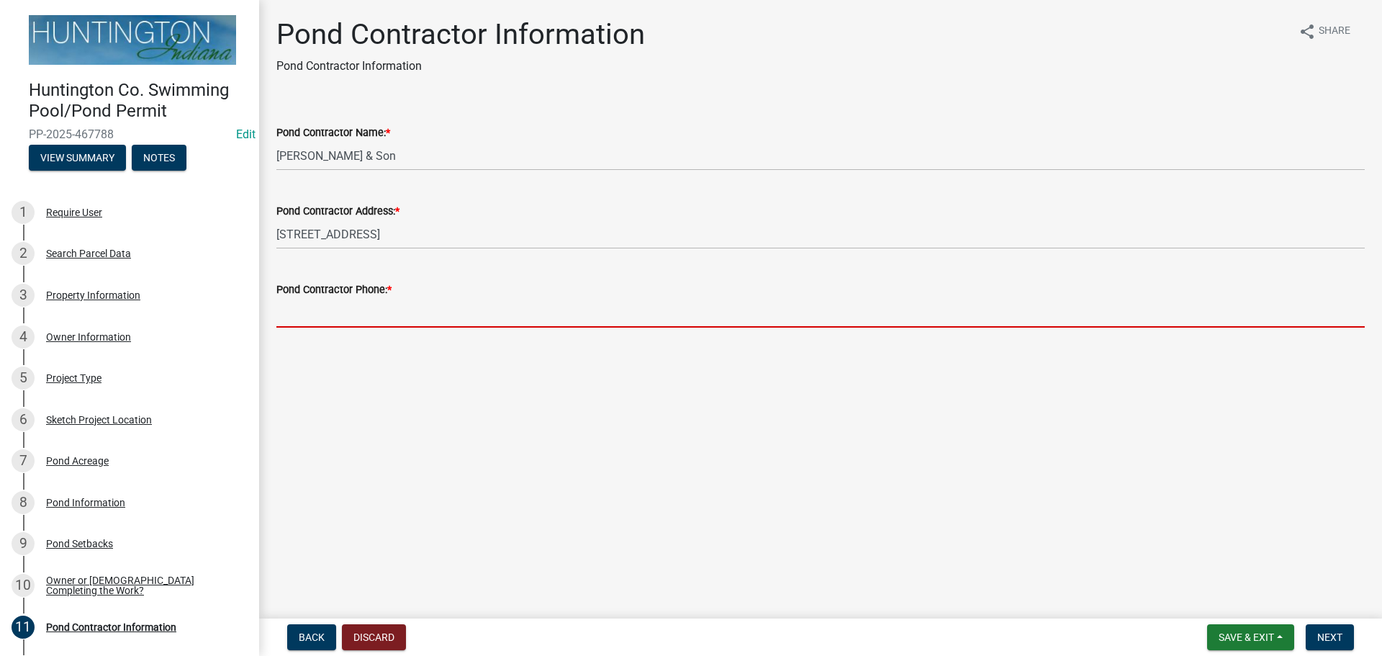
type input "2"
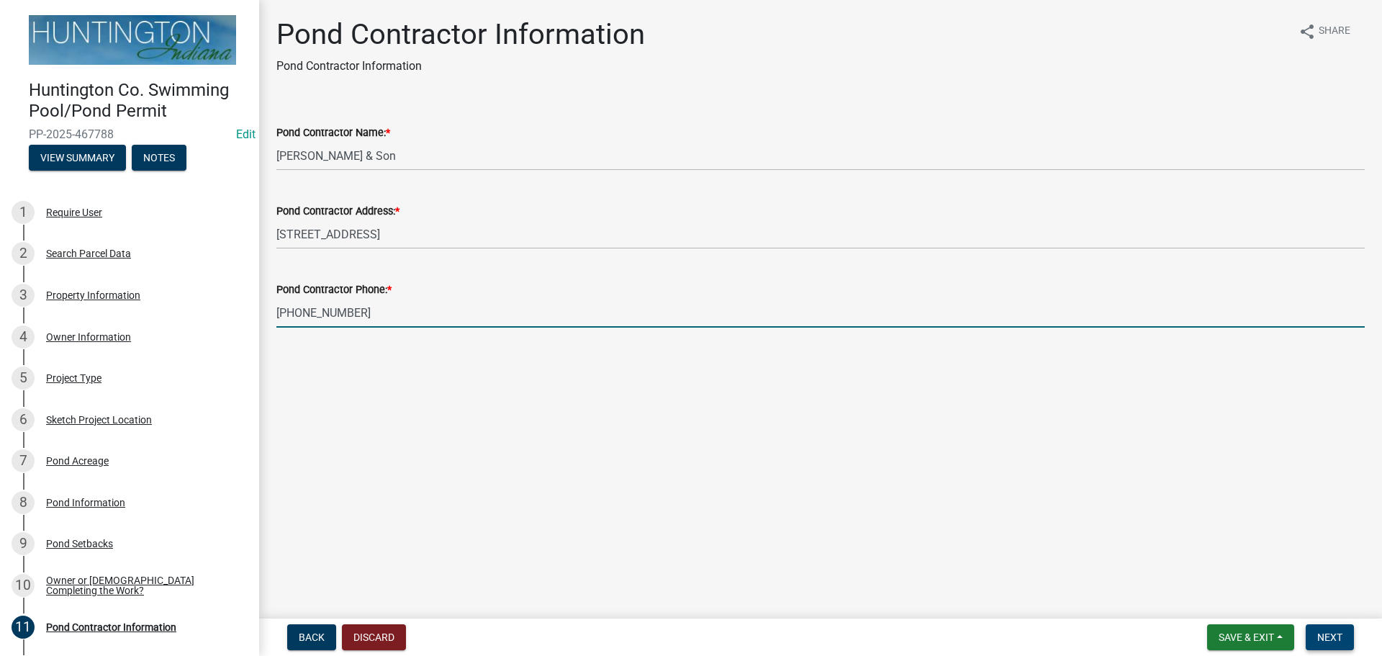
type input "[PHONE_NUMBER]"
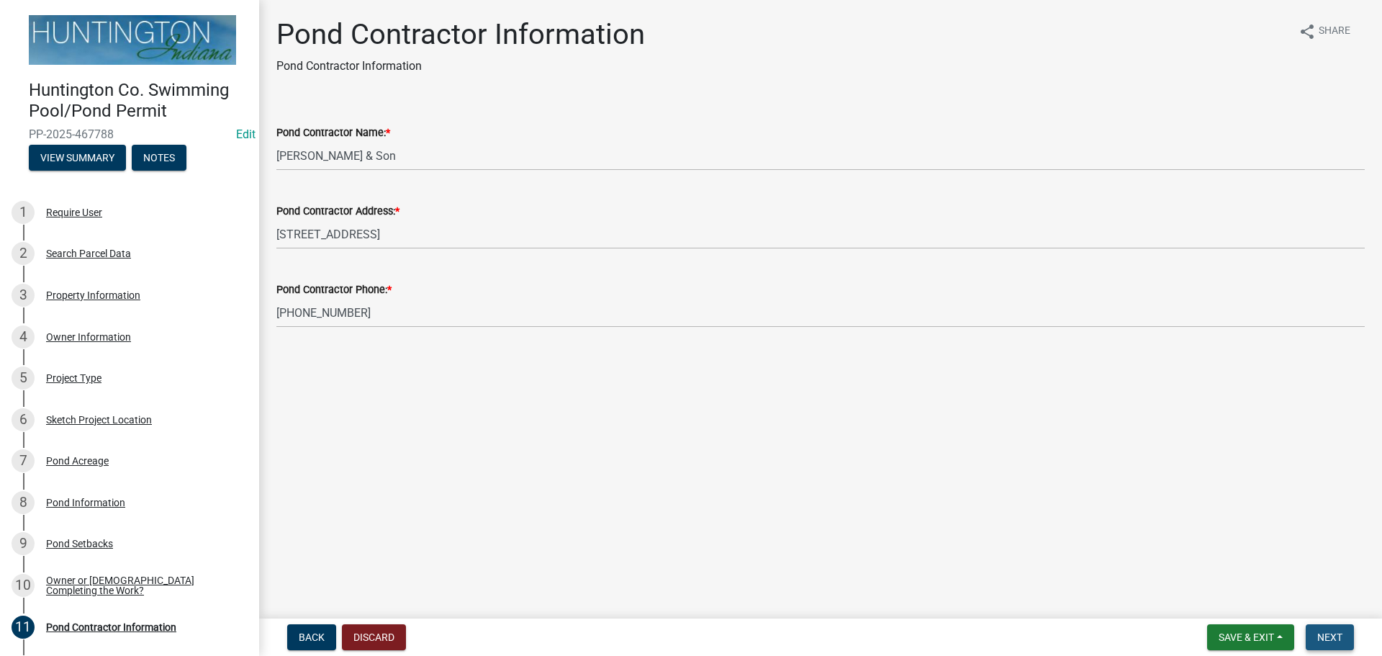
click at [1325, 633] on span "Next" at bounding box center [1329, 637] width 25 height 12
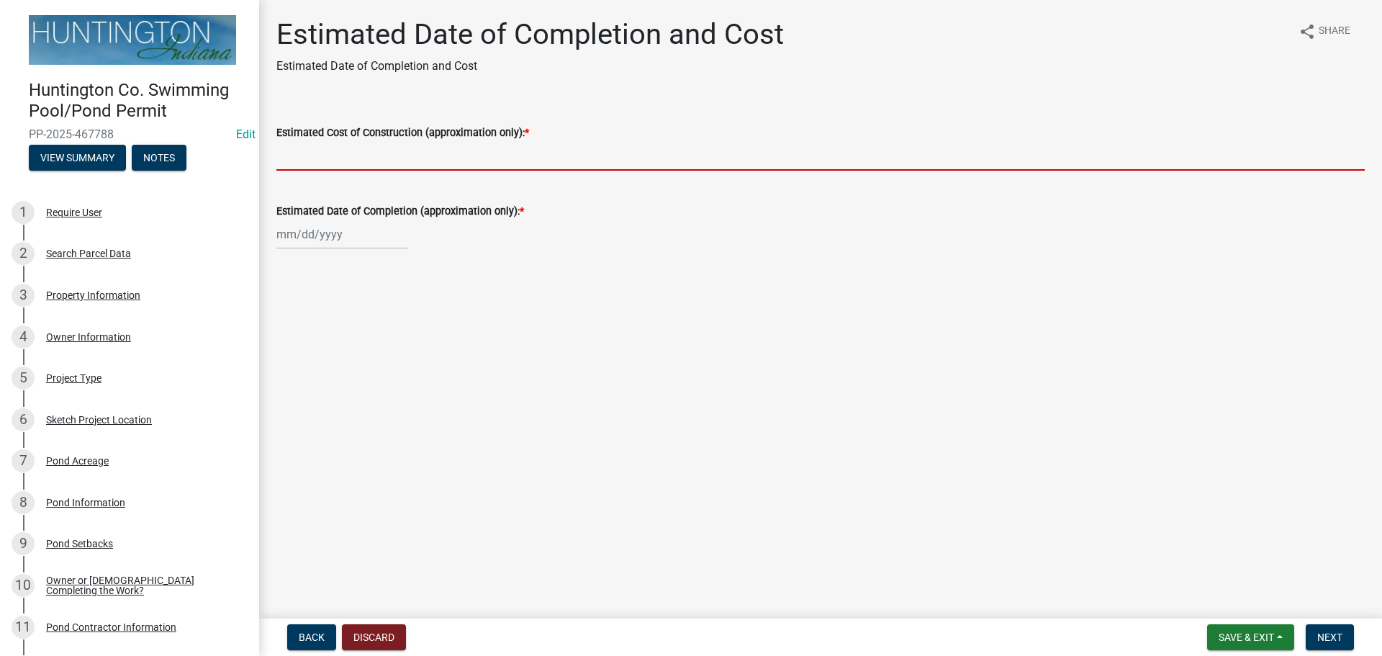
click at [338, 155] on input "Estimated Cost of Construction (approximation only): *" at bounding box center [820, 156] width 1088 height 30
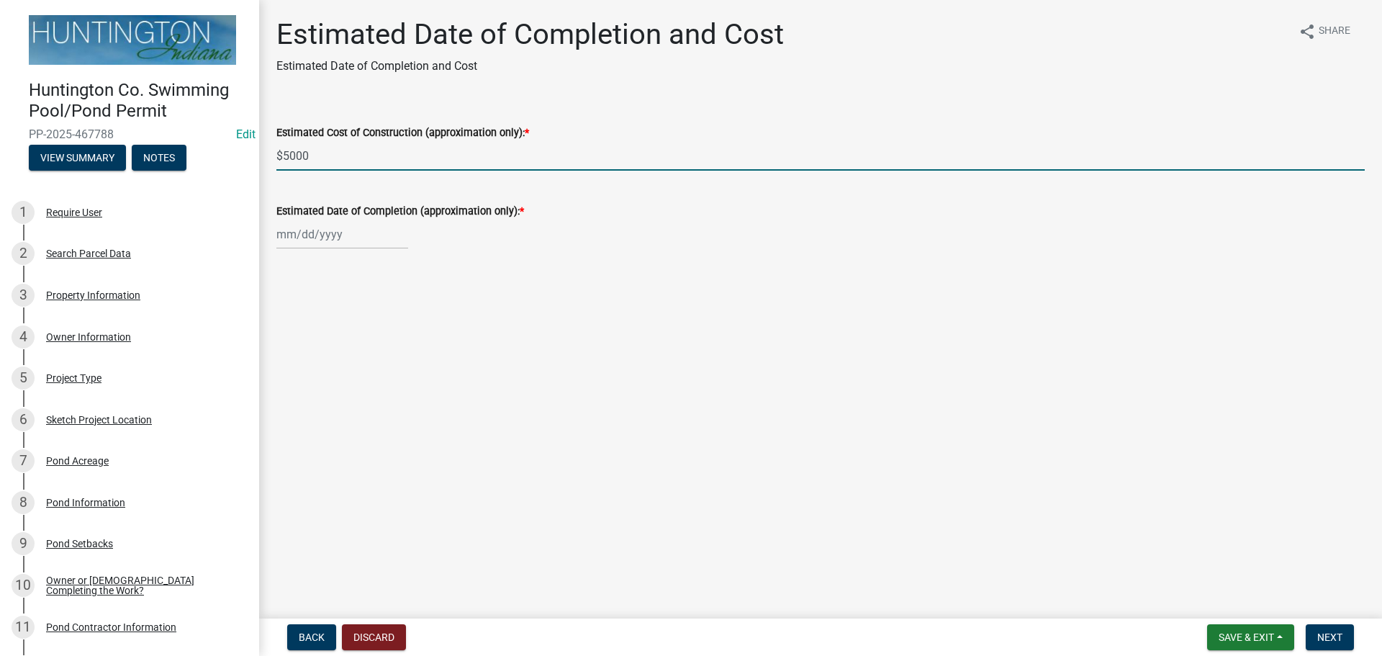
type input "$5000"
click at [309, 235] on div at bounding box center [342, 235] width 132 height 30
select select "8"
select select "2025"
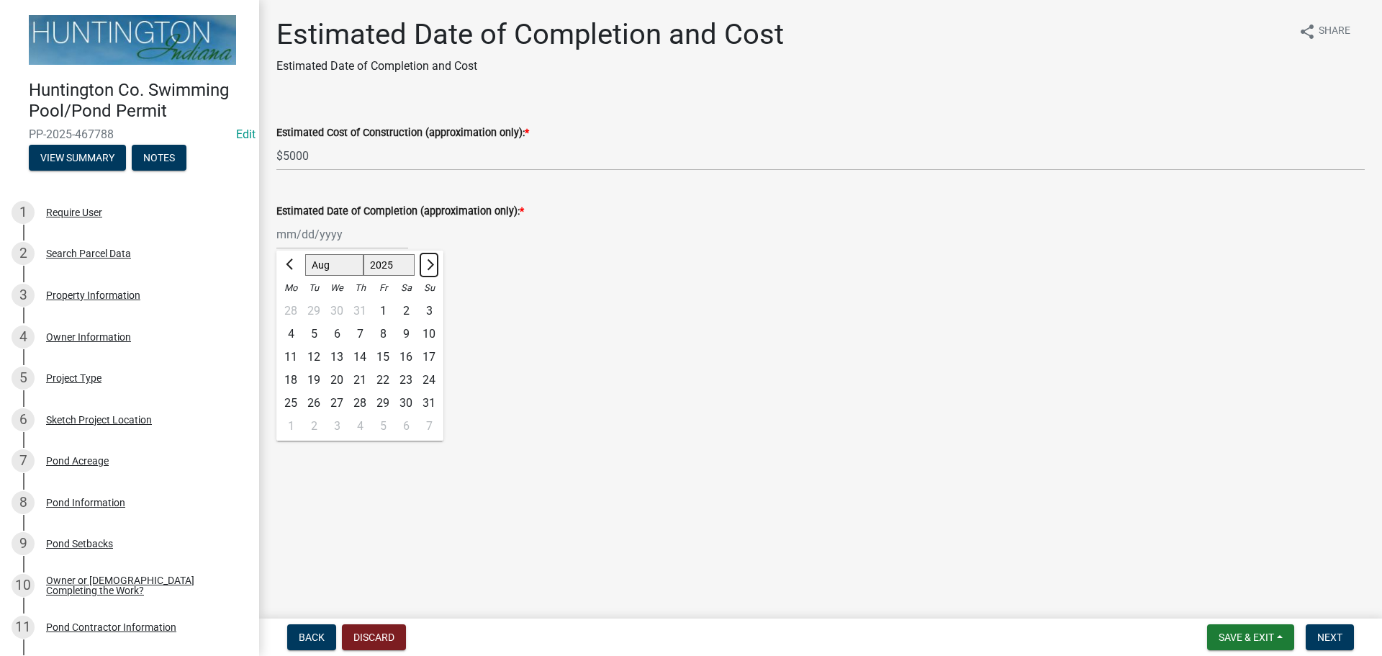
click at [428, 263] on span "Next month" at bounding box center [428, 264] width 11 height 11
select select "9"
click at [309, 398] on div "30" at bounding box center [313, 403] width 23 height 23
type input "[DATE]"
click at [1341, 631] on span "Next" at bounding box center [1329, 637] width 25 height 12
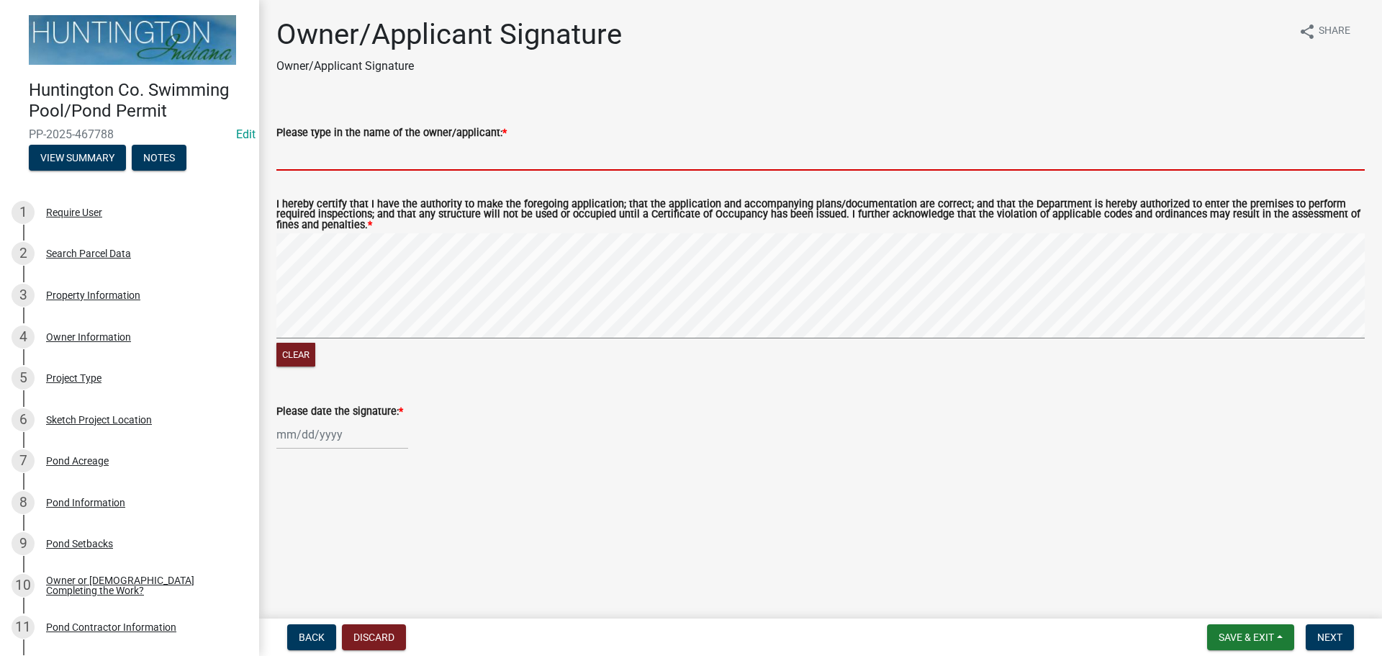
click at [320, 159] on input "Please type in the name of the owner/applicant: *" at bounding box center [820, 156] width 1088 height 30
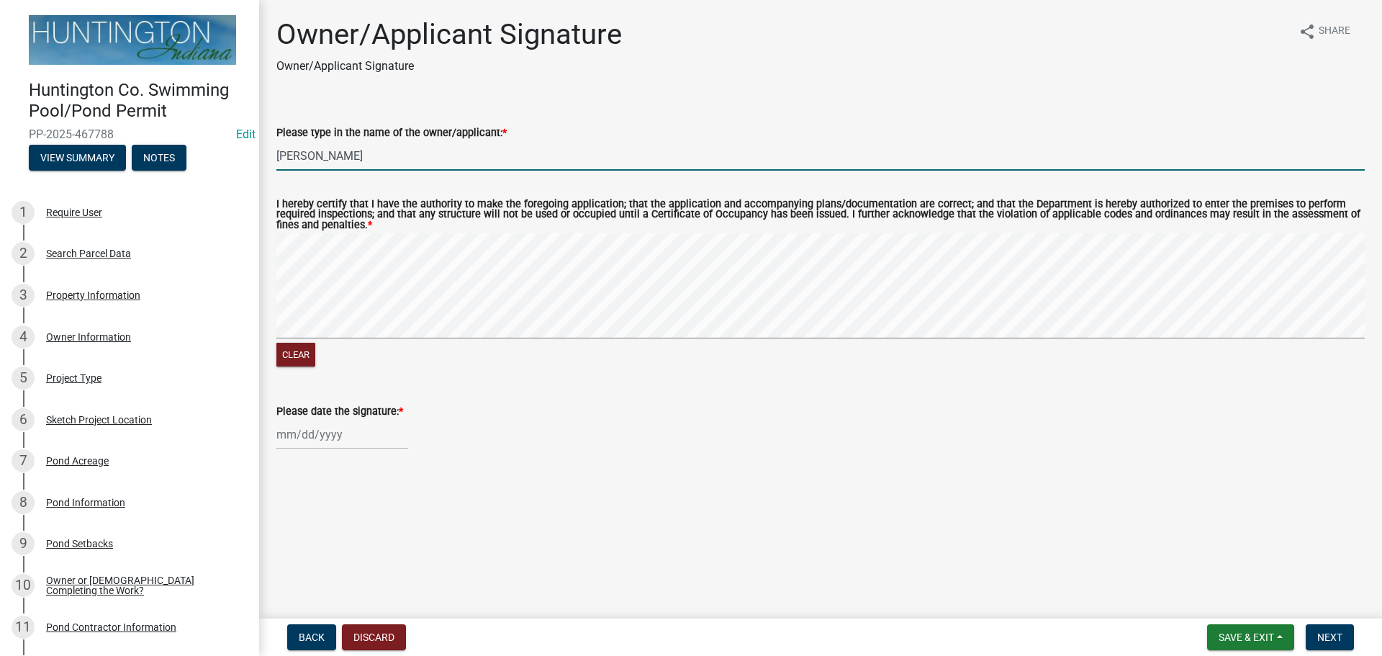
type input "[PERSON_NAME]"
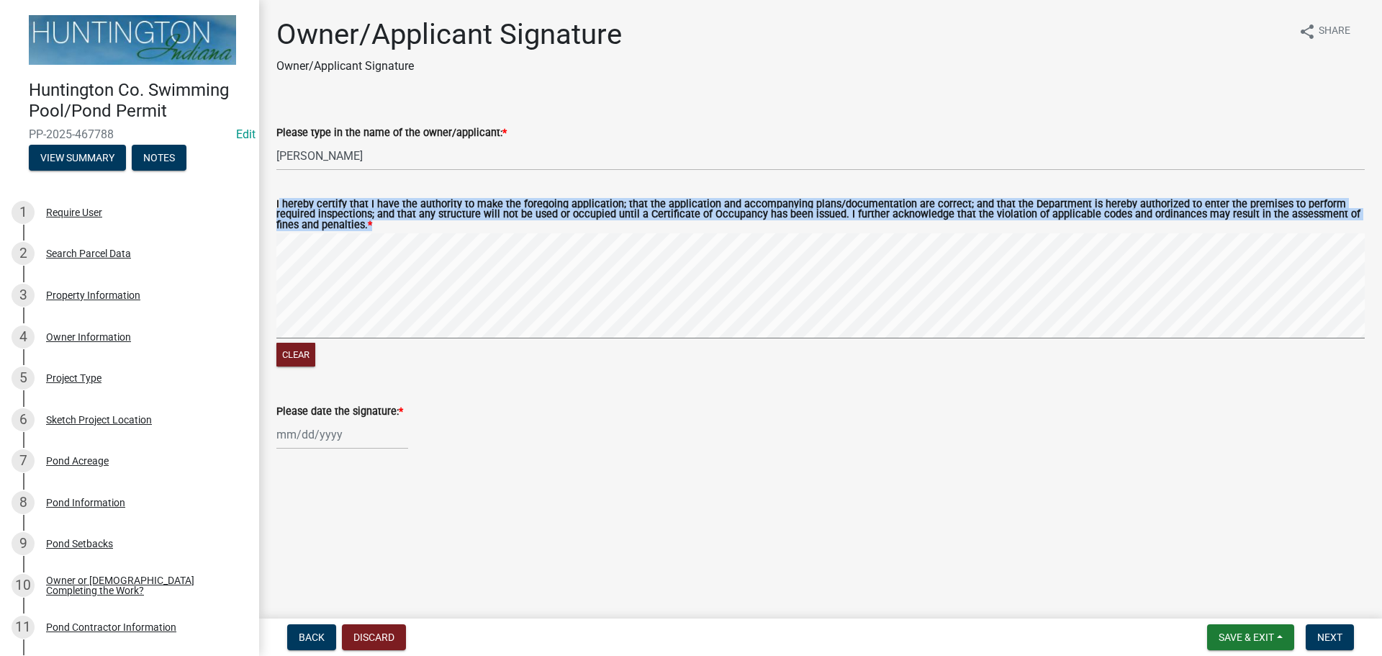
click at [355, 258] on div "I hereby certify that I have the authority to make the foregoing application; t…" at bounding box center [821, 275] width 1110 height 187
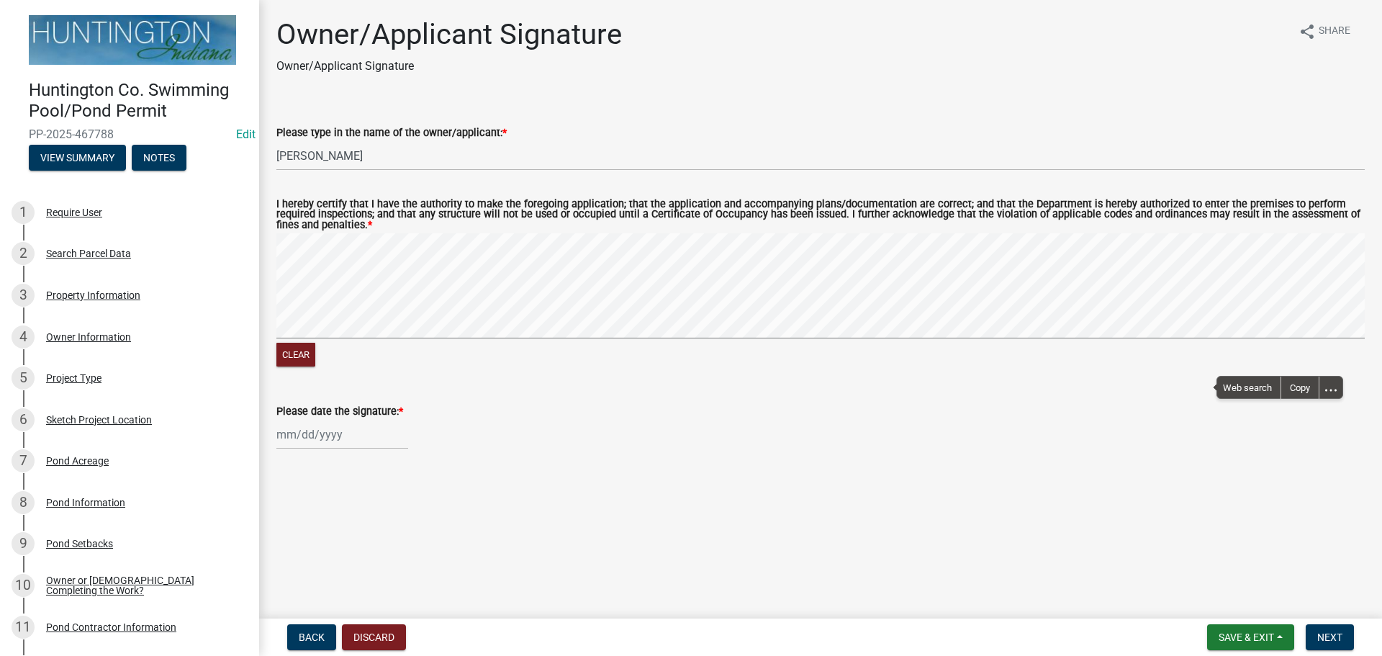
click at [336, 435] on div at bounding box center [342, 435] width 132 height 30
select select "8"
select select "2025"
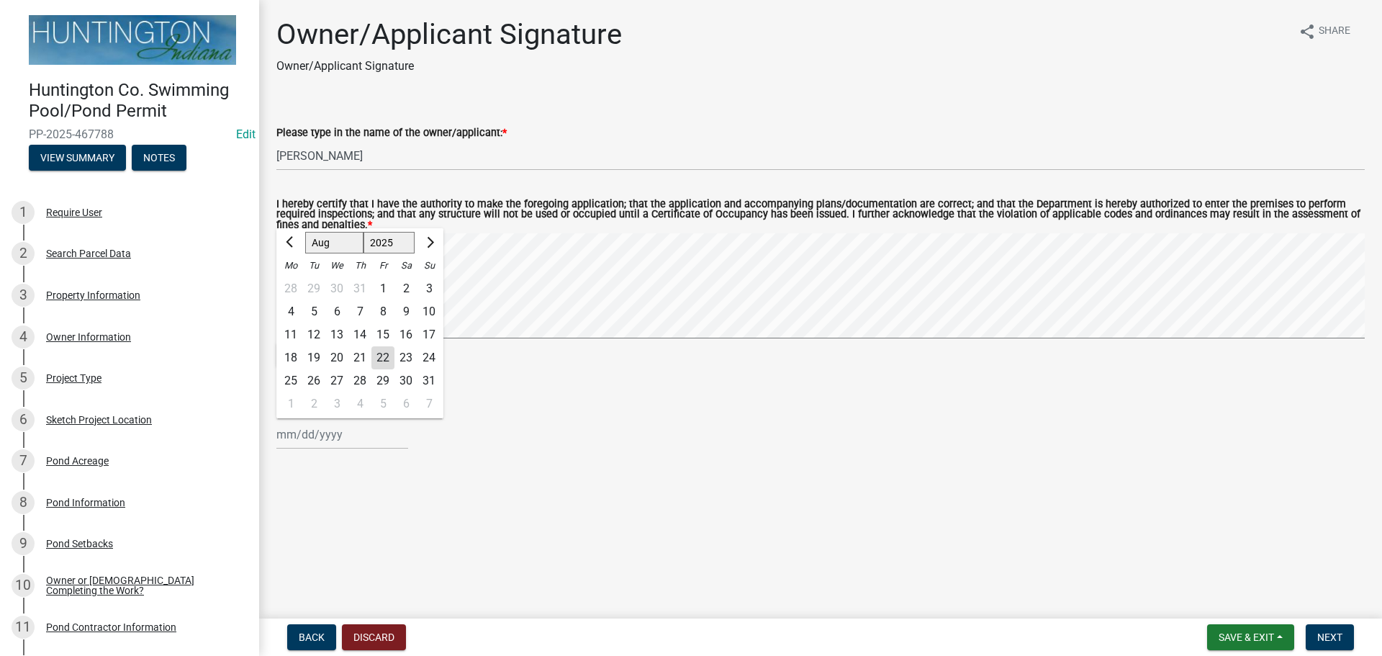
click at [387, 357] on div "22" at bounding box center [382, 357] width 23 height 23
type input "[DATE]"
click at [1339, 639] on span "Next" at bounding box center [1329, 637] width 25 height 12
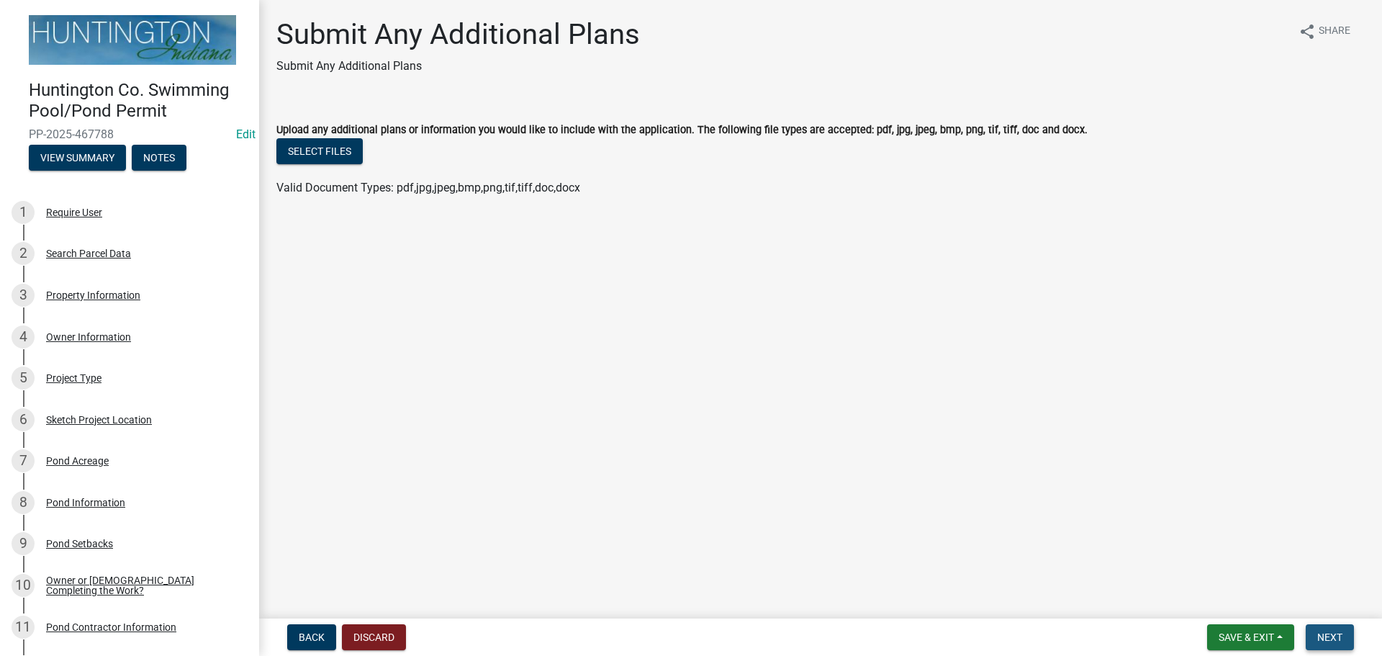
click at [1332, 641] on span "Next" at bounding box center [1329, 637] width 25 height 12
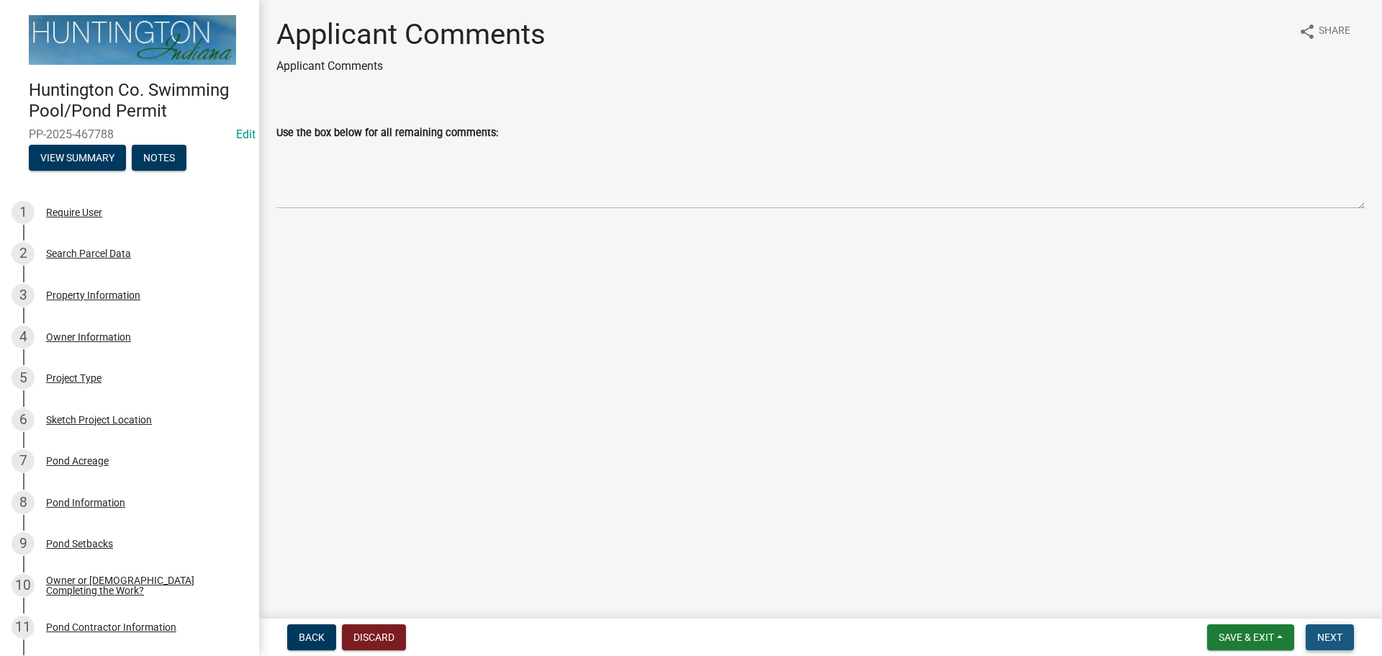
click at [1332, 640] on span "Next" at bounding box center [1329, 637] width 25 height 12
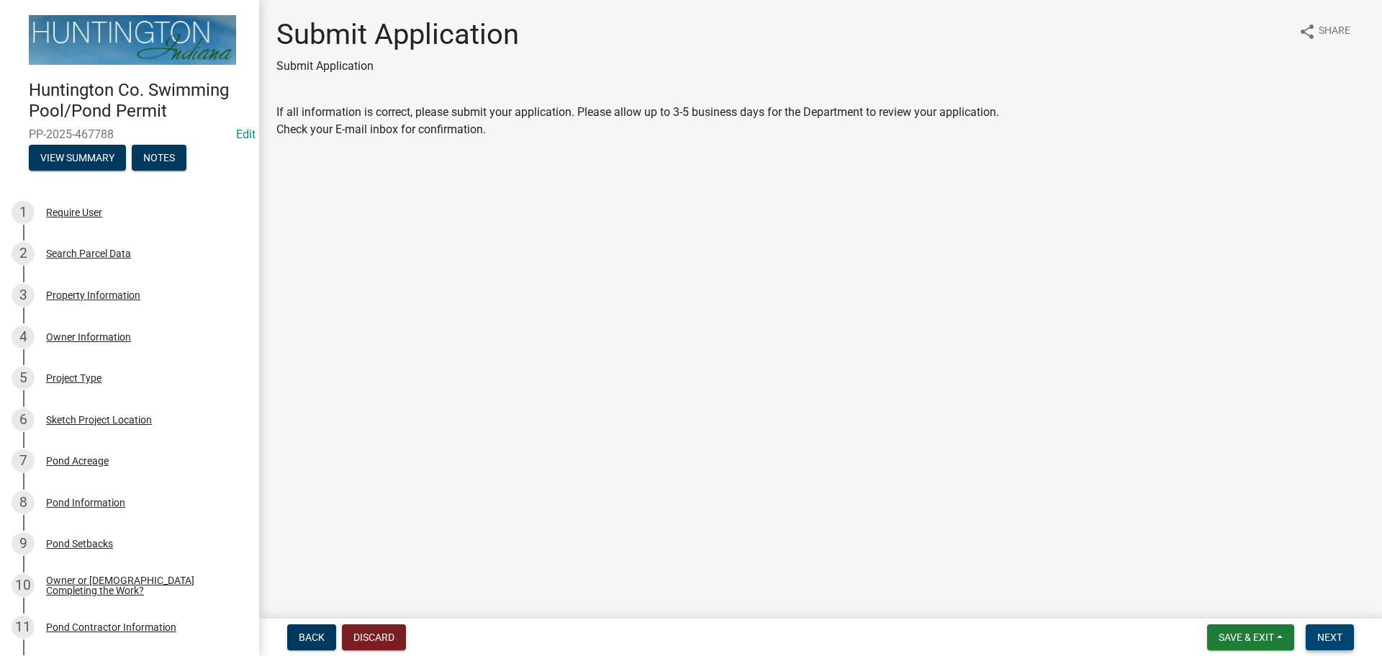
click at [1332, 640] on span "Next" at bounding box center [1329, 637] width 25 height 12
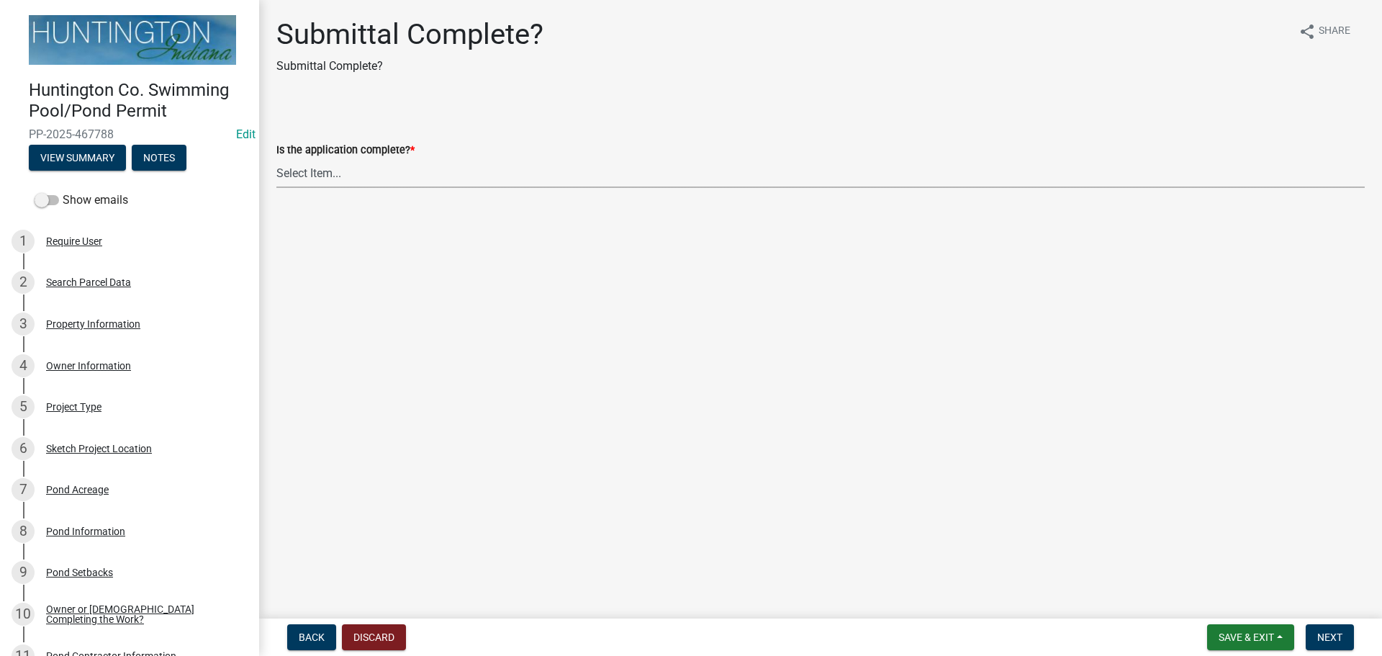
click at [317, 171] on select "Select Item... Yes No" at bounding box center [820, 173] width 1088 height 30
click at [276, 158] on select "Select Item... Yes No" at bounding box center [820, 173] width 1088 height 30
select select "50ed9c26-0cd7-46ff-a4f0-d67a988abd6f"
click at [1321, 633] on span "Next" at bounding box center [1329, 637] width 25 height 12
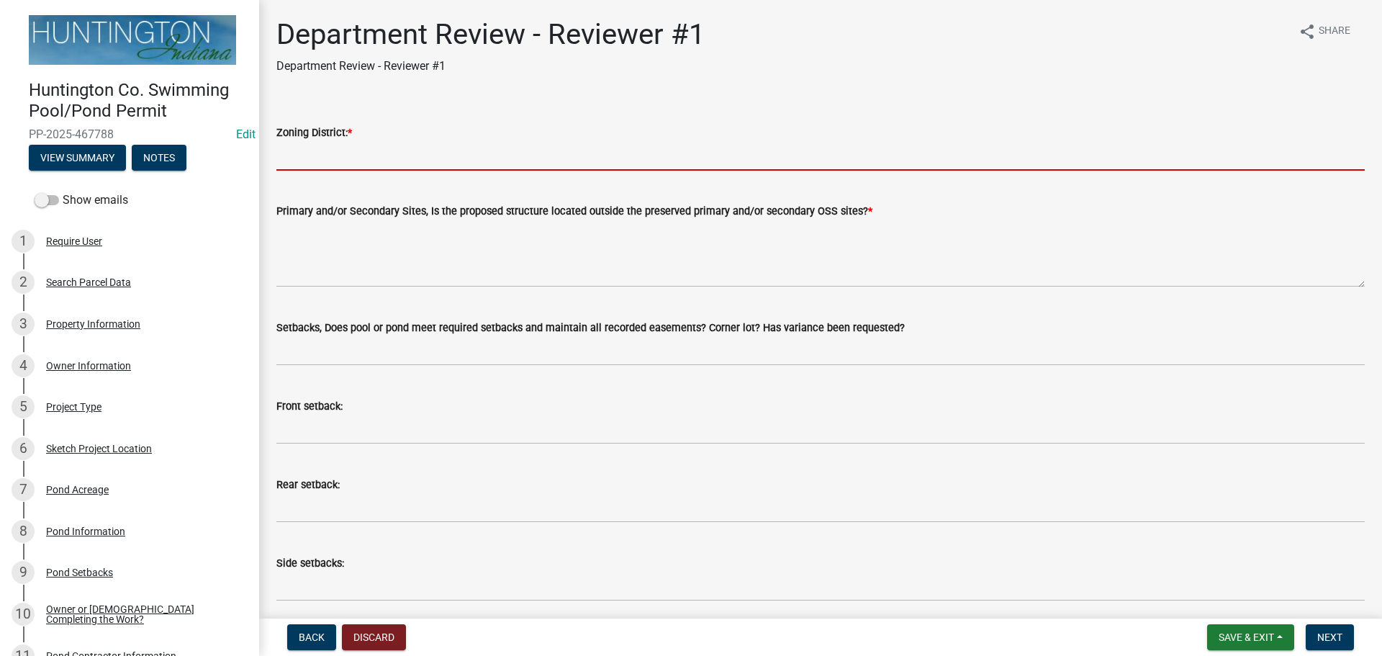
click at [301, 160] on input "Zoning District: *" at bounding box center [820, 156] width 1088 height 30
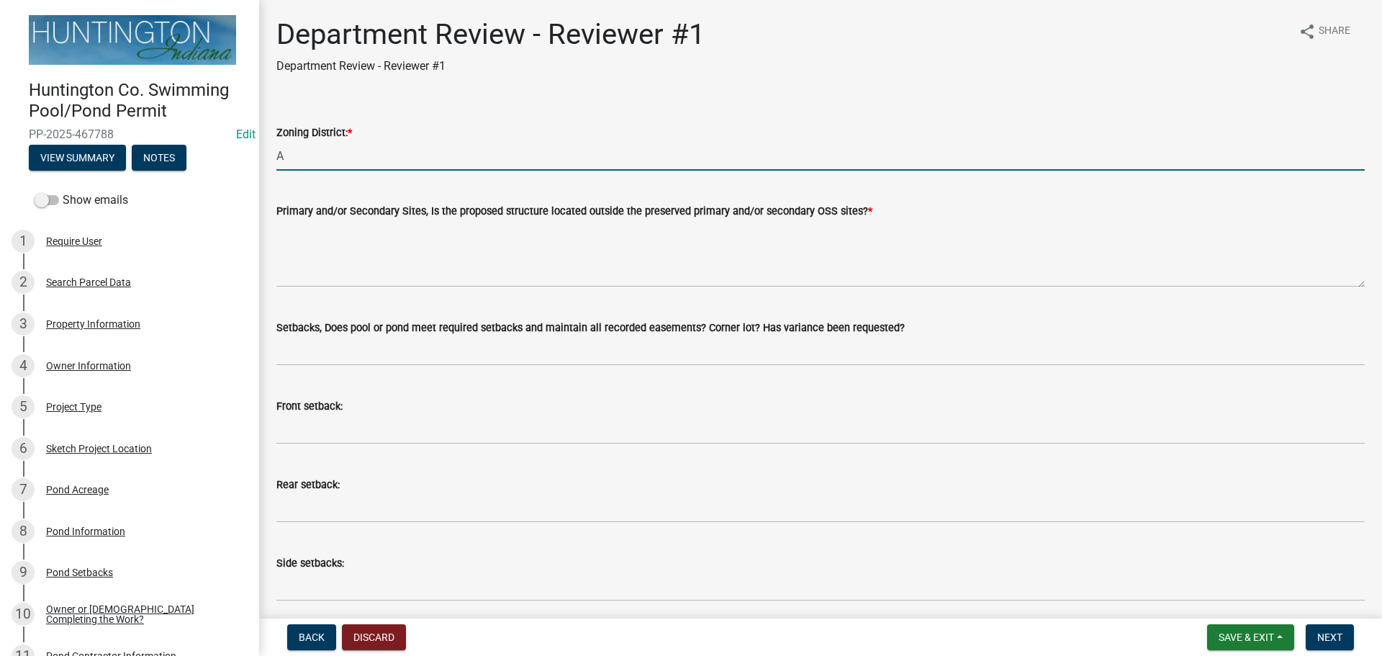
type input "Ag"
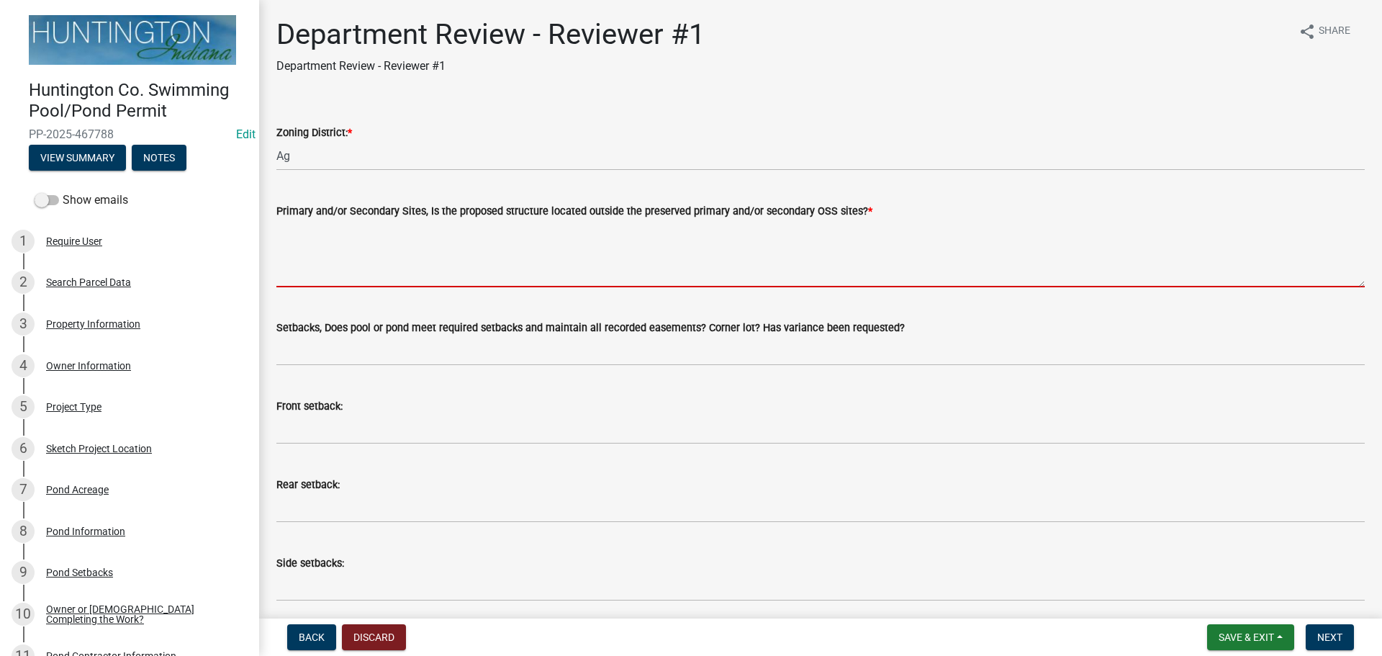
click at [335, 285] on textarea "Primary and/or Secondary Sites, Is the proposed structure located outside the p…" at bounding box center [820, 254] width 1088 height 68
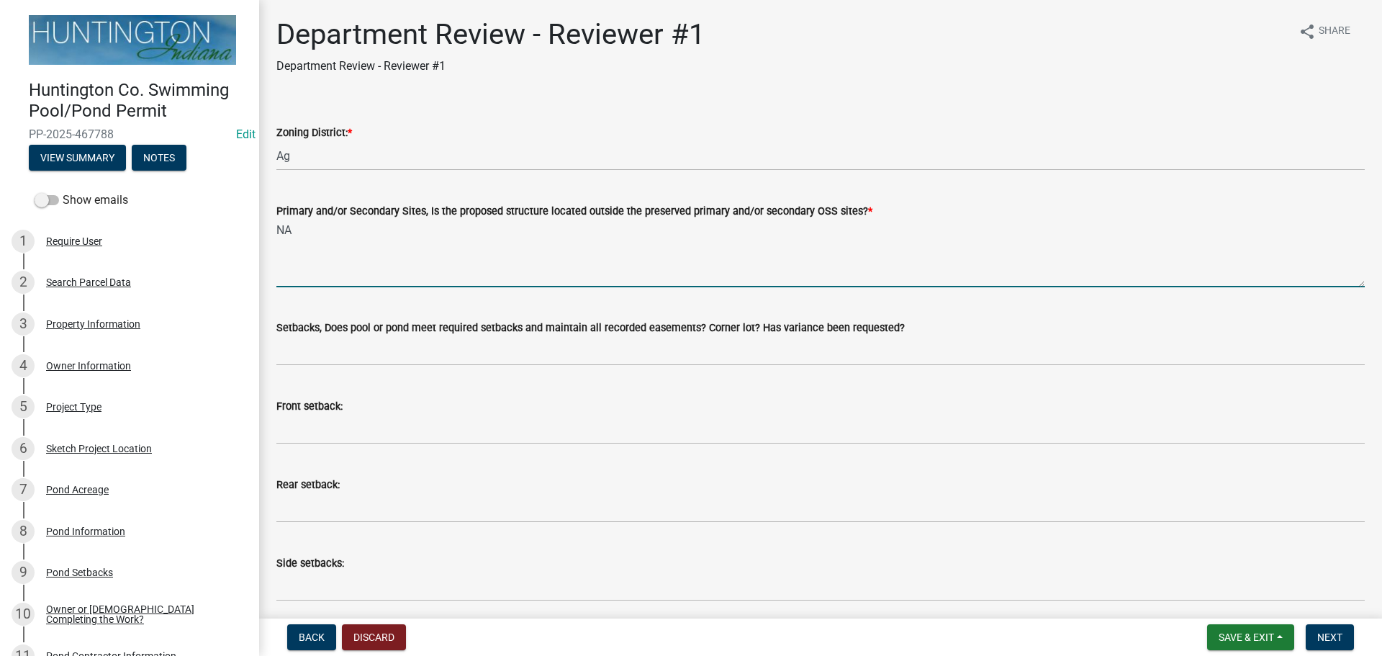
type textarea "NA"
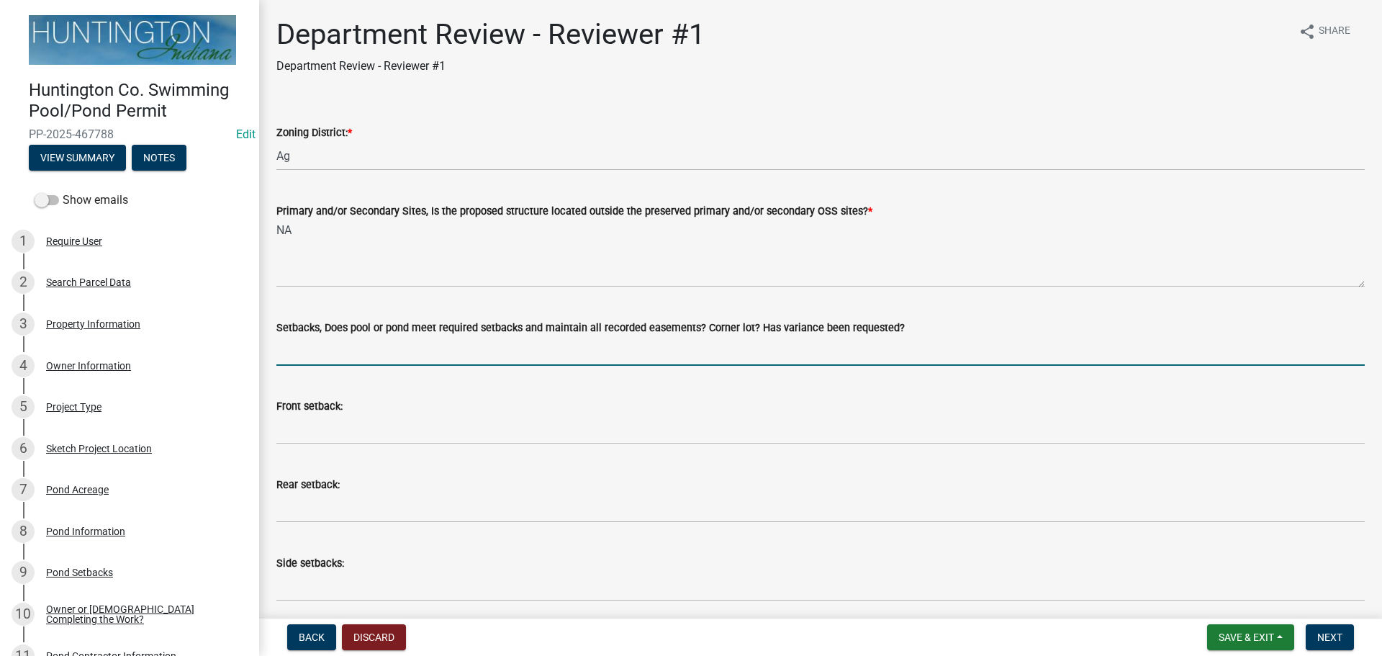
click at [348, 361] on input "Setbacks, Does pool or pond meet required setbacks and maintain all recorded ea…" at bounding box center [820, 351] width 1088 height 30
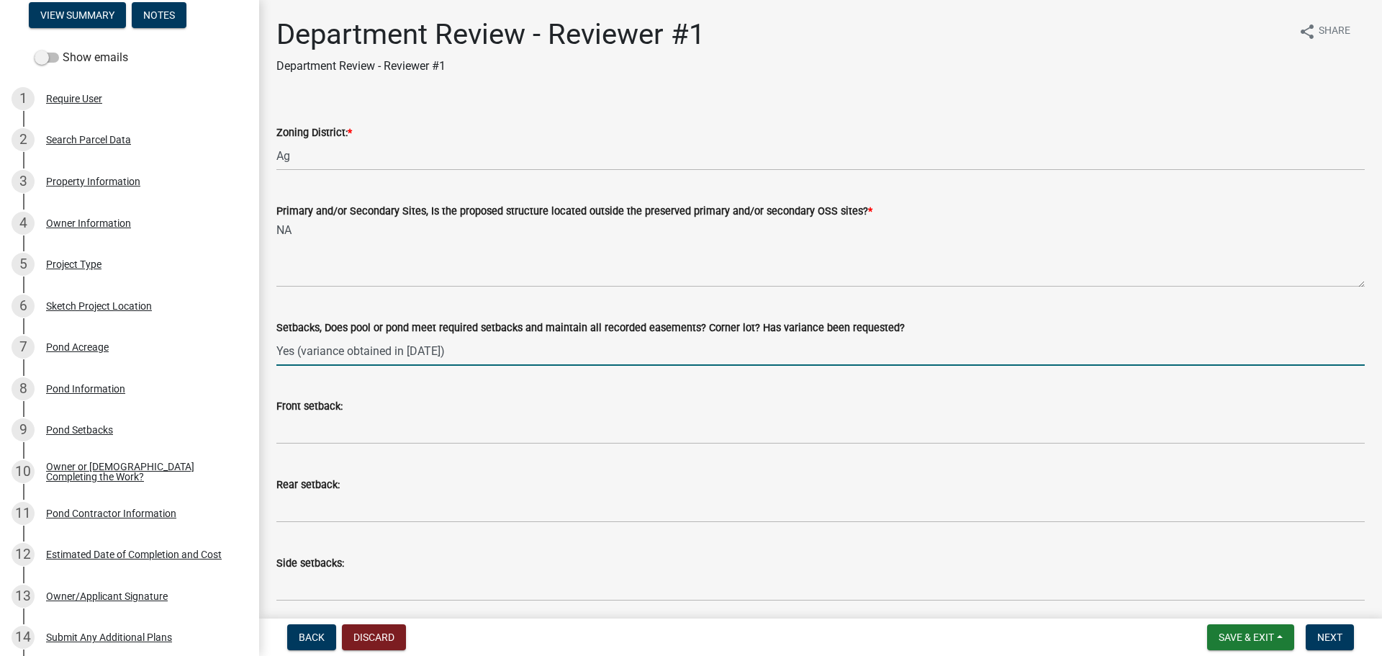
scroll to position [144, 0]
type input "Yes (variance obtained in [DATE])"
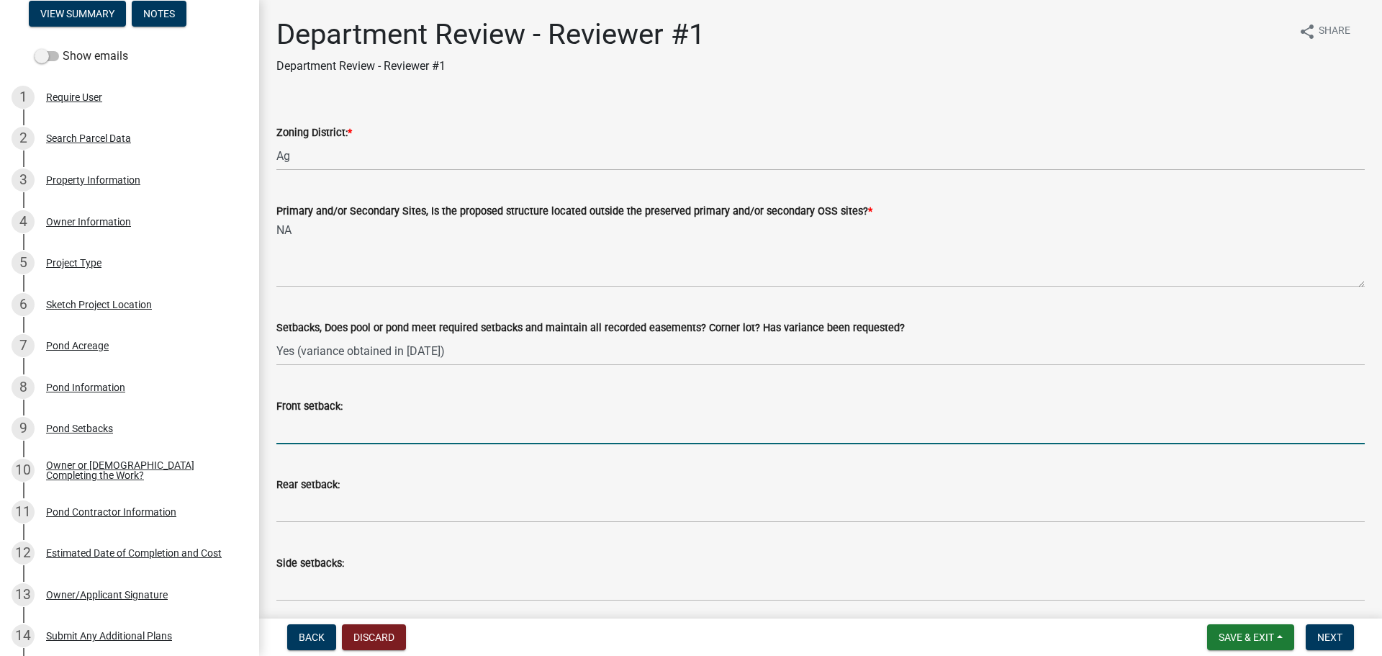
click at [325, 433] on input "Front setback:" at bounding box center [820, 430] width 1088 height 30
type input "500' plus"
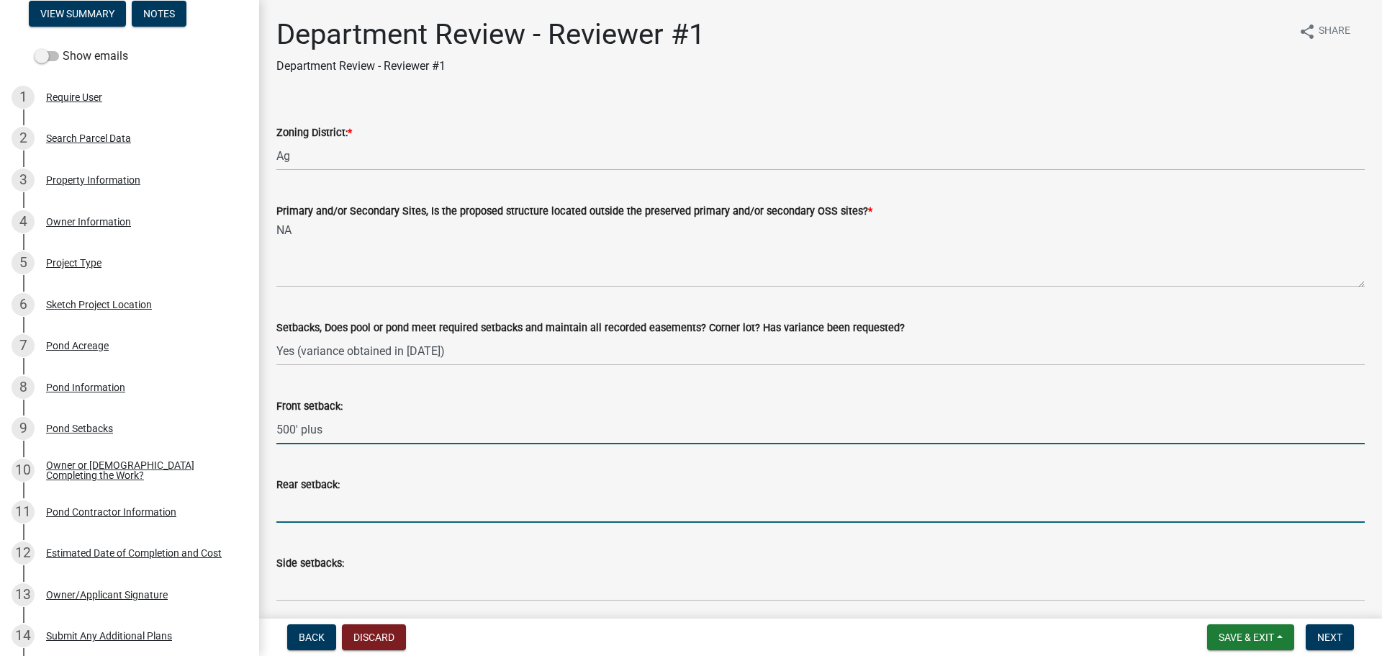
click at [310, 508] on input "Rear setback:" at bounding box center [820, 508] width 1088 height 30
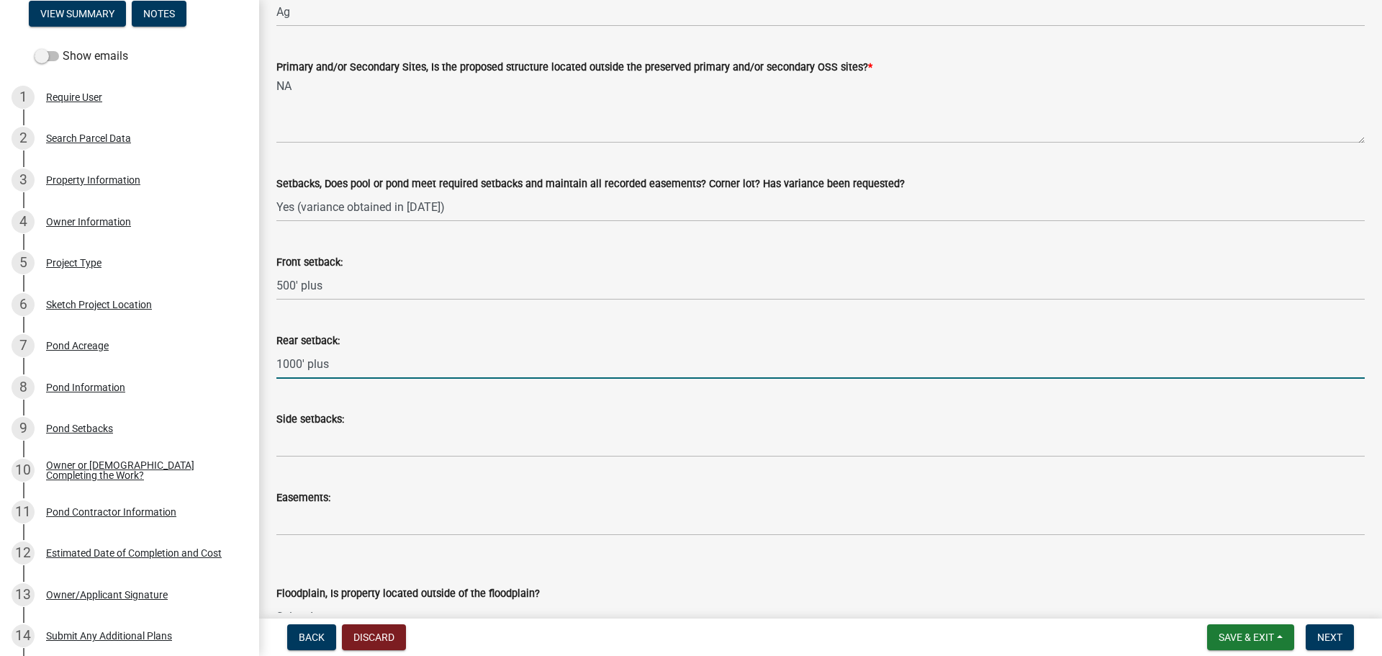
type input "1000' plus"
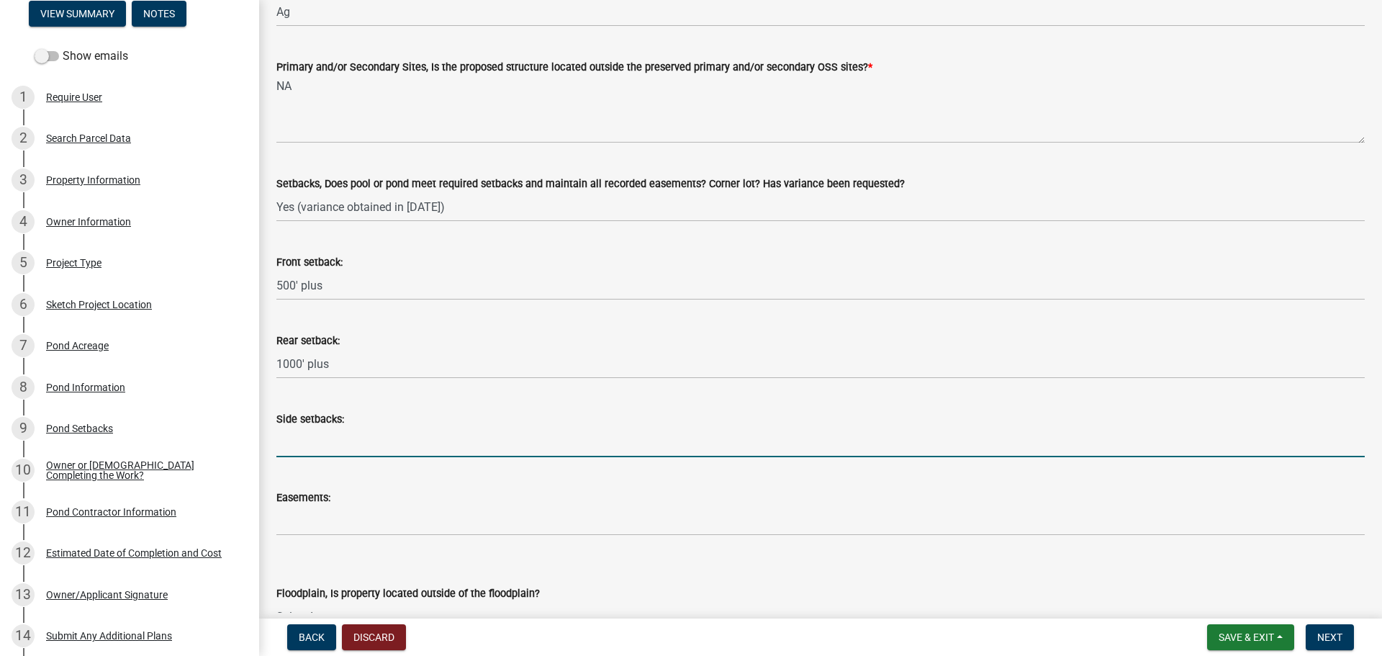
click at [298, 448] on input "Side setbacks:" at bounding box center [820, 443] width 1088 height 30
type input "60' (received a variance on [DATE] to do work in the south property line setbac…"
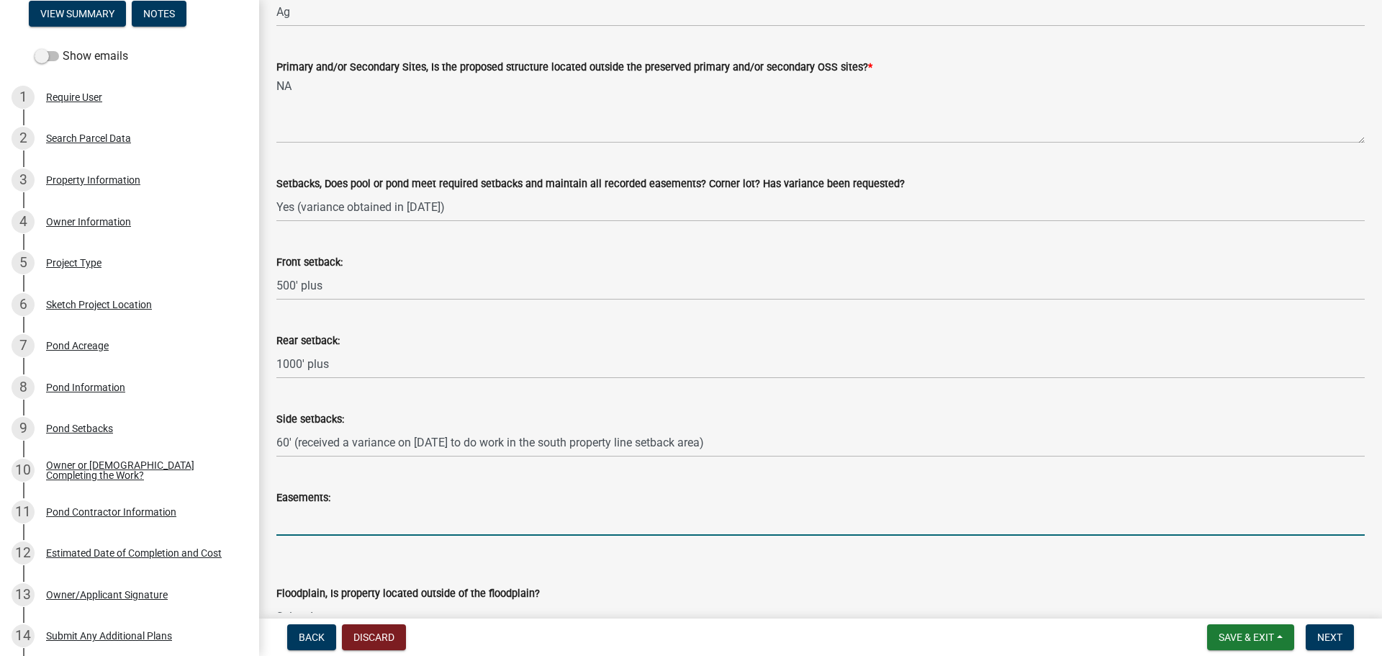
click at [300, 518] on input "Easements:" at bounding box center [820, 521] width 1088 height 30
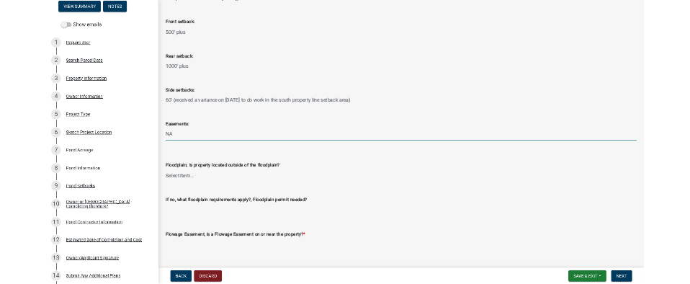
scroll to position [360, 0]
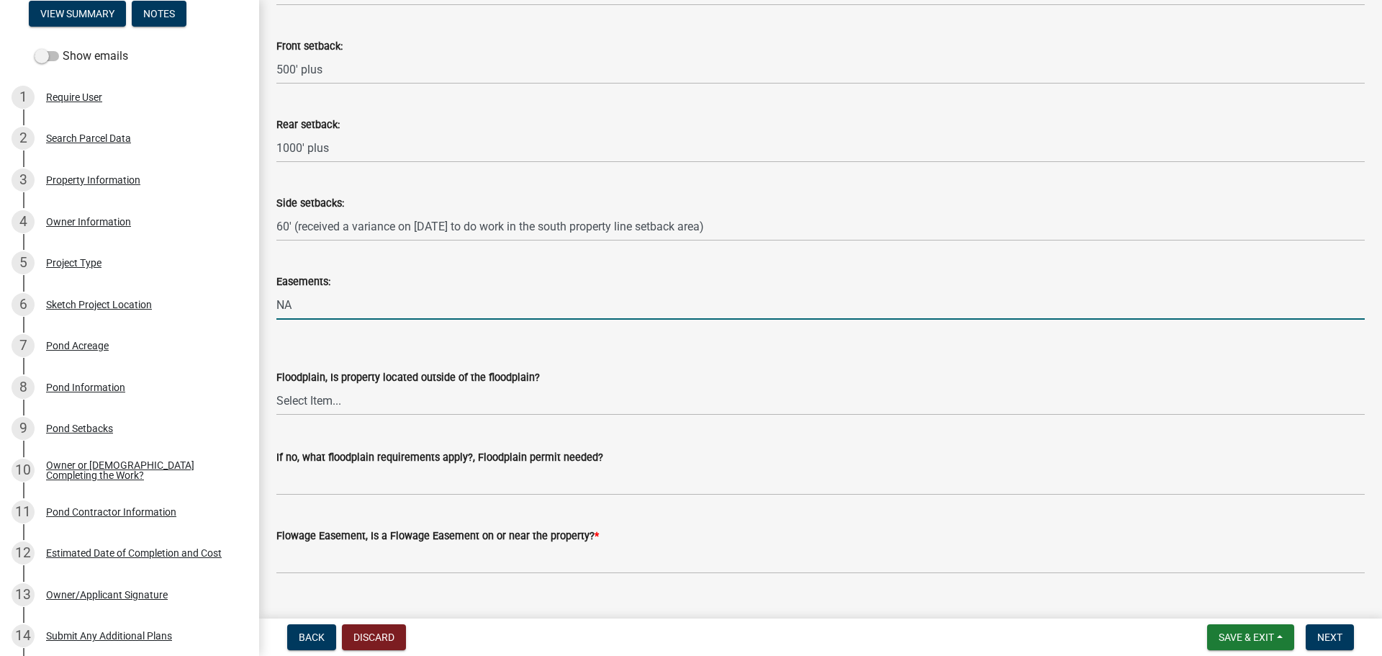
type input "NA"
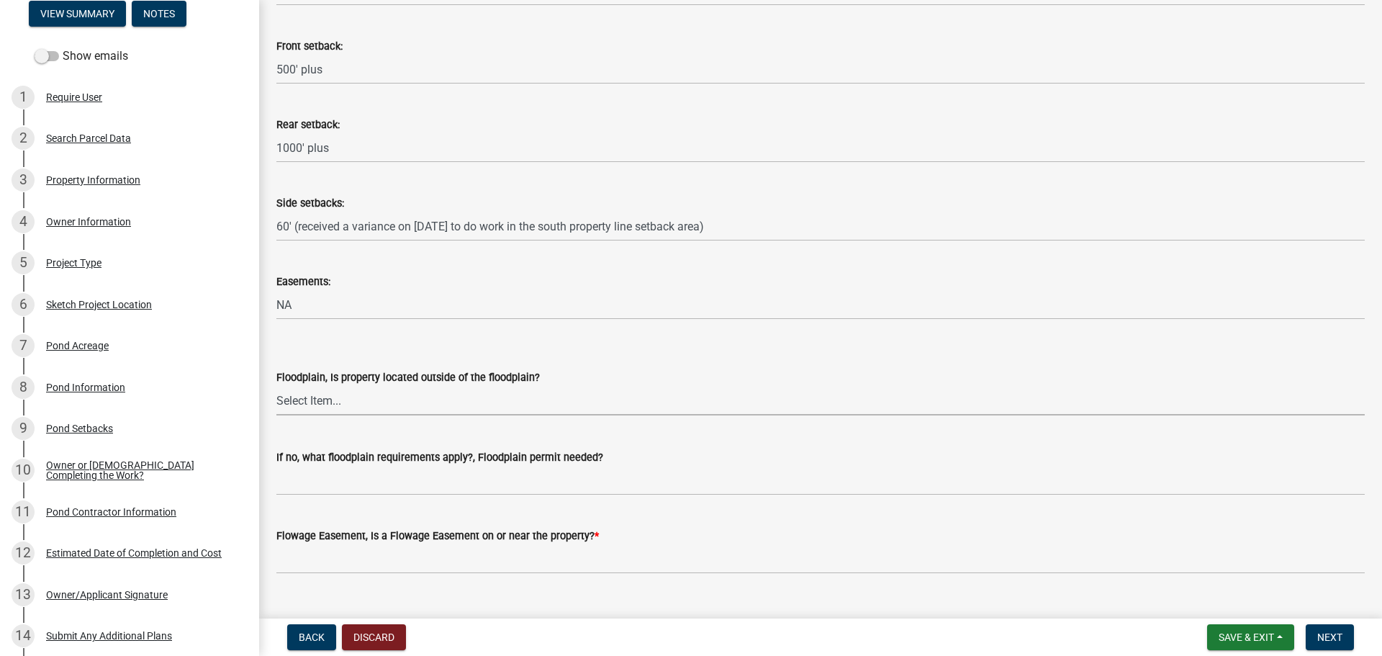
click at [311, 406] on select "Select Item... Yes No" at bounding box center [820, 401] width 1088 height 30
click at [348, 402] on select "Select Item... Yes No" at bounding box center [820, 401] width 1088 height 30
click at [276, 386] on select "Select Item... Yes No" at bounding box center [820, 401] width 1088 height 30
select select "0337e96e-ca5c-4a3d-8cb4-ff9929ab64e7"
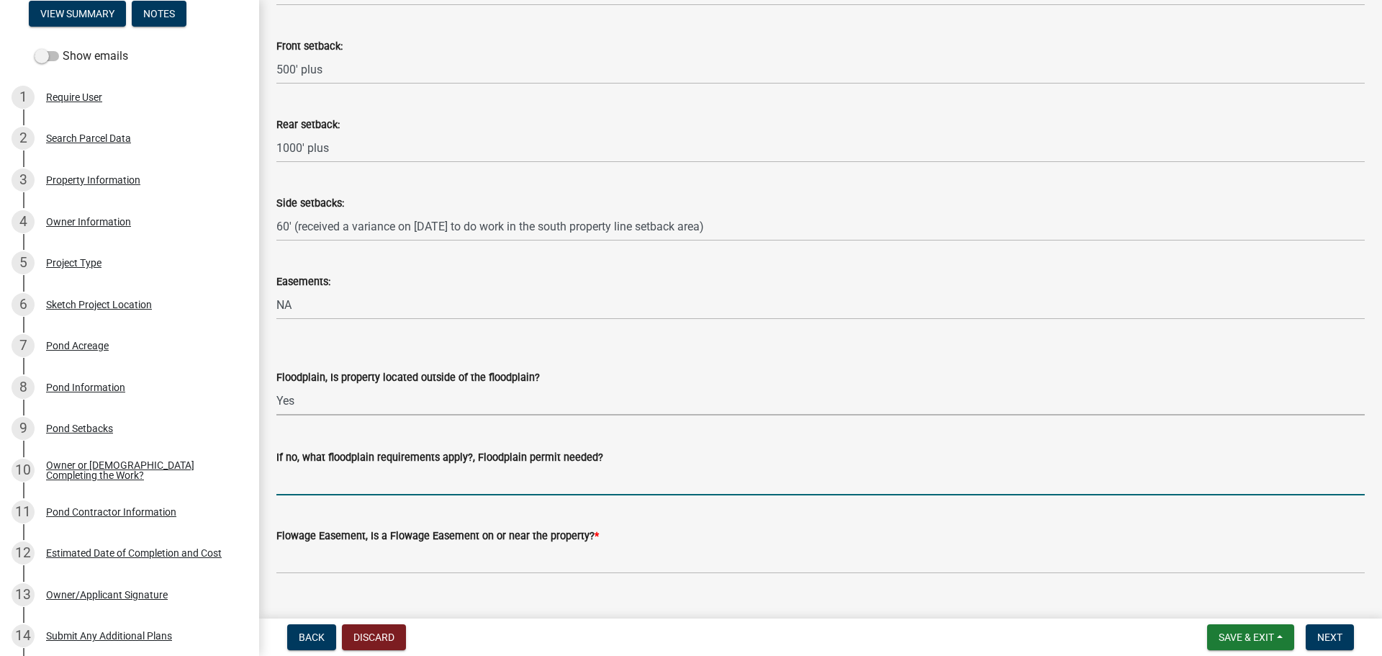
click at [309, 487] on input "If no, what floodplain requirements apply?, Floodplain permit needed?" at bounding box center [820, 481] width 1088 height 30
type input "NA (Outside the floodplain)"
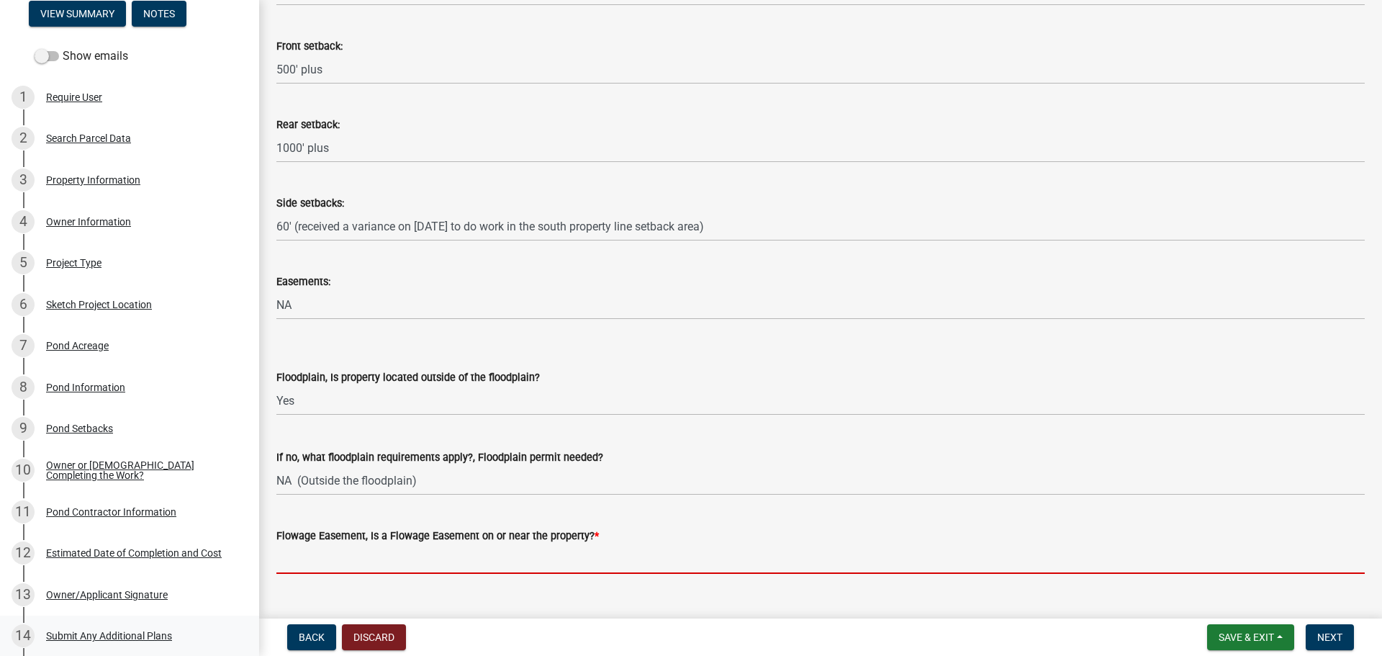
drag, startPoint x: 321, startPoint y: 562, endPoint x: 42, endPoint y: 640, distance: 289.2
click at [268, 570] on div "Flowage Easement, Is a Flowage Easement on or near the property? *" at bounding box center [821, 540] width 1110 height 67
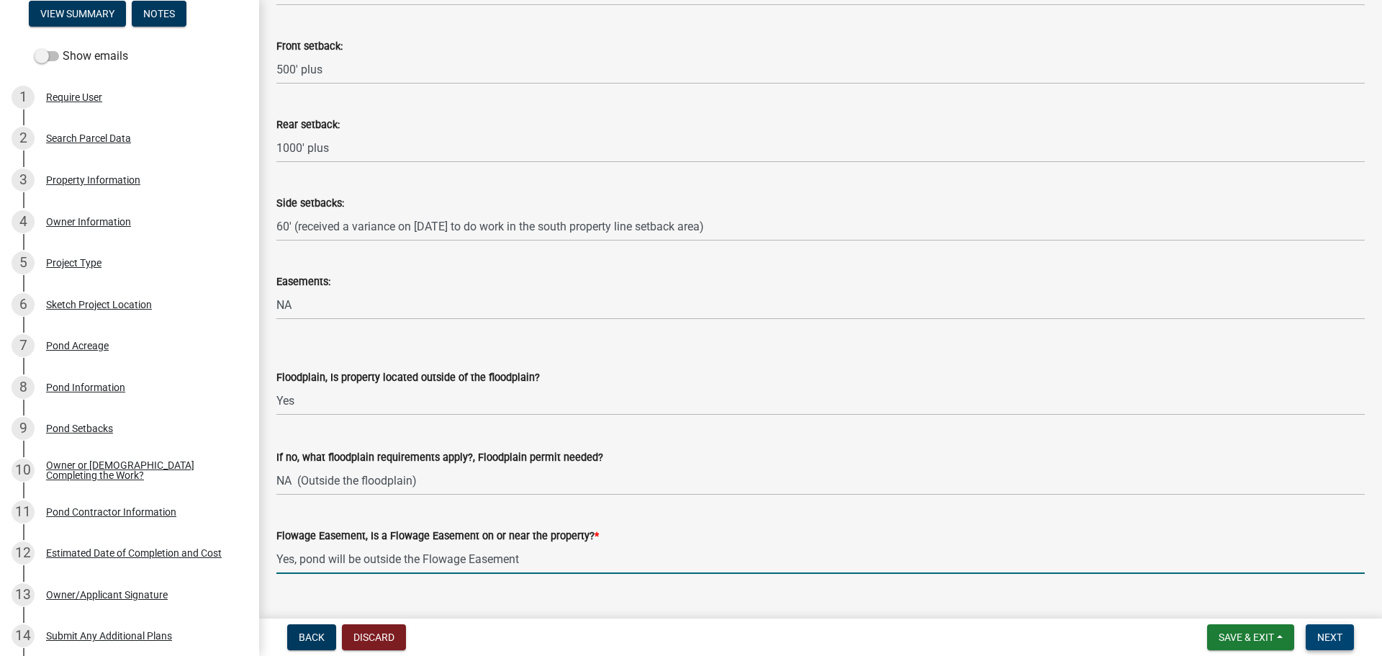
type input "Yes, pond will be outside the Flowage Easement"
click at [1328, 639] on span "Next" at bounding box center [1329, 637] width 25 height 12
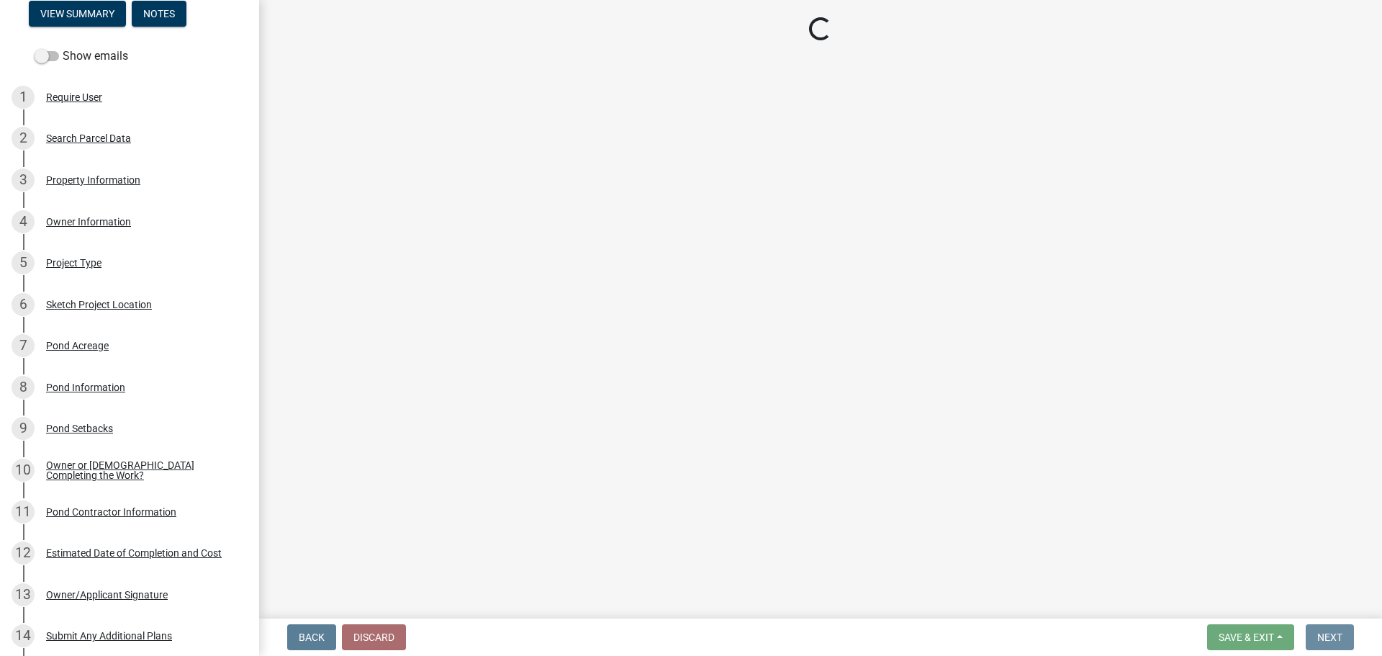
scroll to position [0, 0]
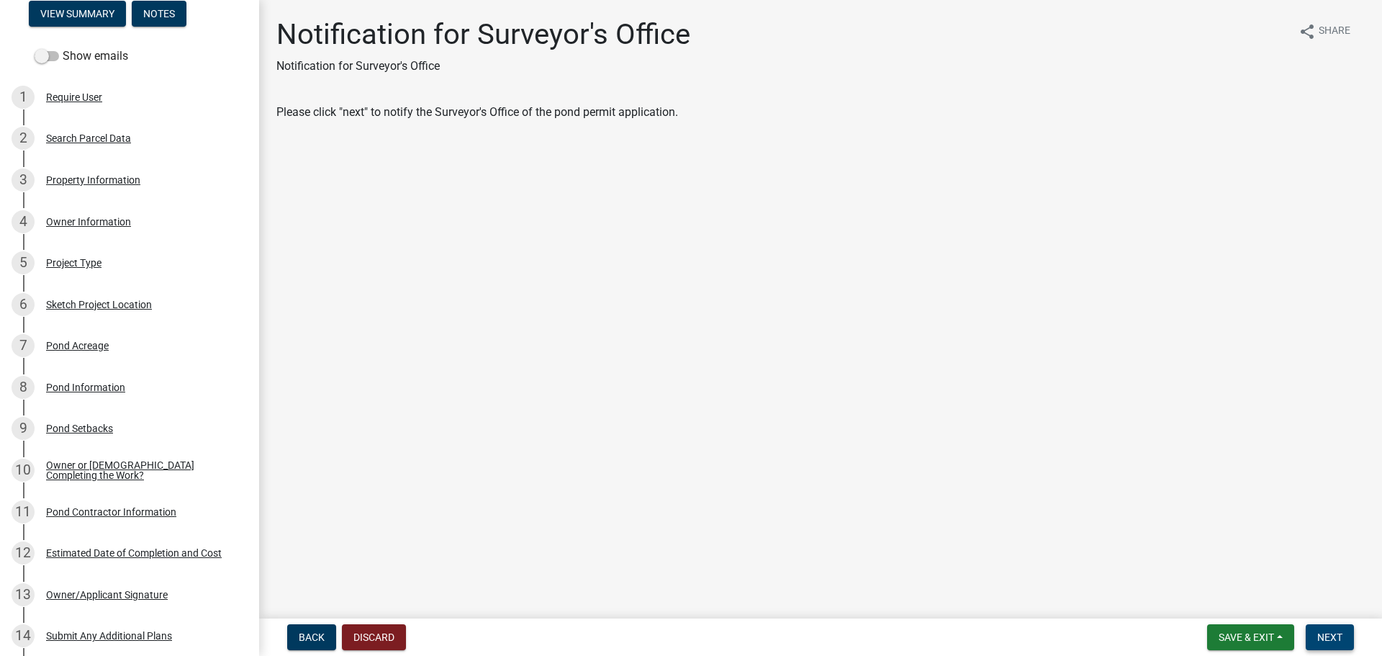
click at [1333, 635] on span "Next" at bounding box center [1329, 637] width 25 height 12
